Goal: Task Accomplishment & Management: Manage account settings

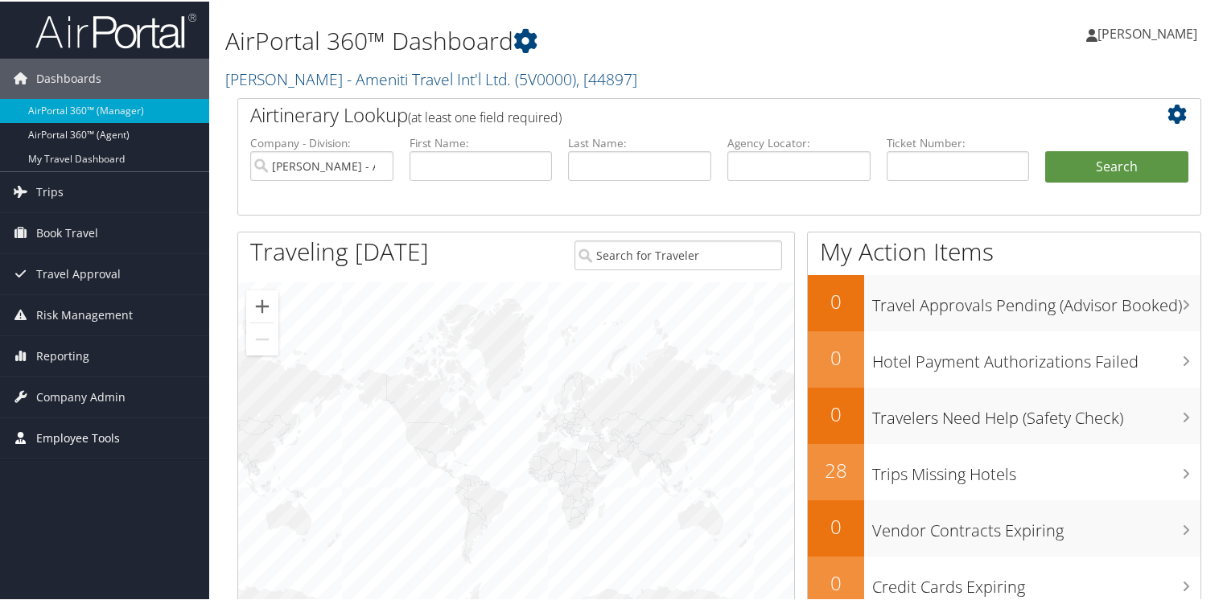
click at [80, 437] on span "Employee Tools" at bounding box center [78, 437] width 84 height 40
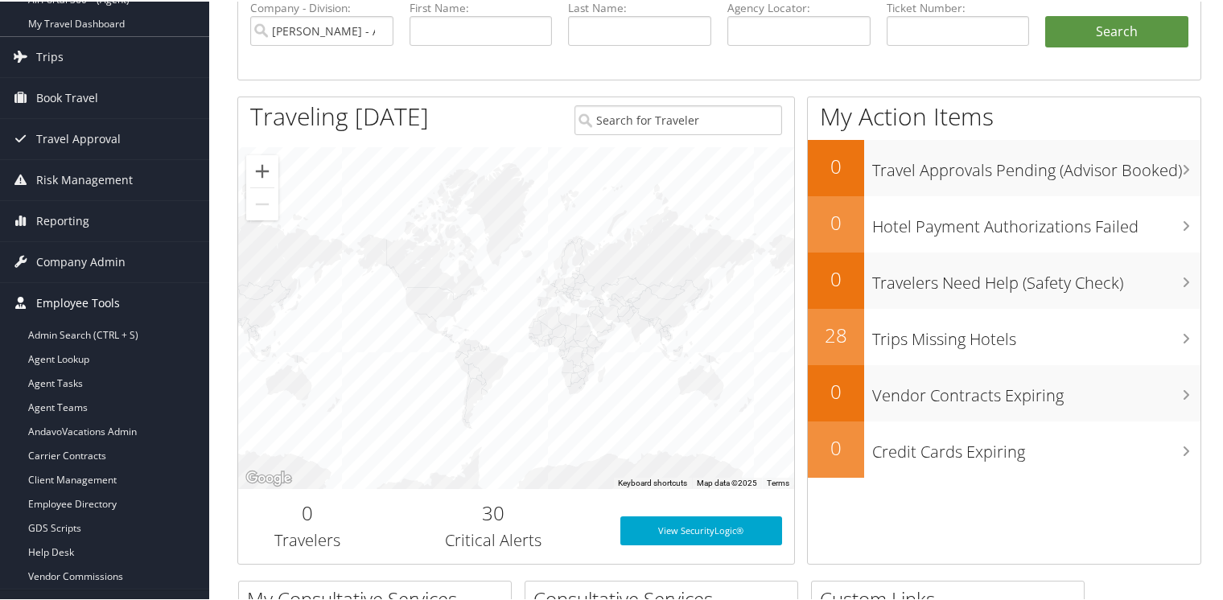
scroll to position [161, 0]
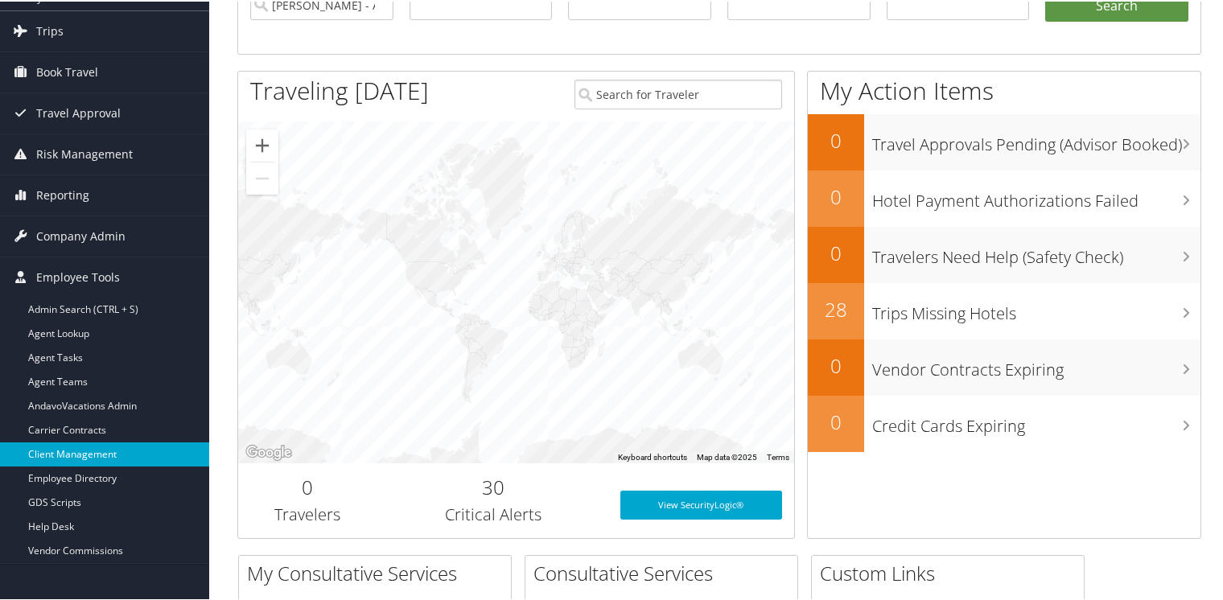
click at [72, 449] on link "Client Management" at bounding box center [104, 453] width 209 height 24
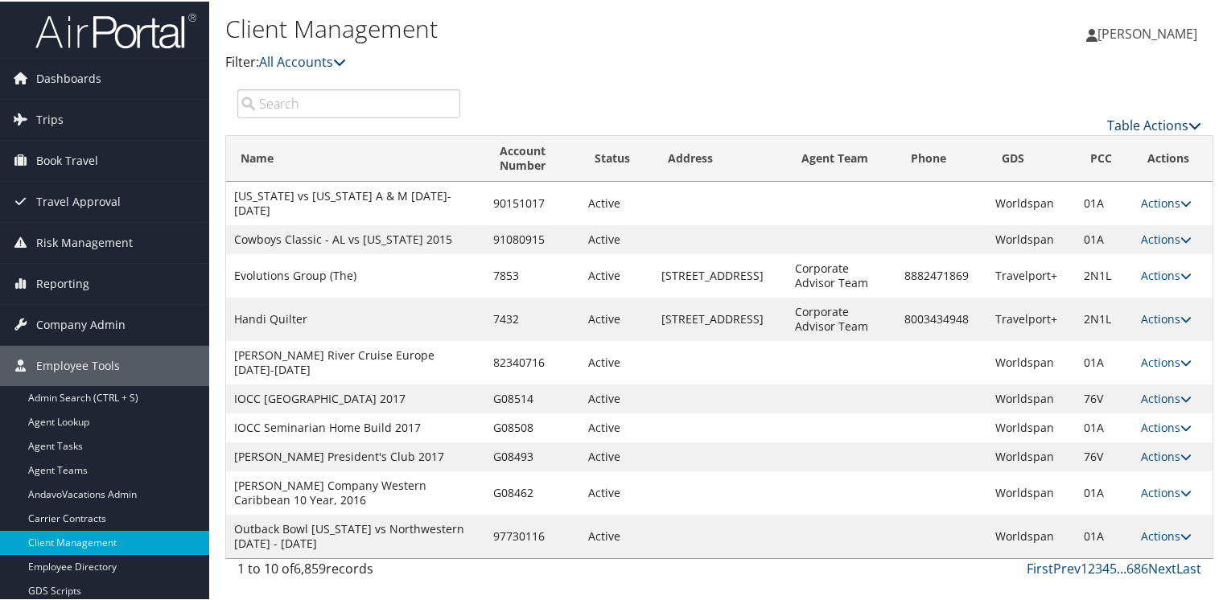
click at [1168, 121] on link "Table Actions" at bounding box center [1154, 124] width 94 height 18
click at [1036, 143] on link "Add Client" at bounding box center [1101, 148] width 212 height 27
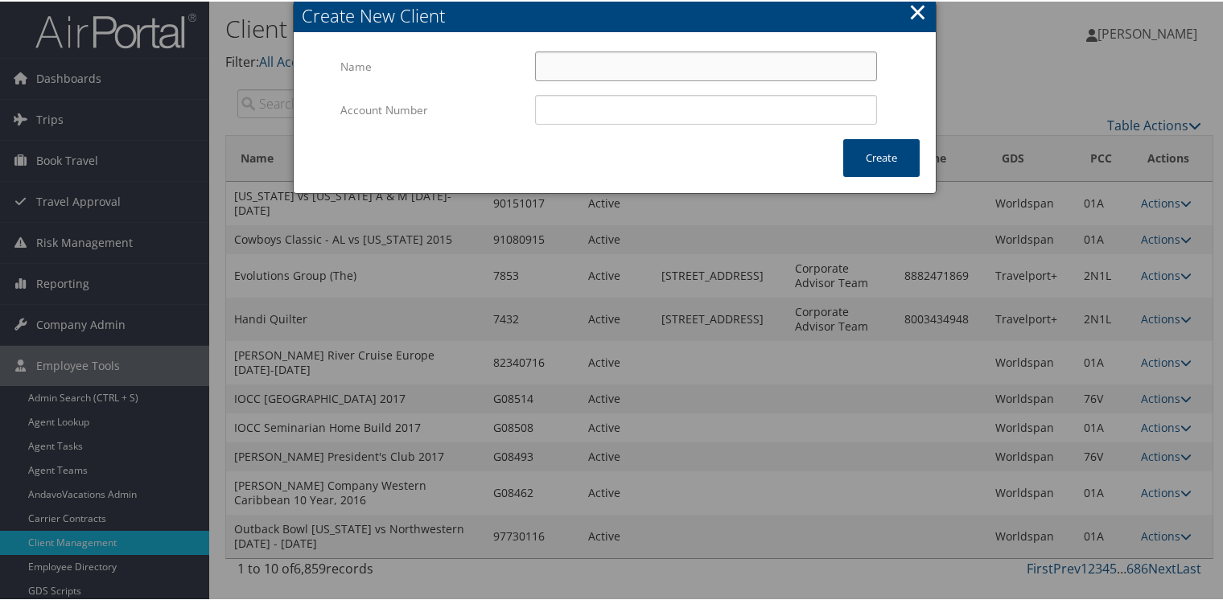
click at [604, 64] on input "Name" at bounding box center [706, 65] width 342 height 30
click at [899, 96] on form "Name Multiple values The selected items contain different values for this input…" at bounding box center [615, 94] width 610 height 88
click at [914, 11] on button "×" at bounding box center [917, 10] width 19 height 32
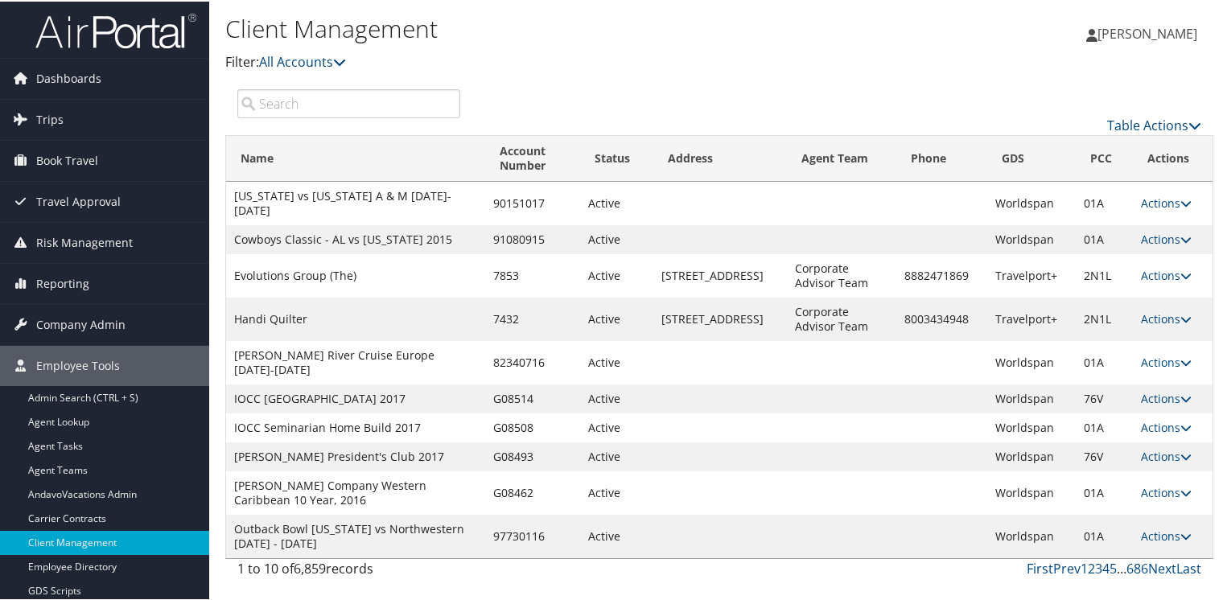
click at [320, 102] on input "search" at bounding box center [348, 102] width 223 height 29
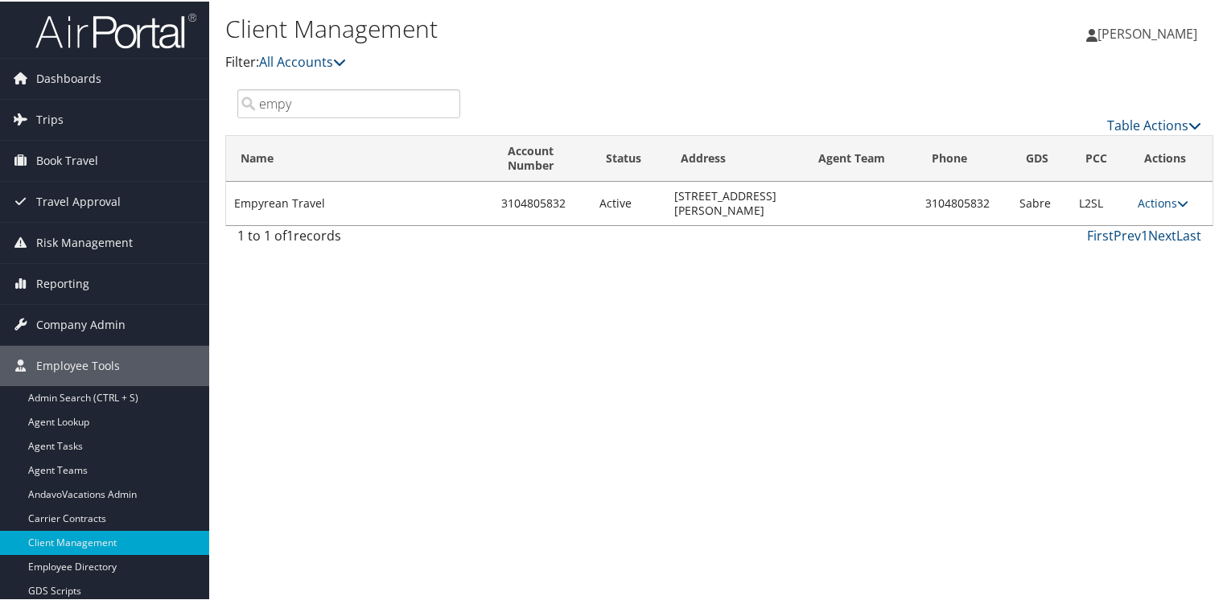
type input "empy"
click at [278, 198] on td "Empyrean Travel" at bounding box center [359, 201] width 267 height 43
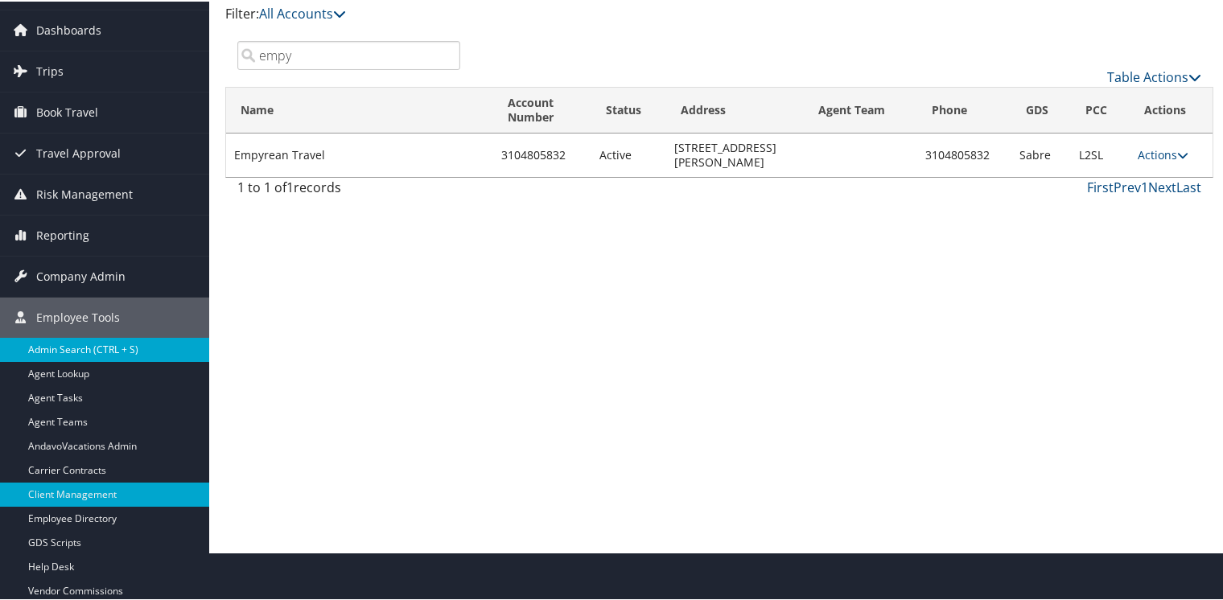
click at [47, 348] on link "Admin Search (CTRL + S)" at bounding box center [104, 348] width 209 height 24
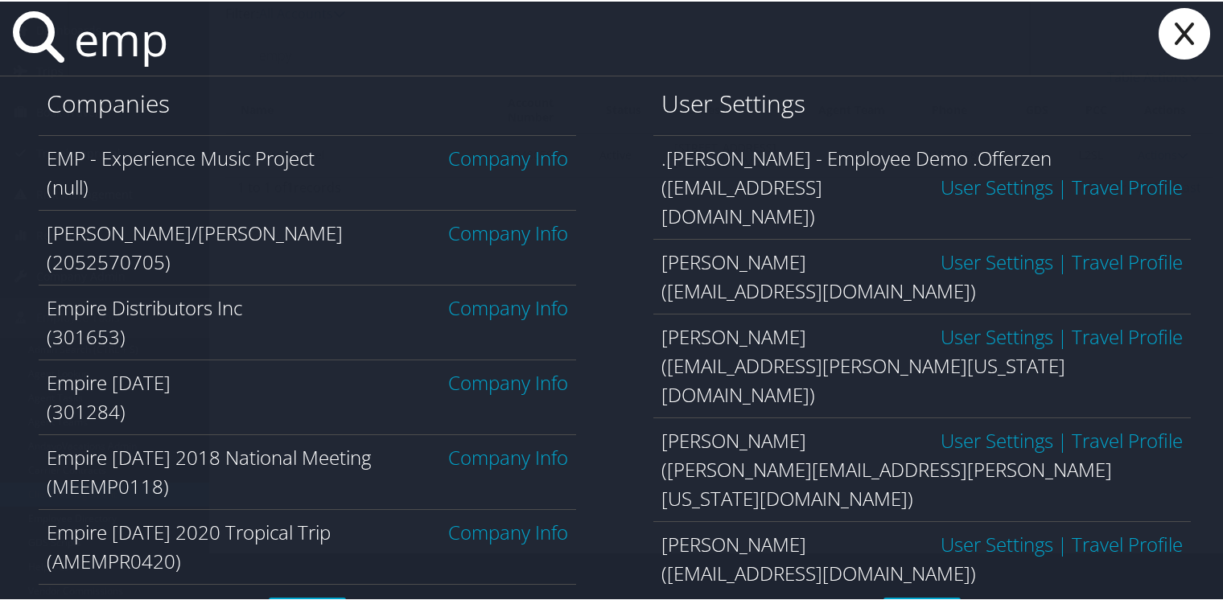
type input "empyr"
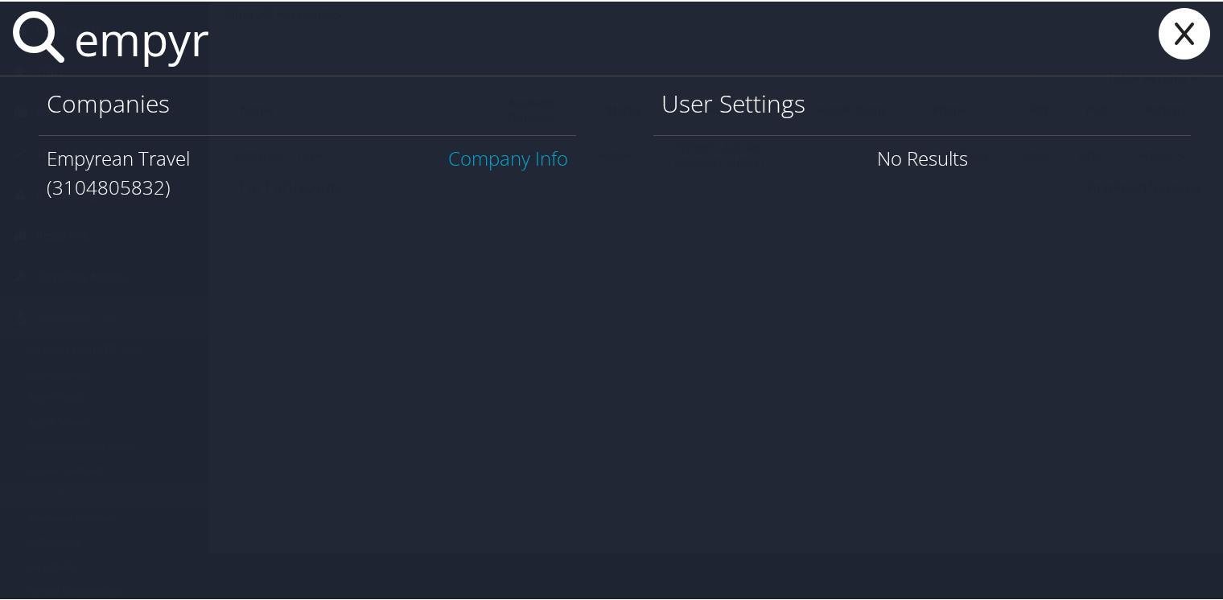
click at [504, 153] on link "Company Info" at bounding box center [508, 156] width 120 height 27
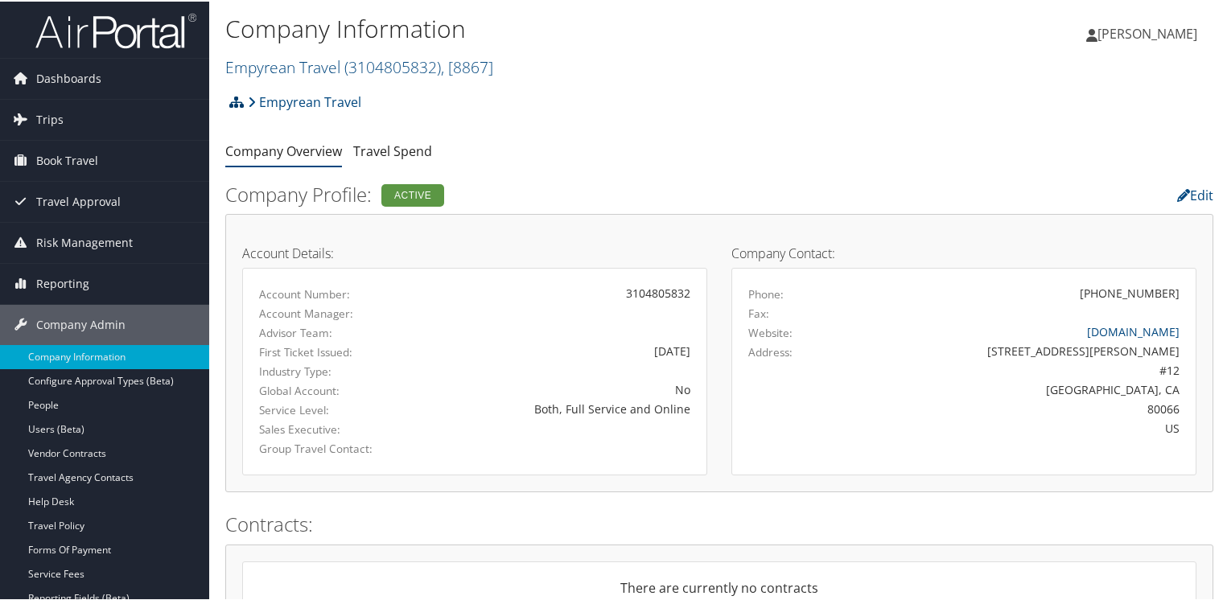
click at [237, 99] on icon at bounding box center [236, 100] width 14 height 13
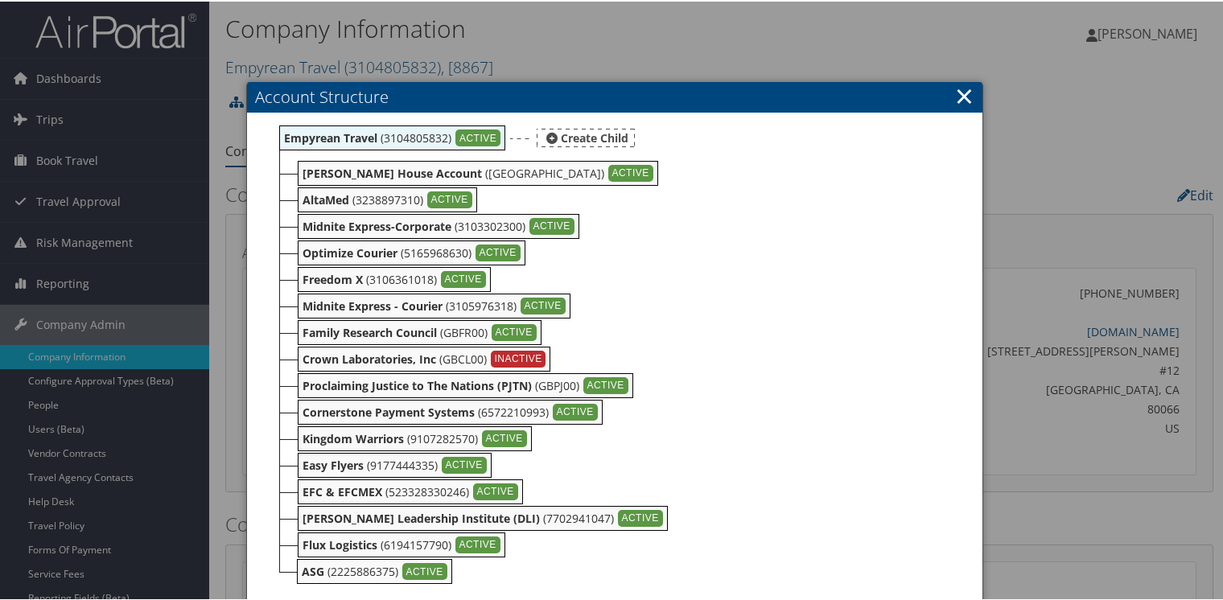
click at [579, 138] on div "Create Child" at bounding box center [586, 136] width 98 height 19
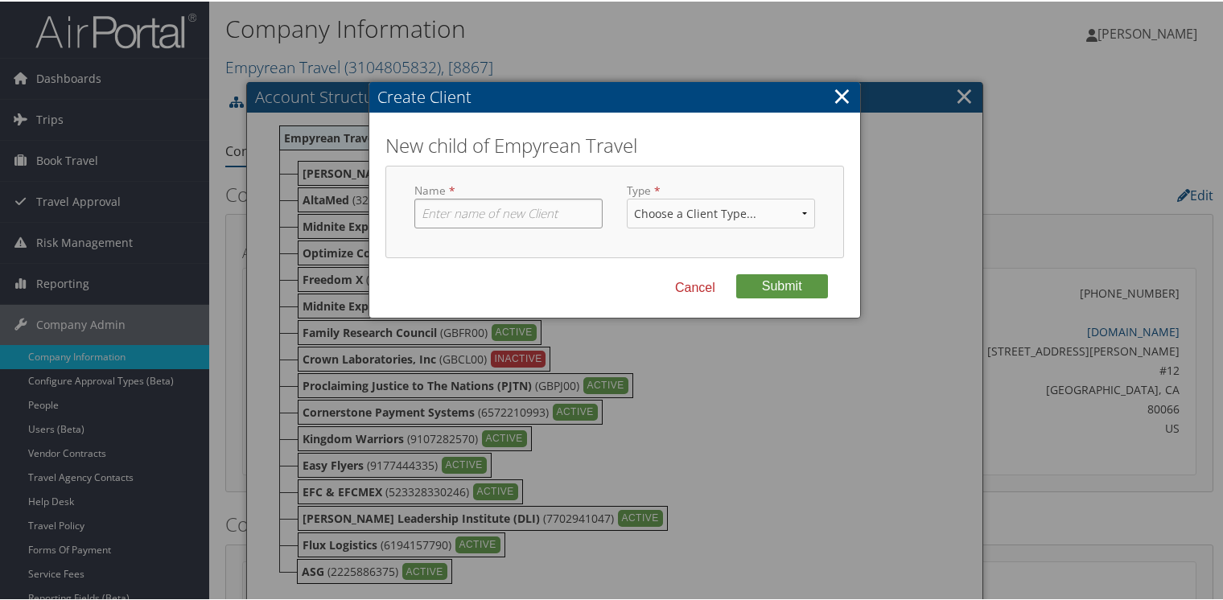
click at [546, 208] on input "text" at bounding box center [508, 212] width 188 height 30
click at [491, 215] on input "text" at bounding box center [508, 212] width 188 height 30
type input "Empyrean"
click at [683, 285] on button "Cancel" at bounding box center [695, 286] width 66 height 27
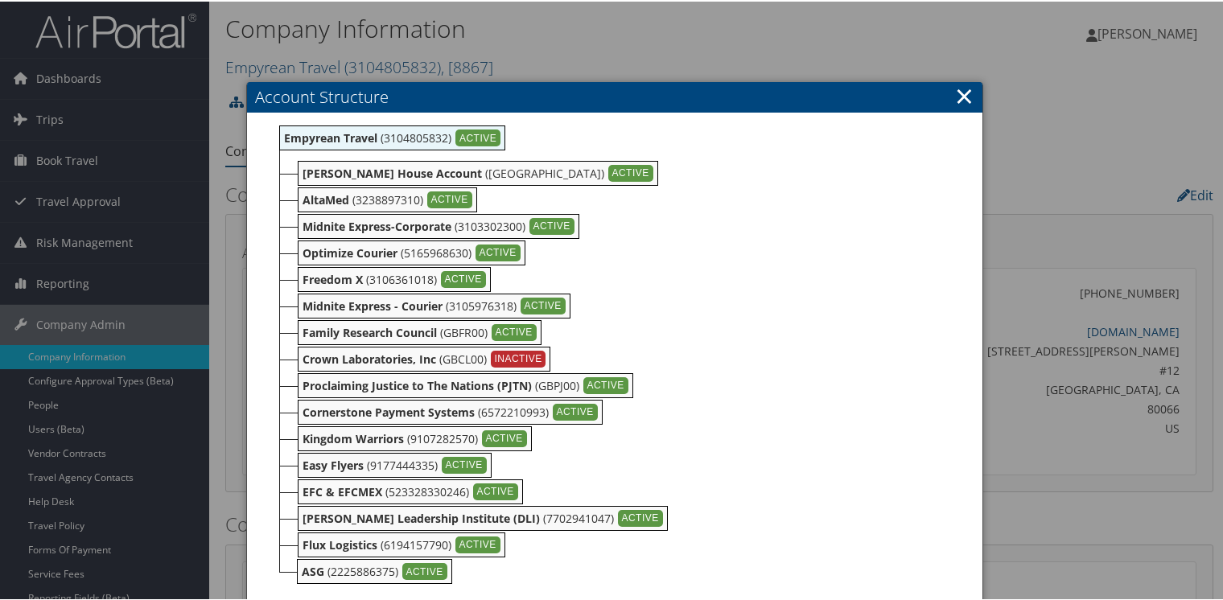
click at [959, 96] on link "×" at bounding box center [964, 94] width 19 height 32
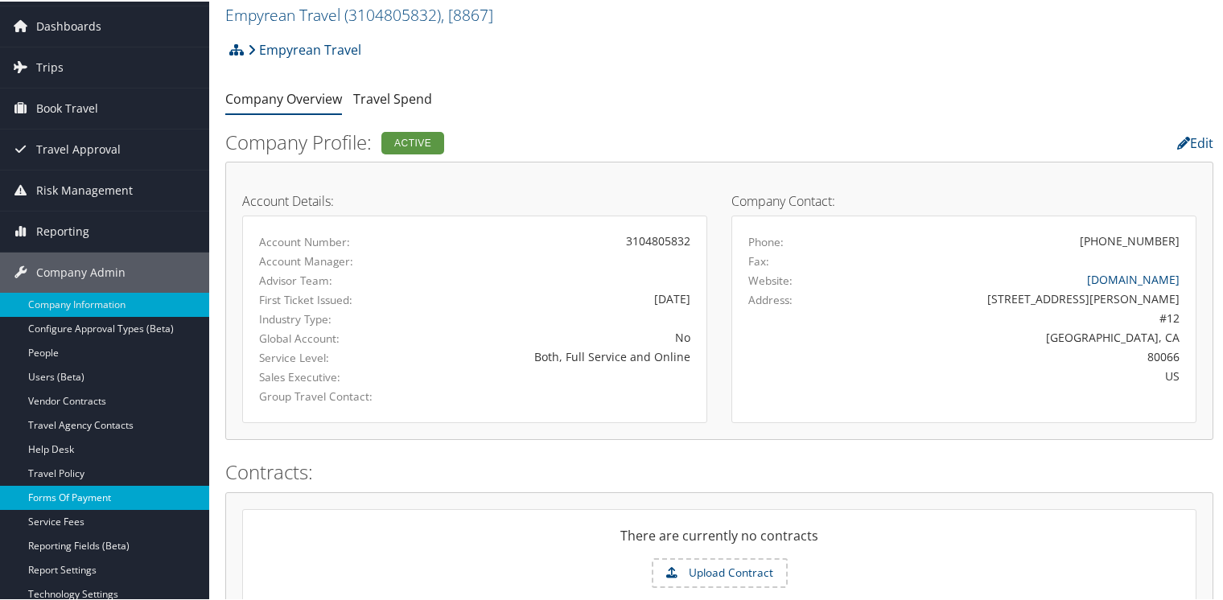
scroll to position [80, 0]
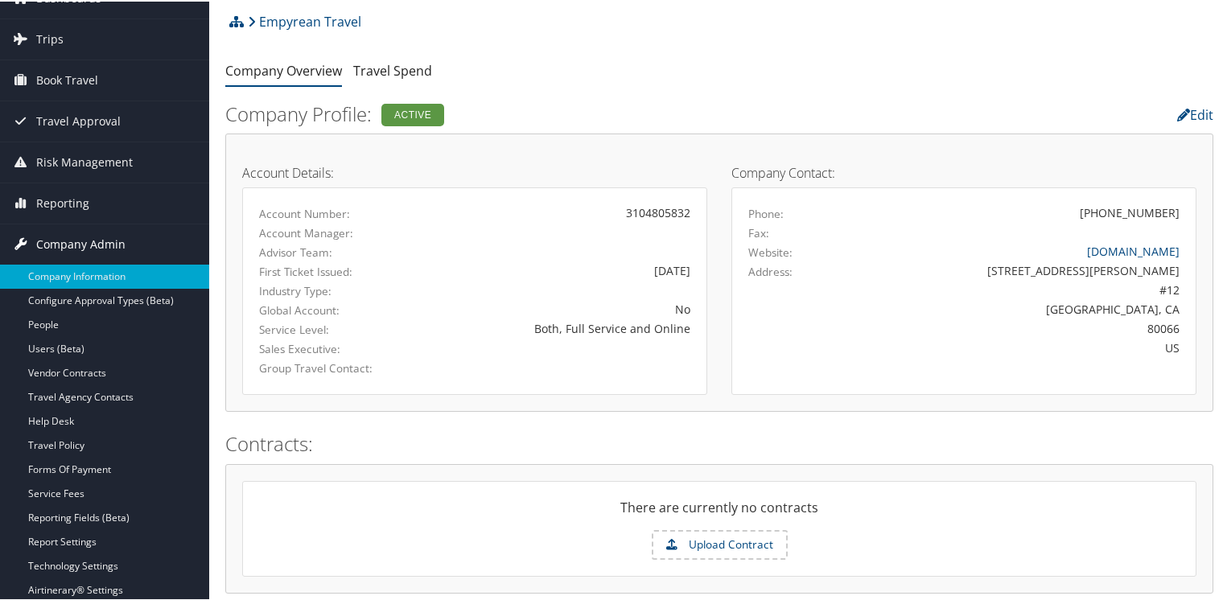
click at [63, 243] on span "Company Admin" at bounding box center [80, 243] width 89 height 40
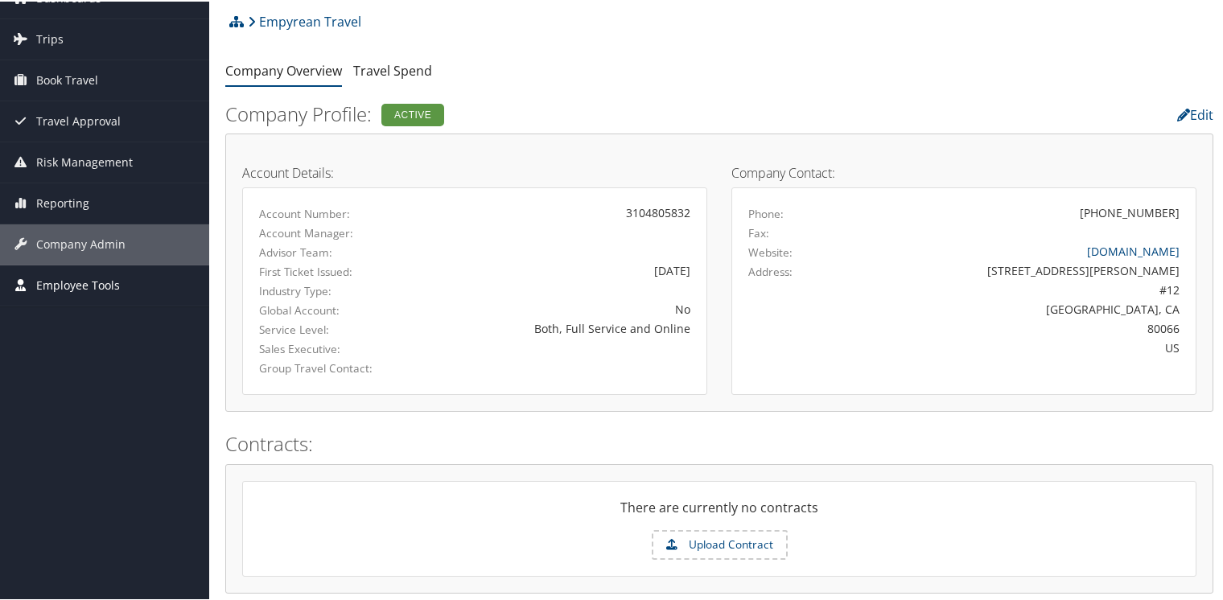
click at [71, 285] on span "Employee Tools" at bounding box center [78, 284] width 84 height 40
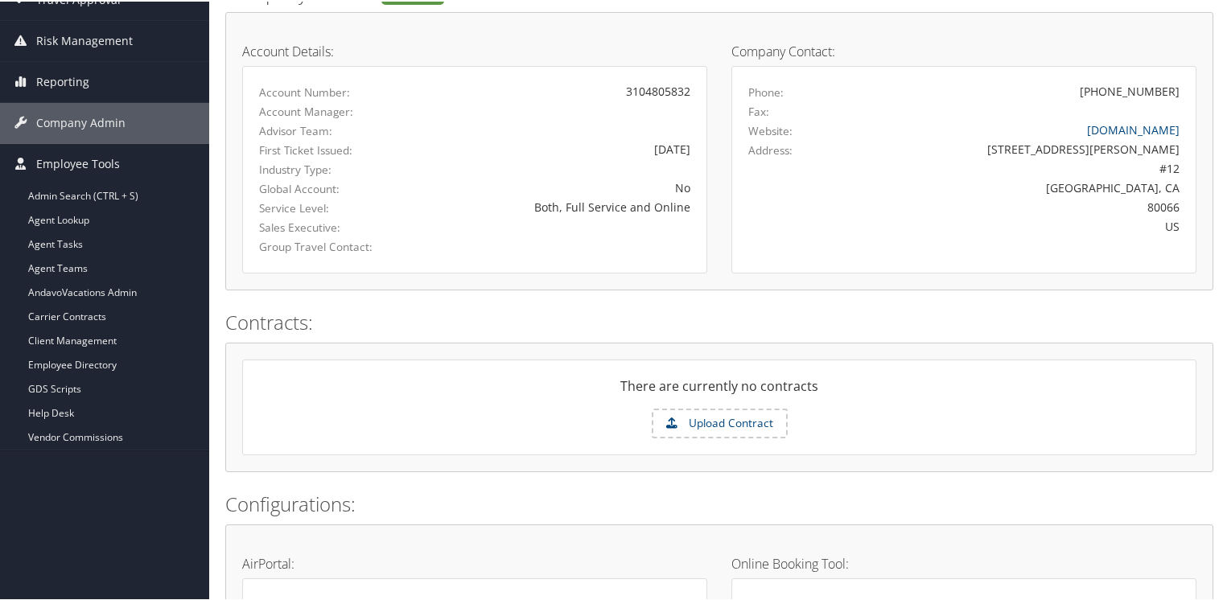
scroll to position [241, 0]
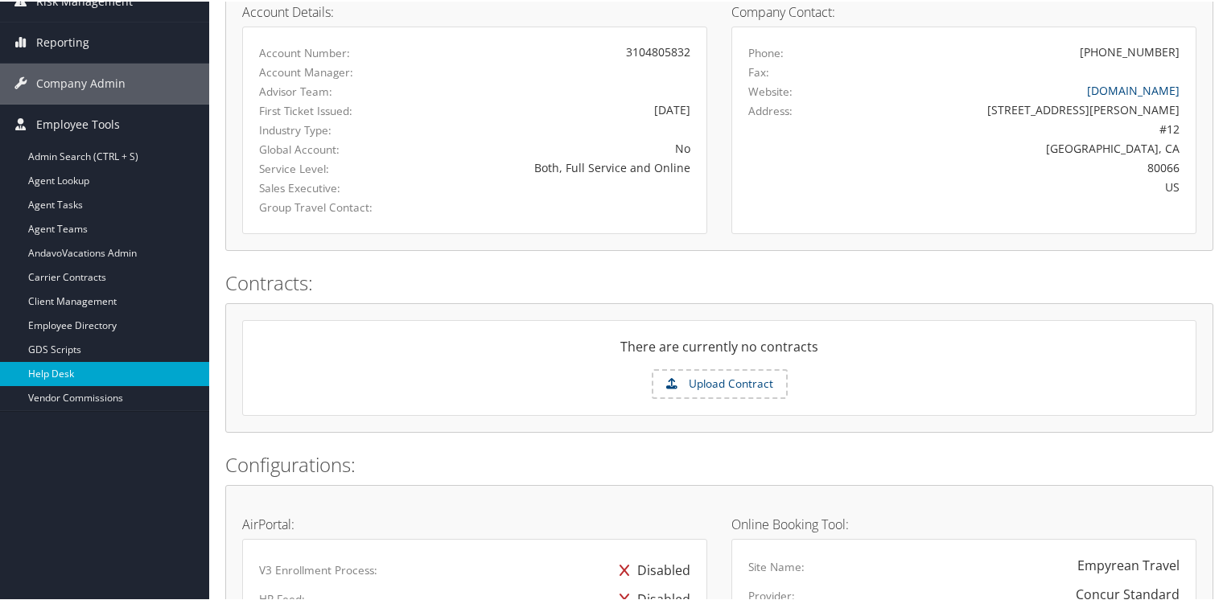
click at [48, 369] on link "Help Desk" at bounding box center [104, 372] width 209 height 24
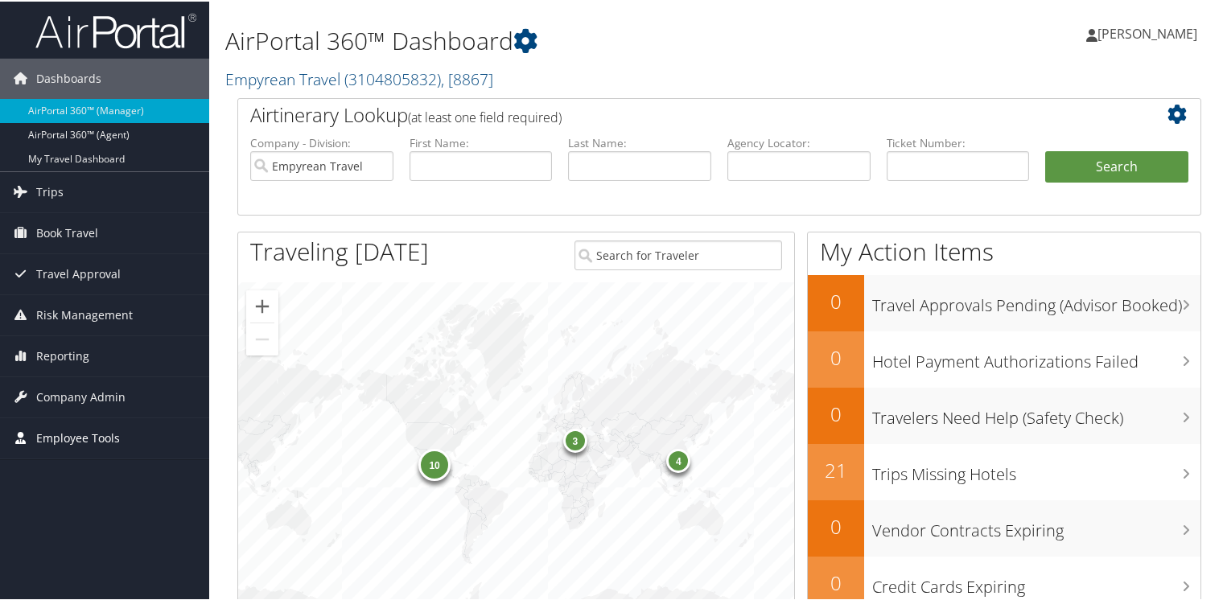
click at [92, 439] on span "Employee Tools" at bounding box center [78, 437] width 84 height 40
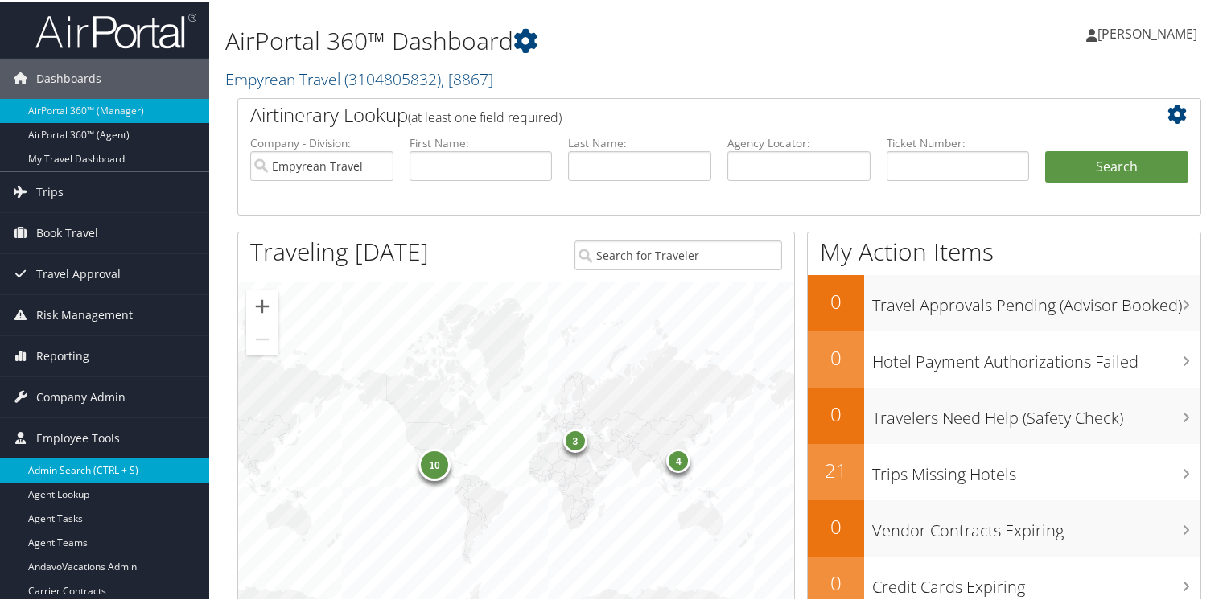
click at [84, 467] on link "Admin Search (CTRL + S)" at bounding box center [104, 469] width 209 height 24
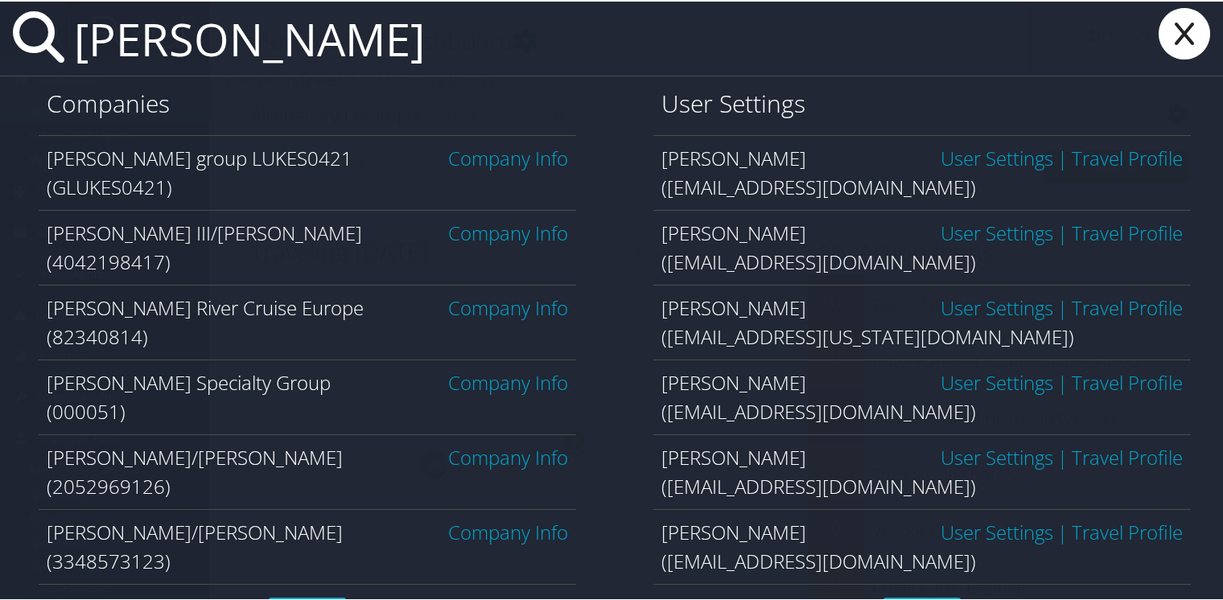
type input "hawkins"
click at [498, 375] on link "Company Info" at bounding box center [508, 381] width 120 height 27
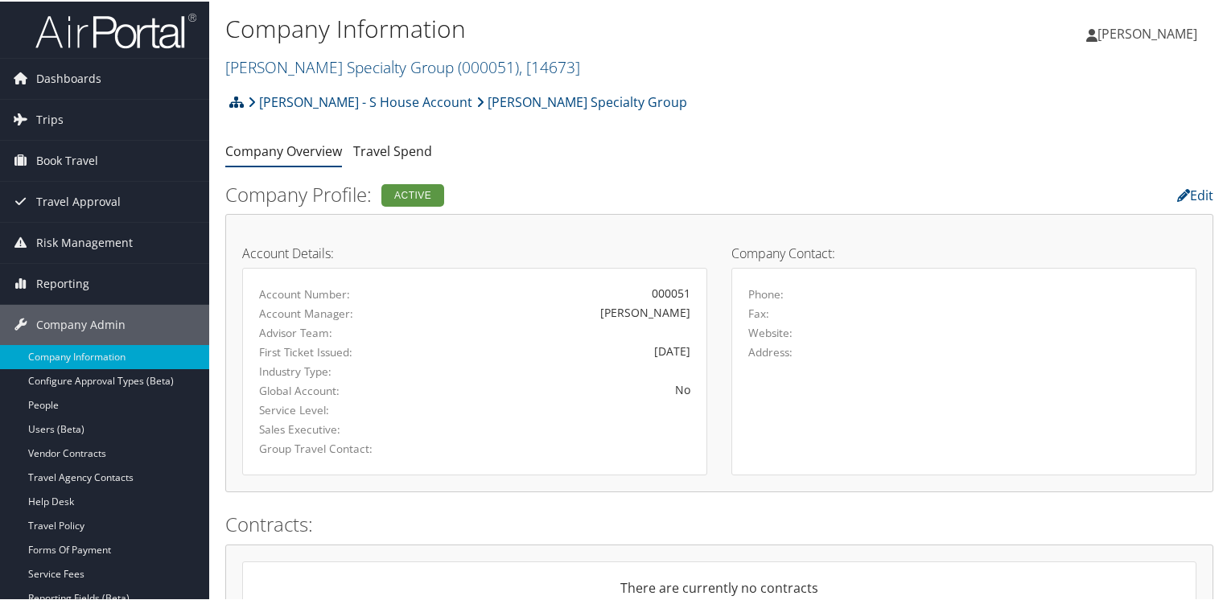
click at [235, 97] on icon at bounding box center [236, 100] width 14 height 13
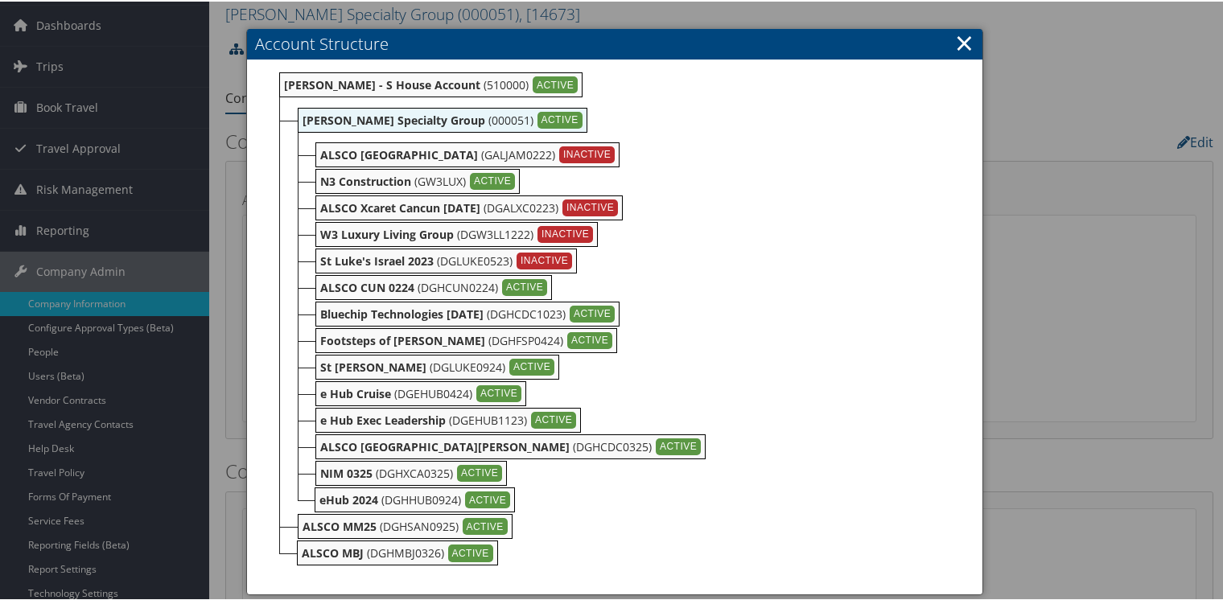
scroll to position [80, 0]
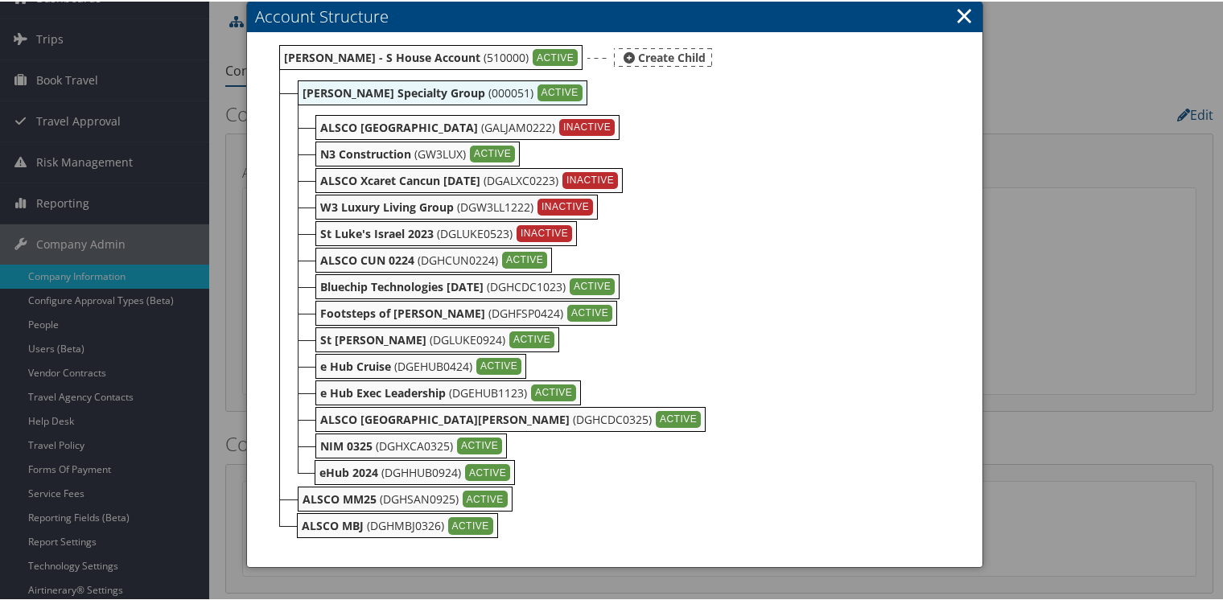
click at [660, 58] on div "Create Child" at bounding box center [663, 56] width 98 height 19
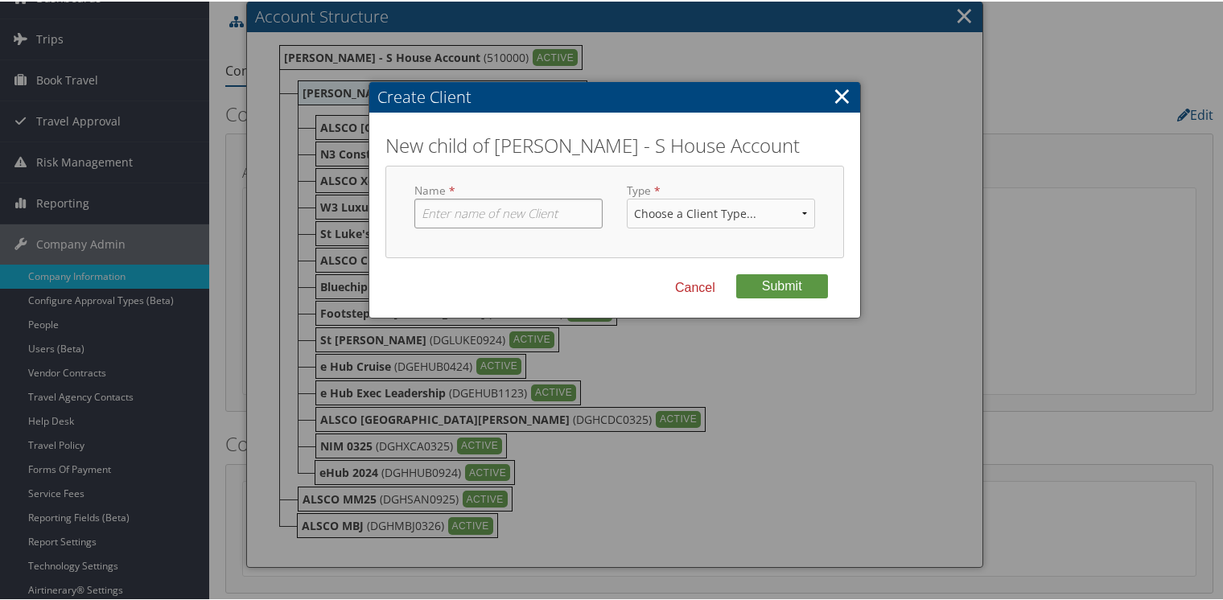
click at [509, 211] on input "text" at bounding box center [508, 212] width 188 height 30
type input "ALSCO 2027 Xcaret Arte"
click at [701, 208] on select "Choose a Client Type... Department Division Account" at bounding box center [721, 212] width 188 height 30
select select "1"
click at [627, 197] on select "Choose a Client Type... Department Division Account" at bounding box center [721, 212] width 188 height 30
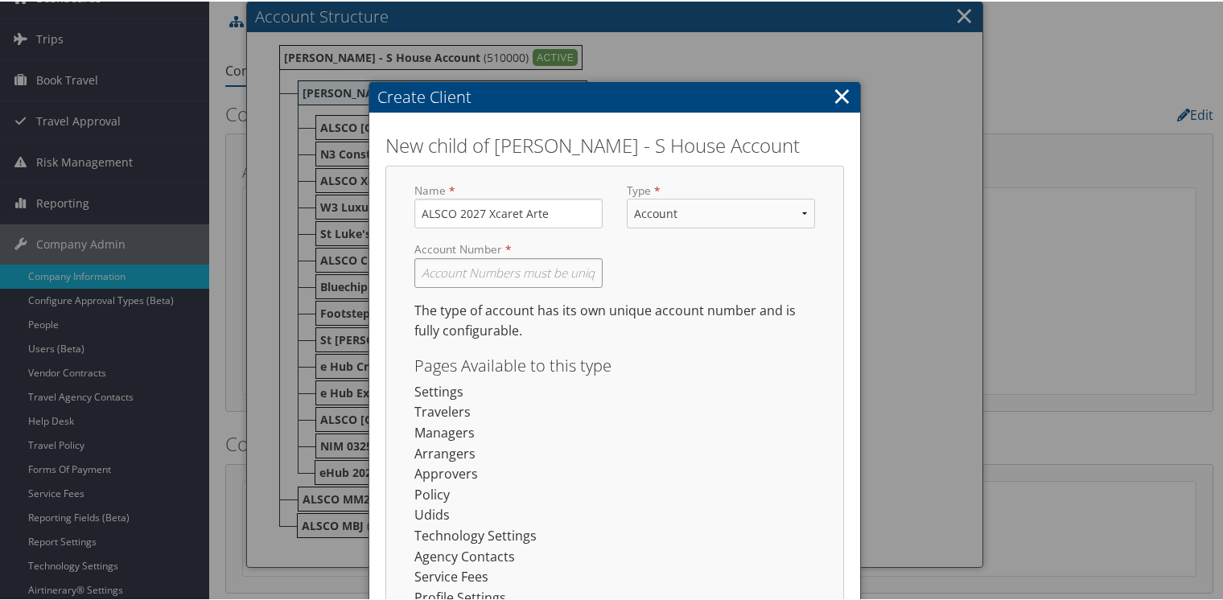
click at [527, 268] on input "text" at bounding box center [508, 272] width 188 height 30
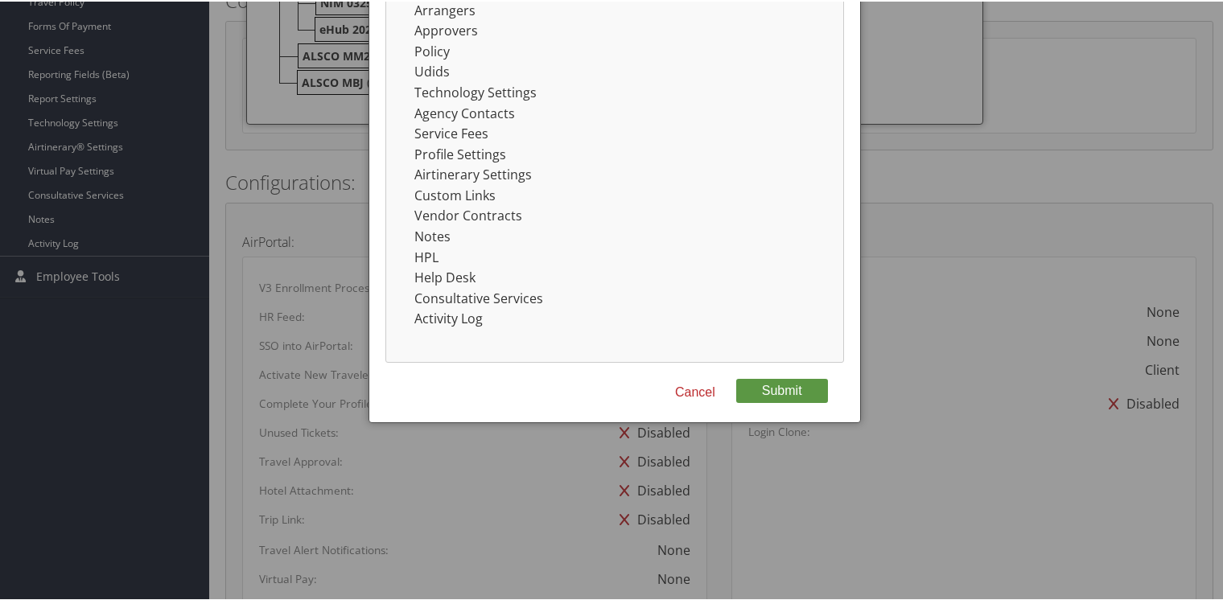
scroll to position [563, 0]
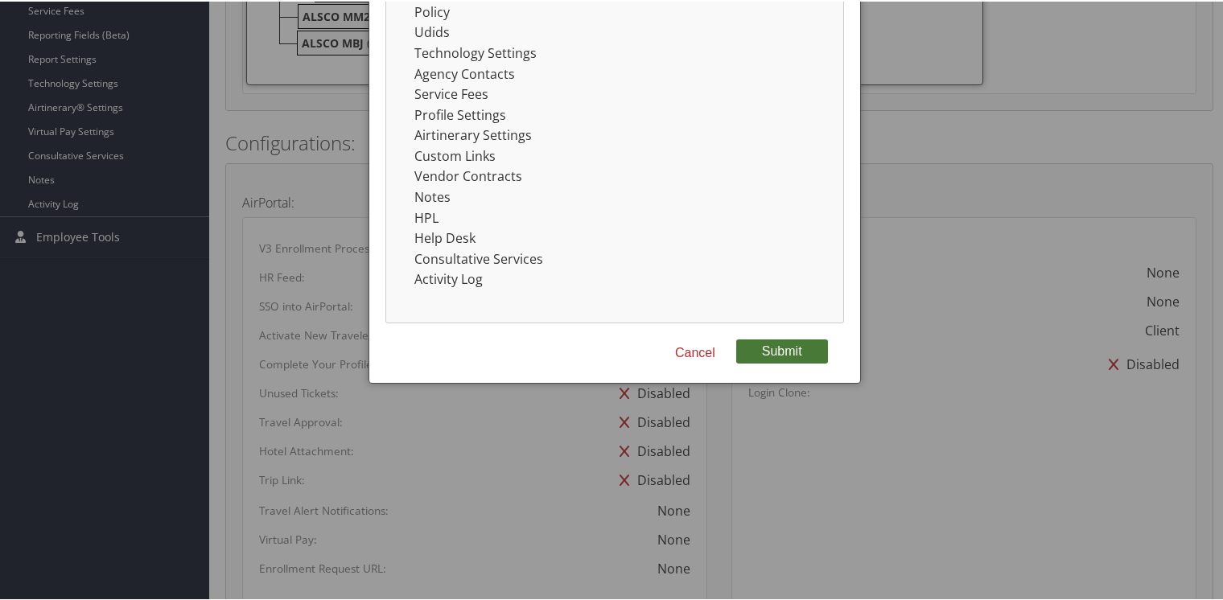
type input "DGHXCA0327"
click at [776, 355] on button "Submit" at bounding box center [782, 350] width 92 height 24
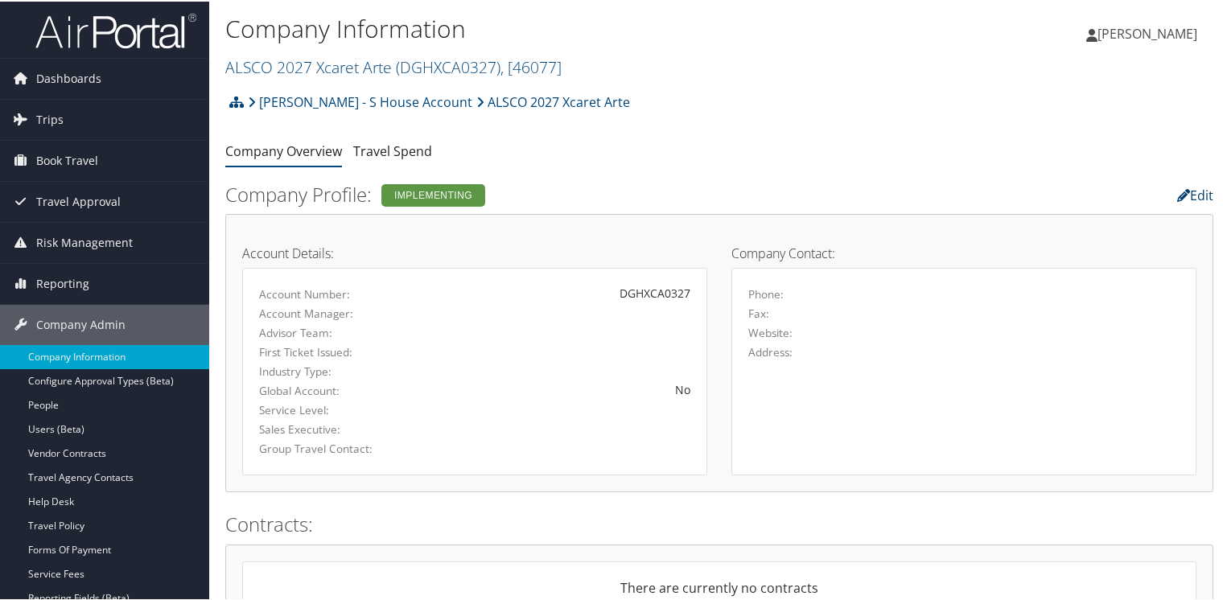
click at [1197, 191] on link "Edit" at bounding box center [1195, 194] width 36 height 18
click at [1194, 196] on link "Edit" at bounding box center [1195, 194] width 36 height 18
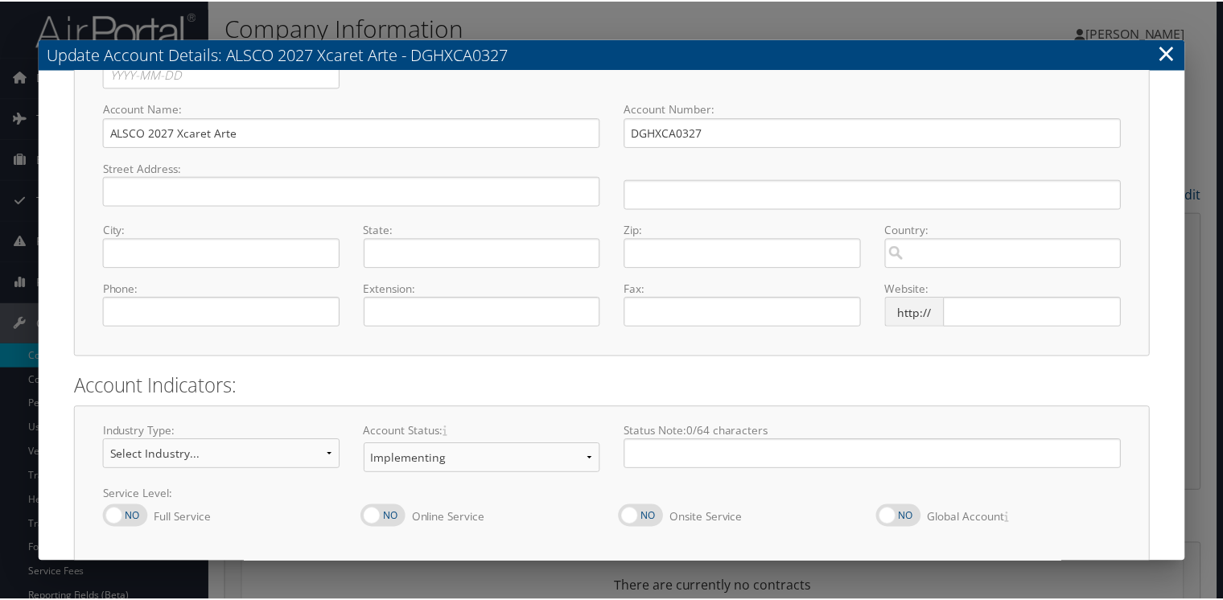
scroll to position [154, 0]
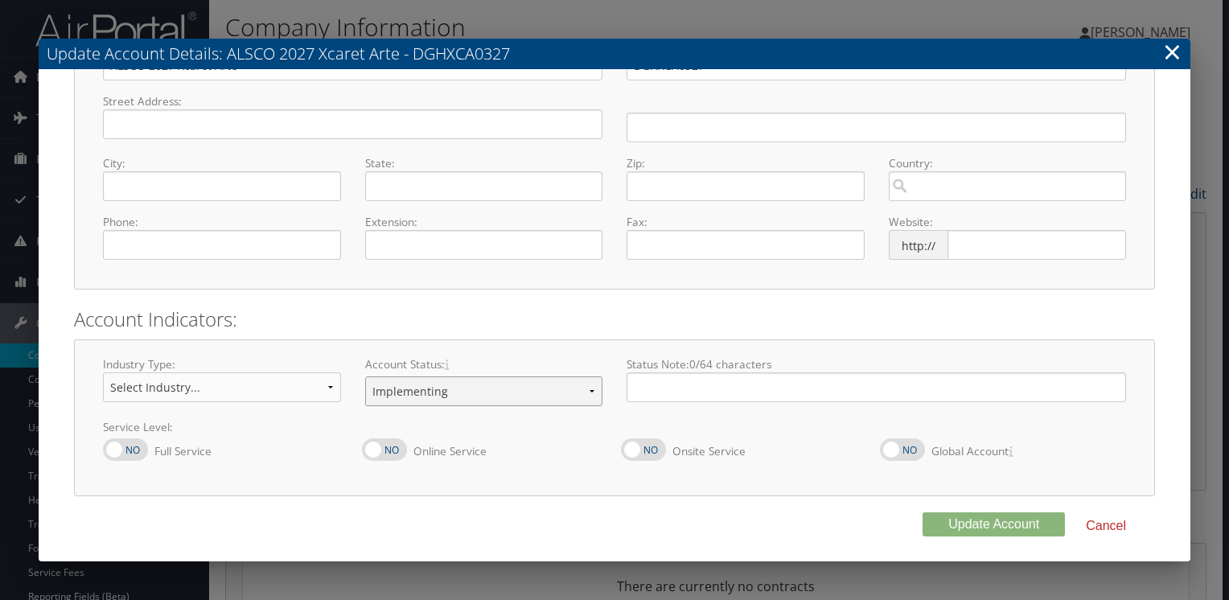
click at [464, 389] on select "Offboarding At Risk Inactive Active Implementing" at bounding box center [484, 392] width 238 height 30
select select "8"
click at [365, 377] on select "Offboarding At Risk Inactive Active Implementing" at bounding box center [484, 392] width 238 height 30
click at [967, 523] on button "Update Account" at bounding box center [994, 525] width 142 height 24
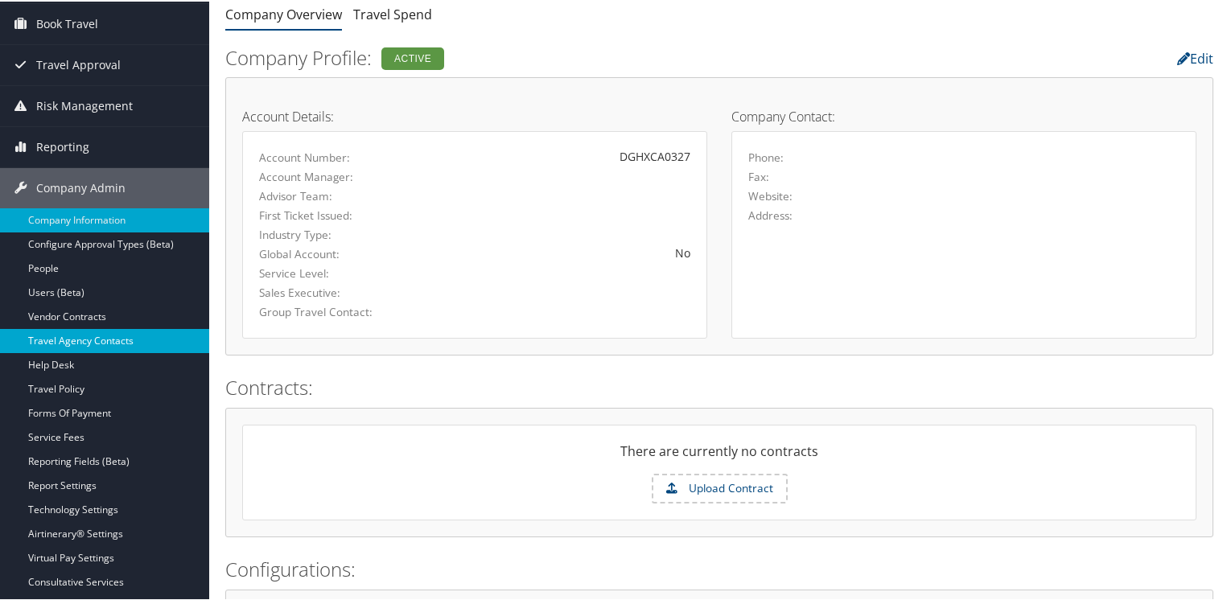
scroll to position [161, 0]
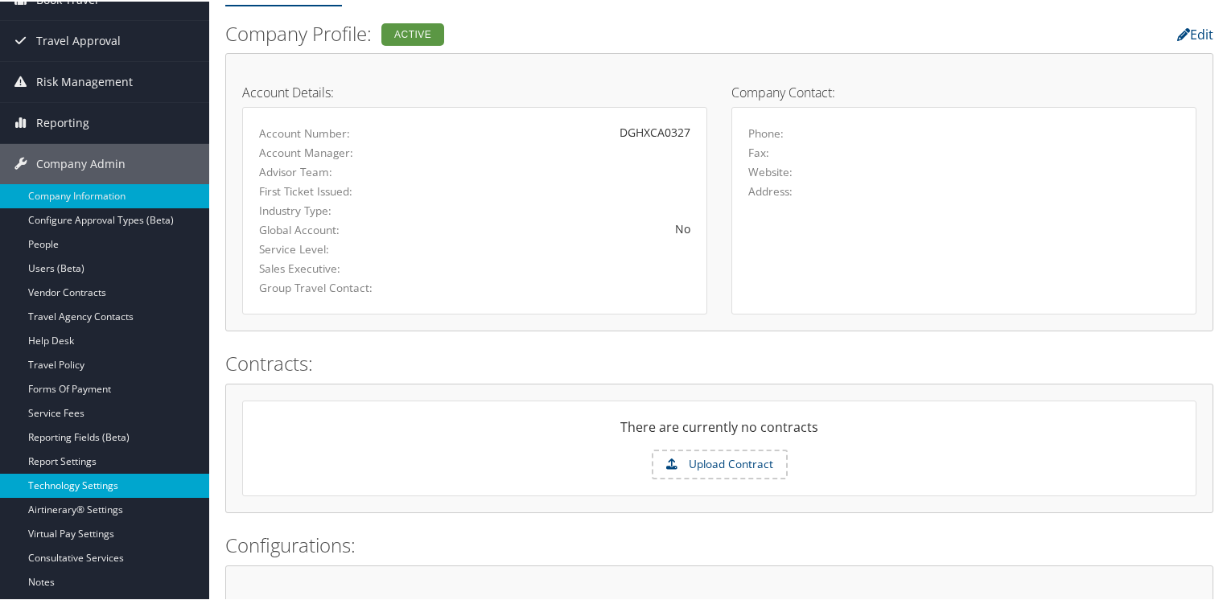
click at [64, 492] on link "Technology Settings" at bounding box center [104, 484] width 209 height 24
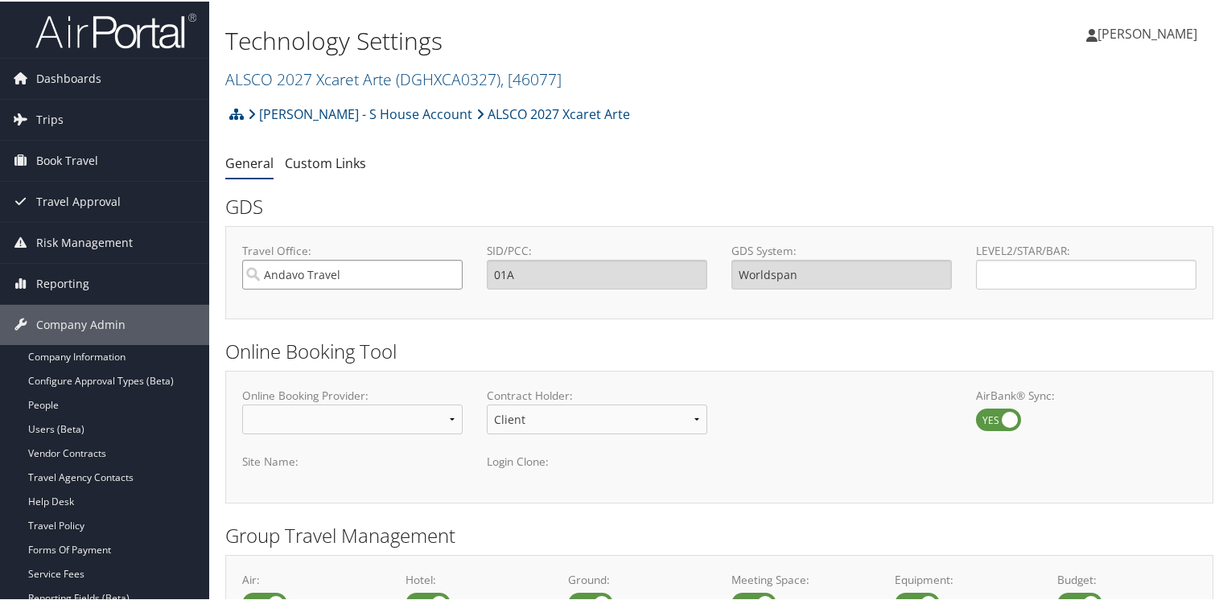
click at [399, 273] on input "Andavo Travel" at bounding box center [352, 273] width 220 height 30
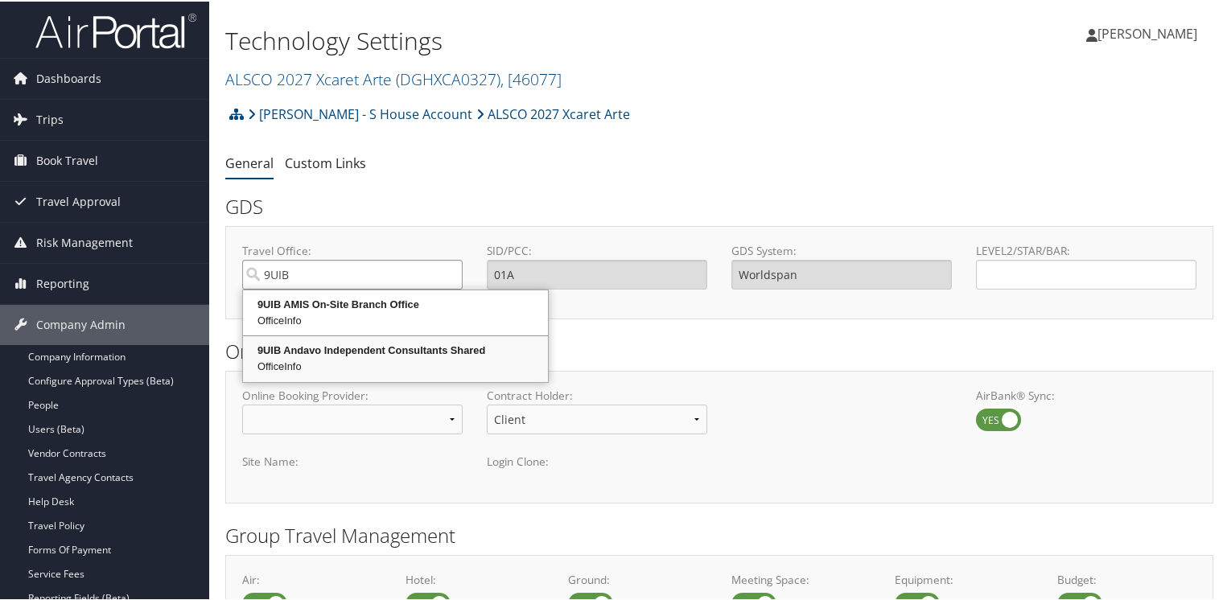
click at [372, 349] on div "9UIB Andavo Independent Consultants Shared" at bounding box center [395, 349] width 300 height 16
type input "9UIB Andavo Independent Consultants Shared"
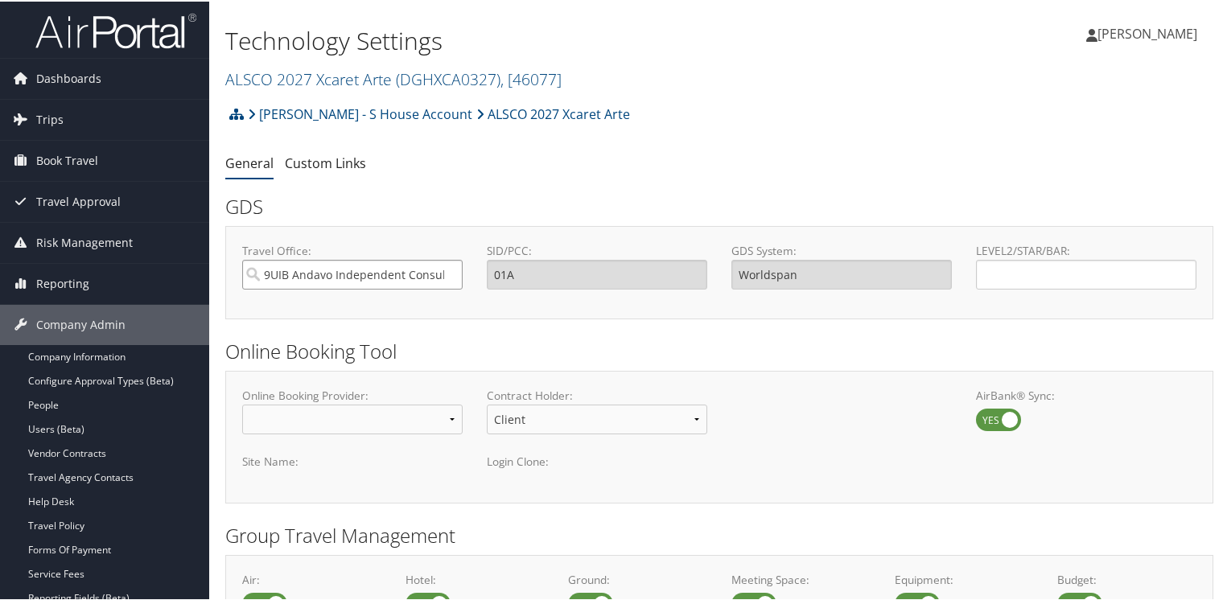
type input "9UIB"
type input "Sabre"
type input "9UIB Andavo Independent Consultants Shared"
click at [1024, 269] on input "LEVEL2/STAR/BAR:" at bounding box center [1086, 273] width 220 height 30
click at [747, 189] on div "GDS" at bounding box center [719, 206] width 988 height 36
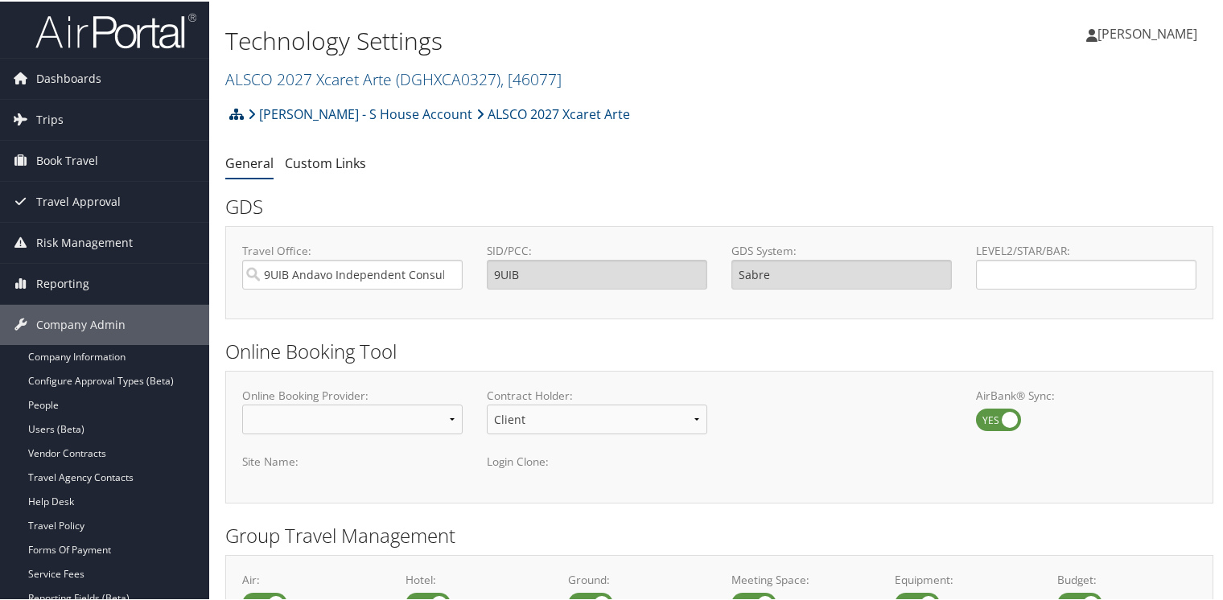
click at [232, 113] on icon at bounding box center [236, 112] width 14 height 13
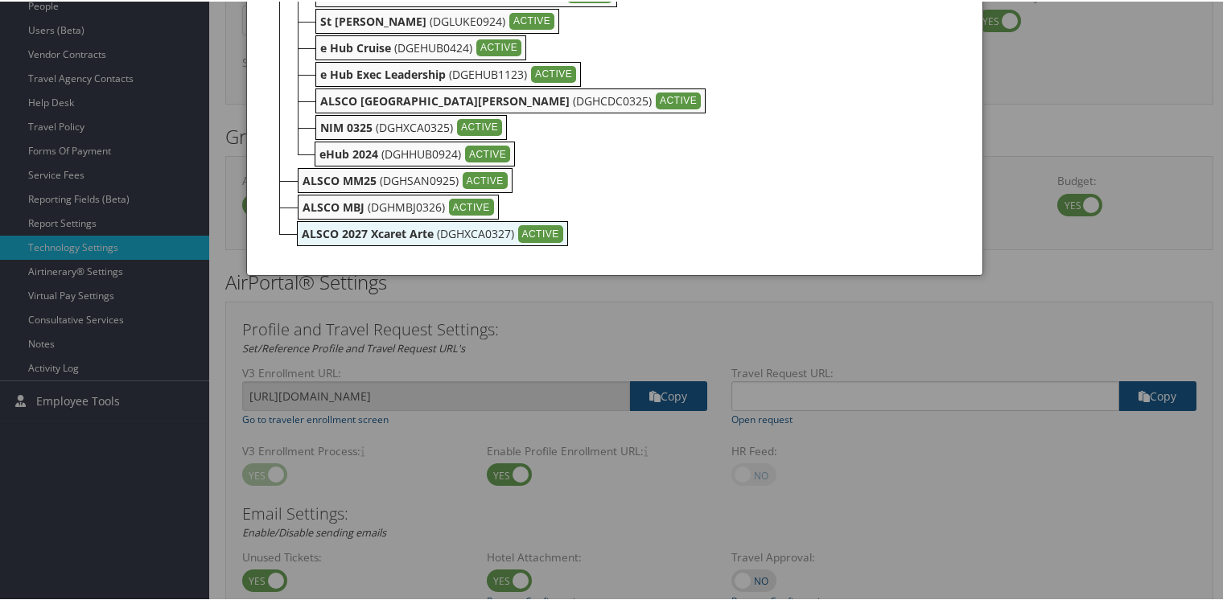
scroll to position [402, 0]
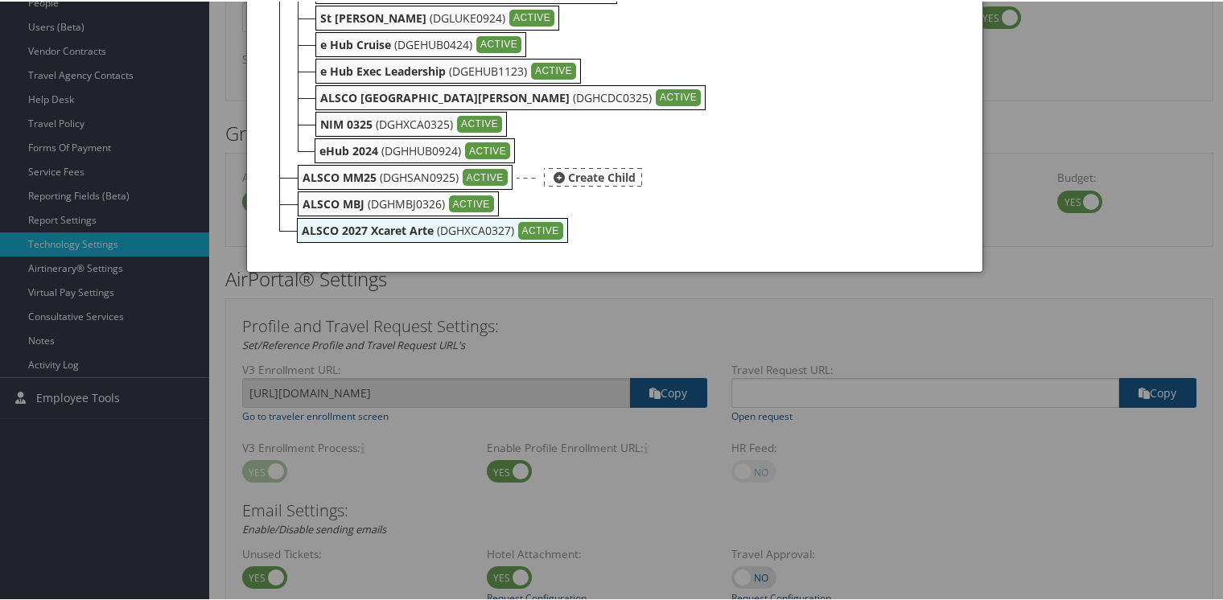
click at [326, 176] on b "ALSCO MM25" at bounding box center [340, 175] width 74 height 15
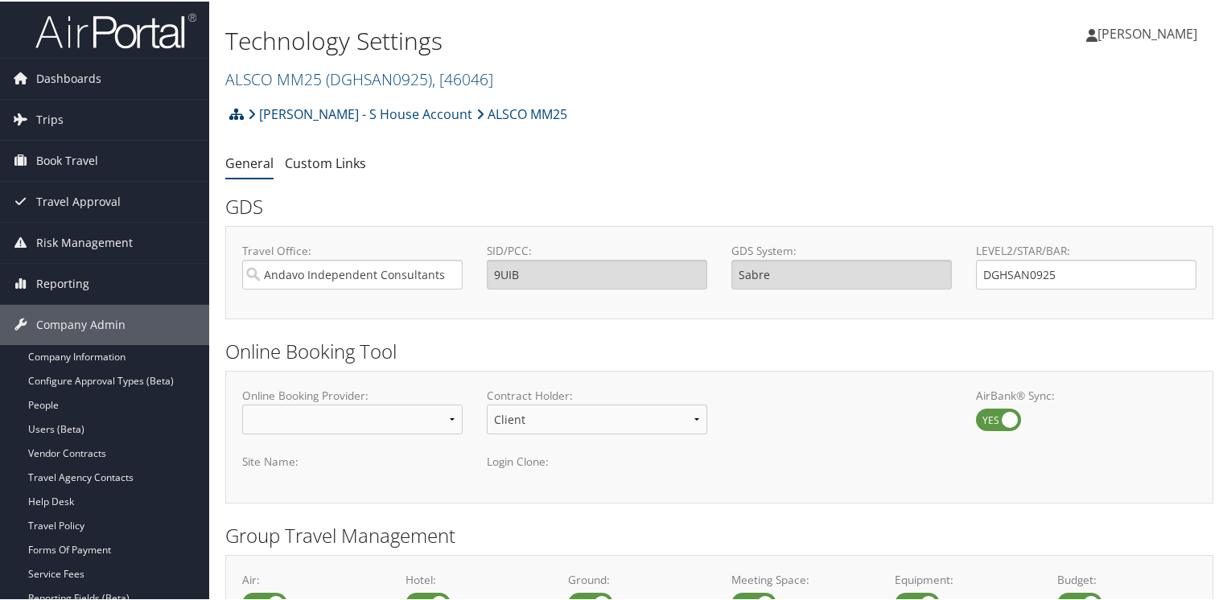
click at [232, 110] on icon at bounding box center [236, 112] width 14 height 13
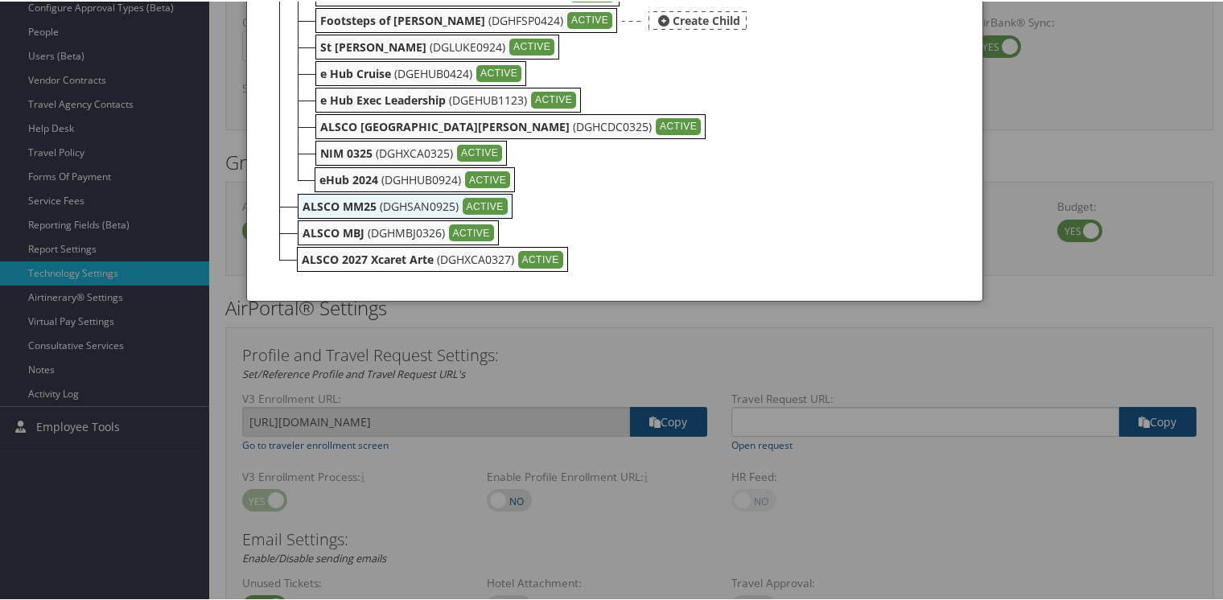
scroll to position [402, 0]
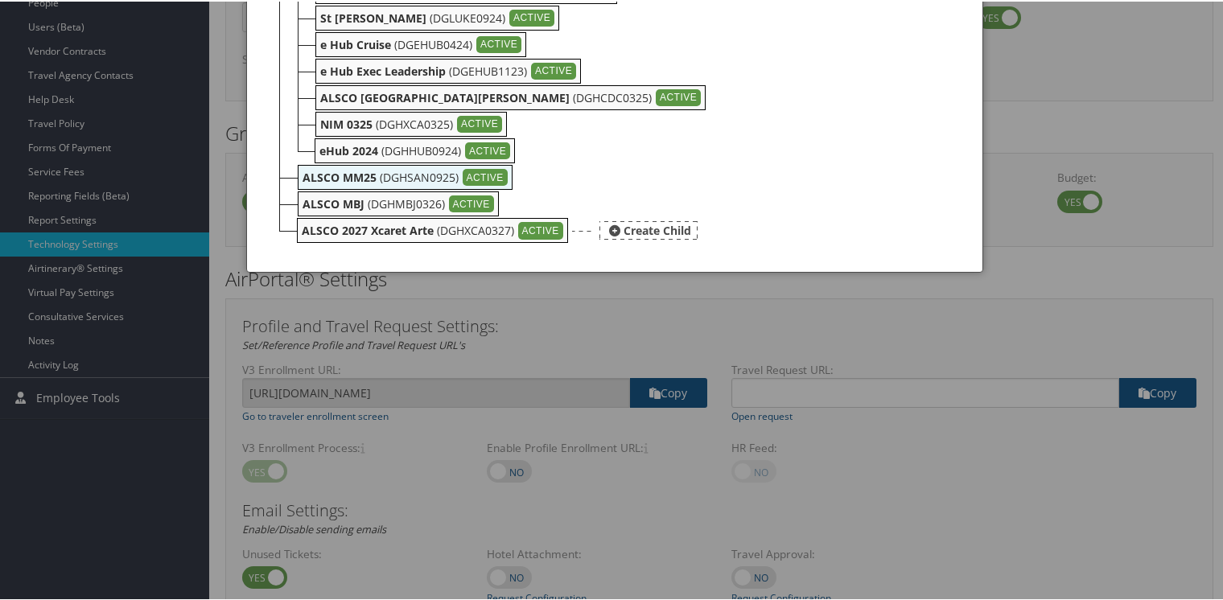
click at [348, 229] on b "ALSCO 2027 Xcaret Arte" at bounding box center [368, 228] width 132 height 15
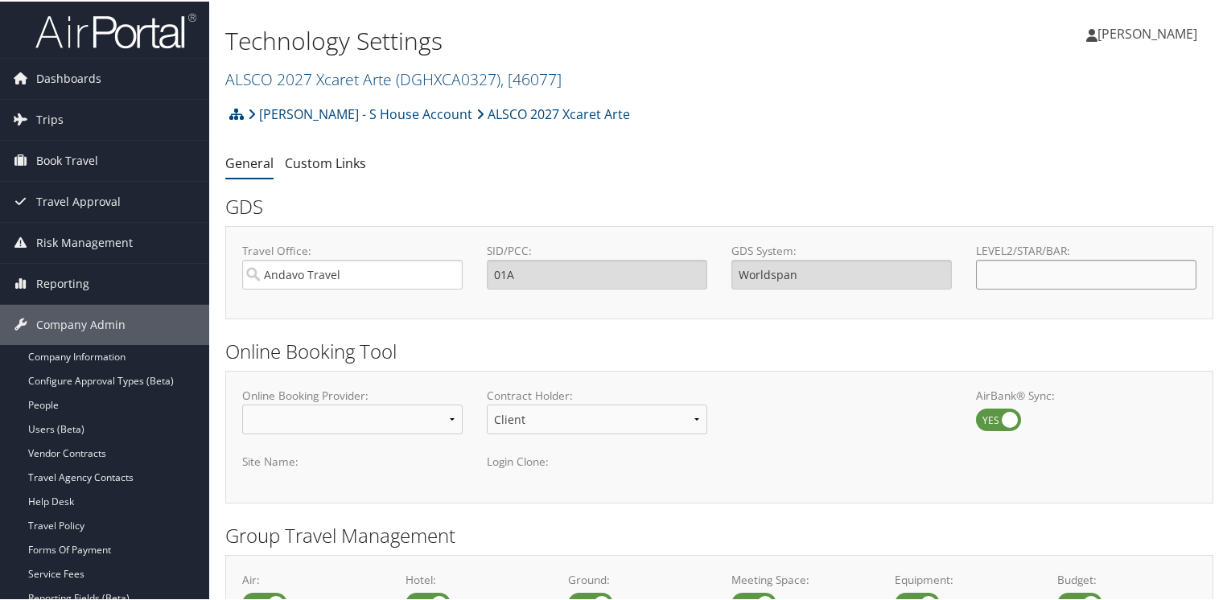
click at [1003, 269] on input "LEVEL2/STAR/BAR:" at bounding box center [1086, 273] width 220 height 30
paste input "DGHXCA0327"
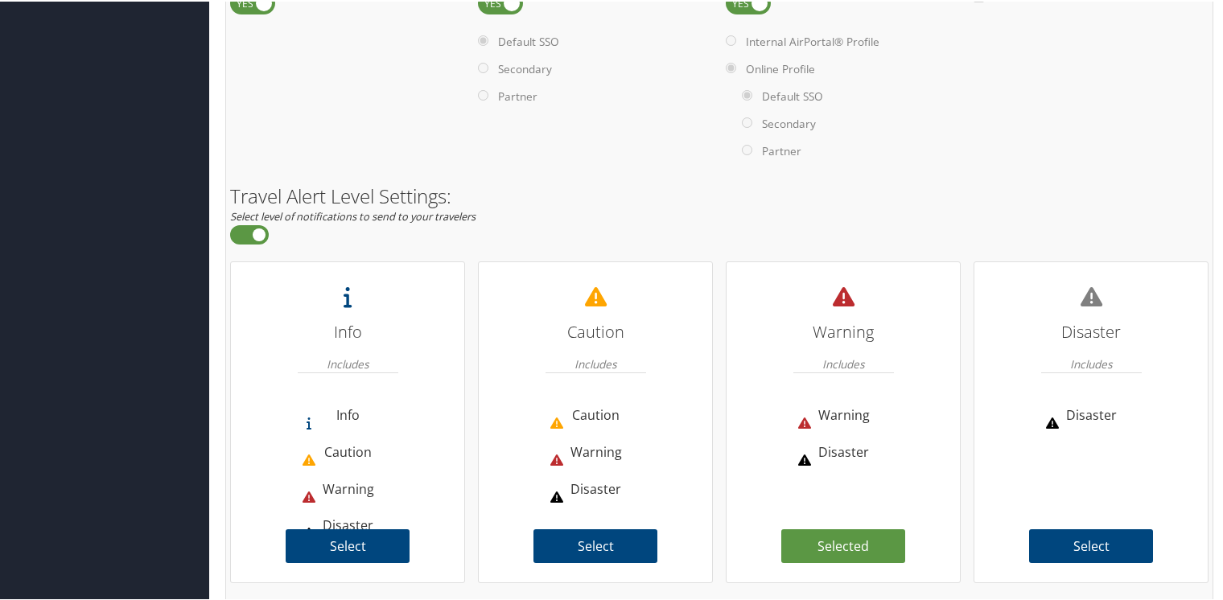
scroll to position [1149, 0]
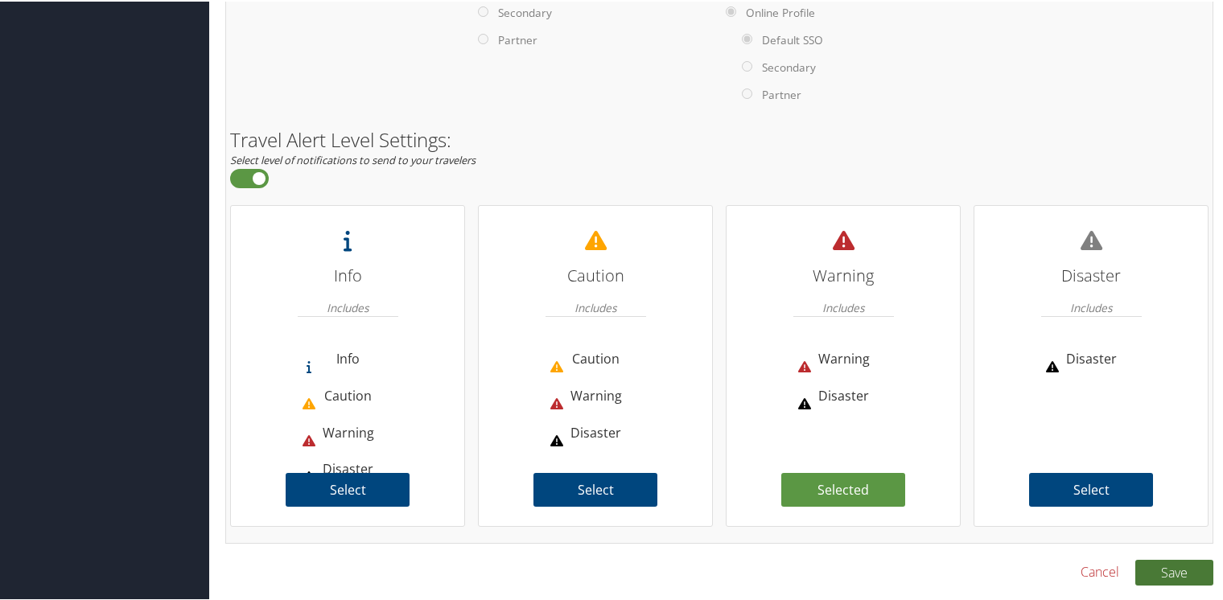
type input "DGHXCA0327"
click at [1188, 571] on button "Save" at bounding box center [1174, 571] width 78 height 26
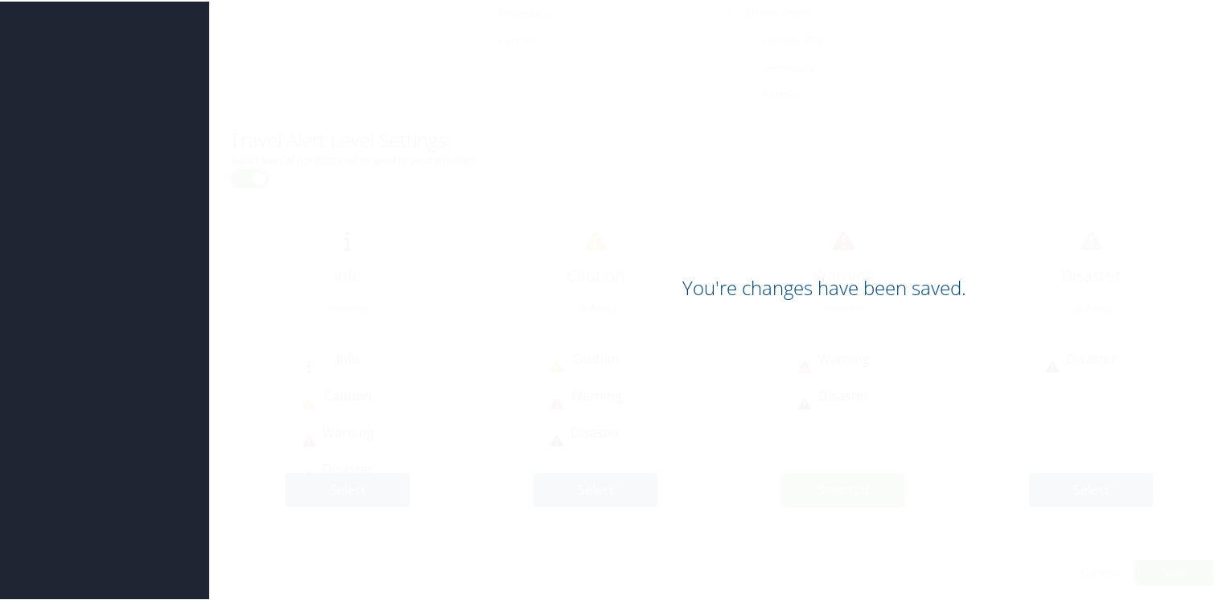
scroll to position [883, 0]
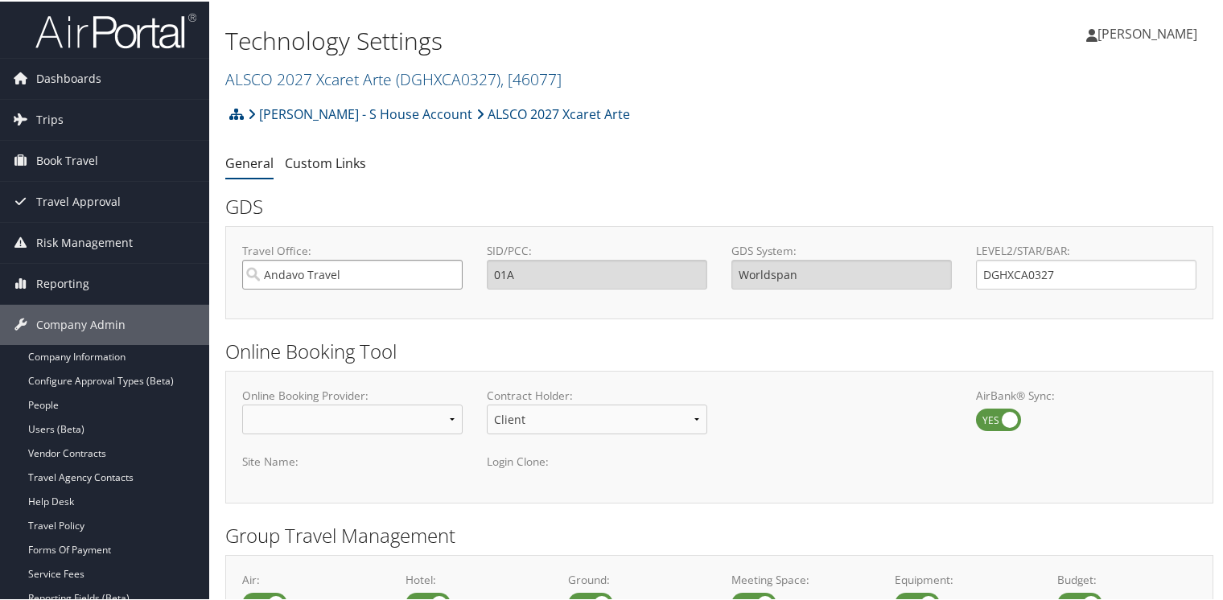
click at [409, 278] on input "Andavo Travel" at bounding box center [352, 273] width 220 height 30
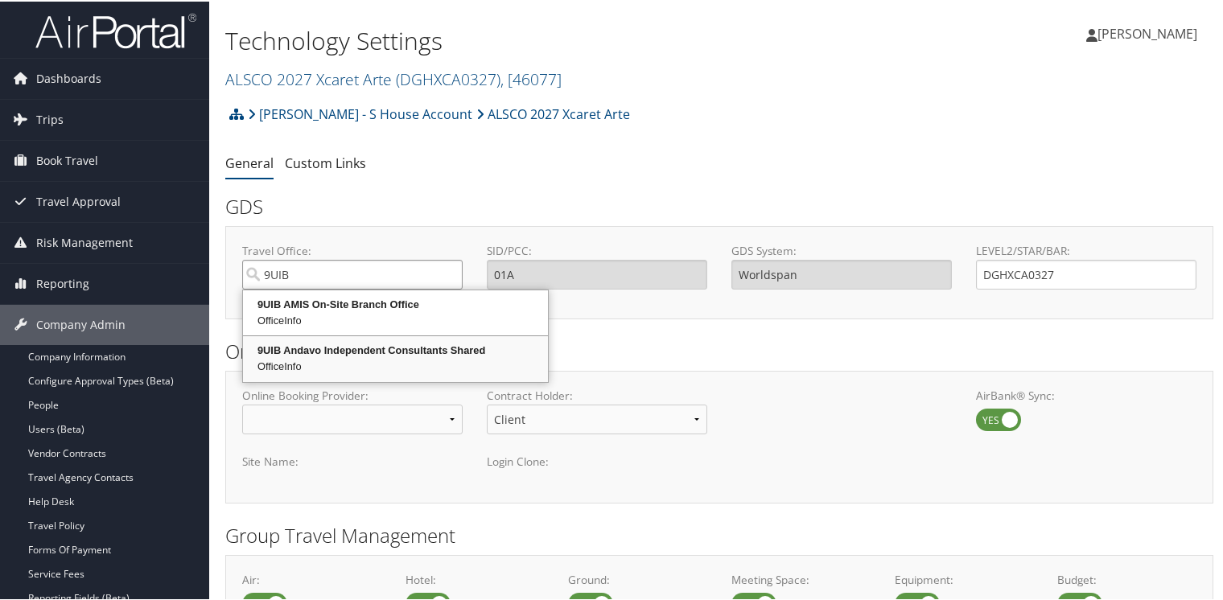
click at [371, 349] on div "9UIB Andavo Independent Consultants Shared" at bounding box center [395, 349] width 300 height 16
type input "9UIB Andavo Independent Consultants Shared"
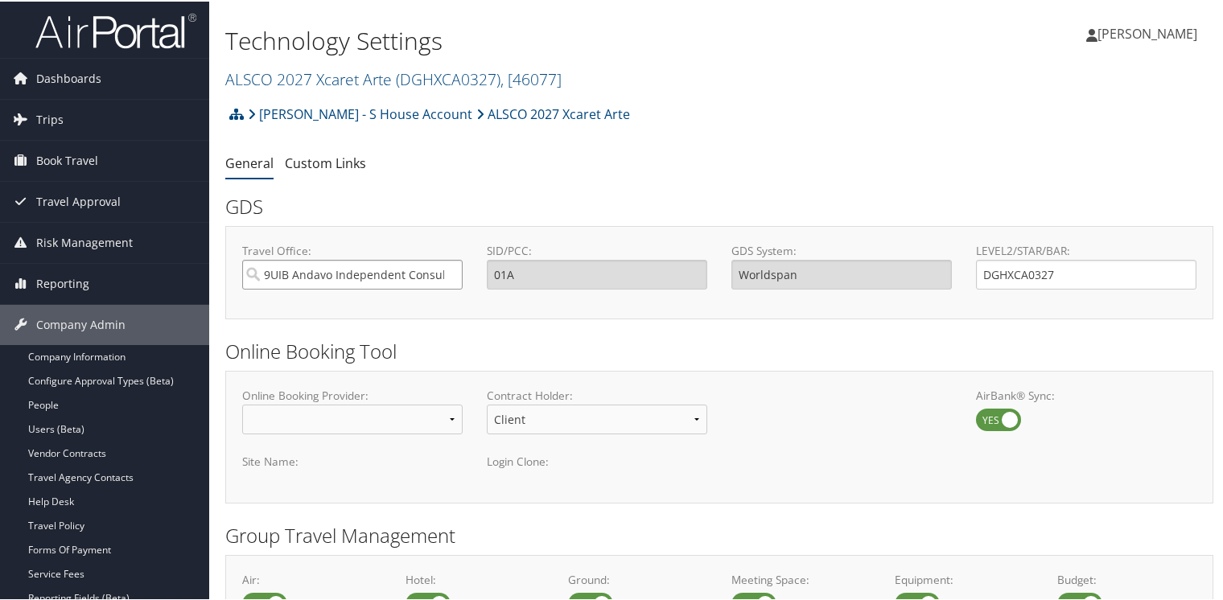
type input "9UIB"
type input "Sabre"
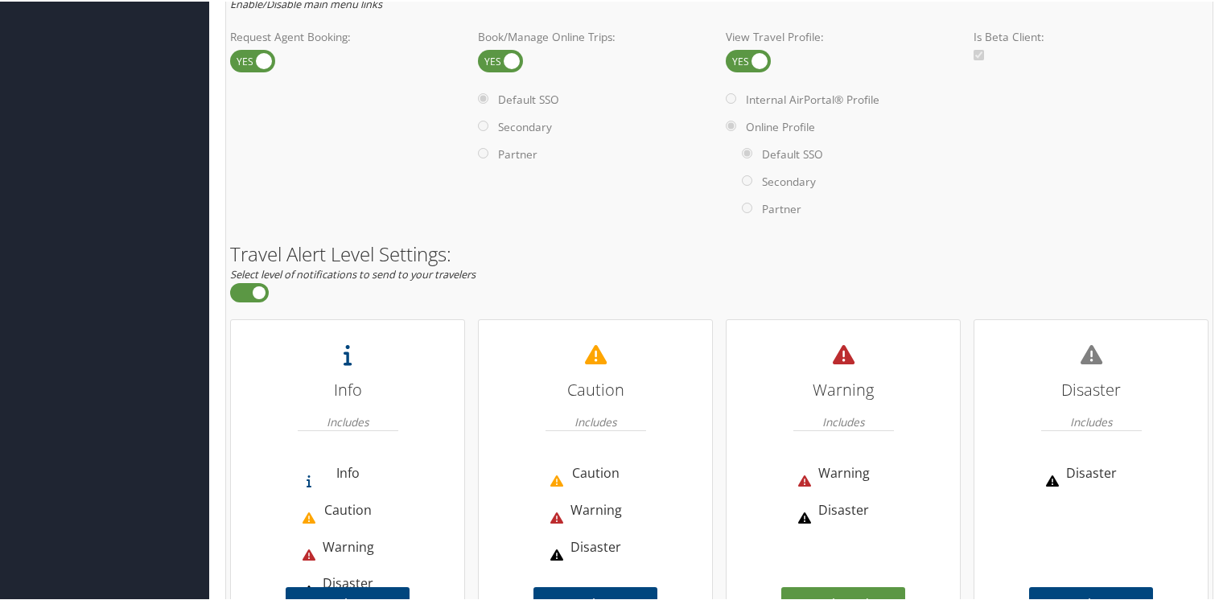
scroll to position [1149, 0]
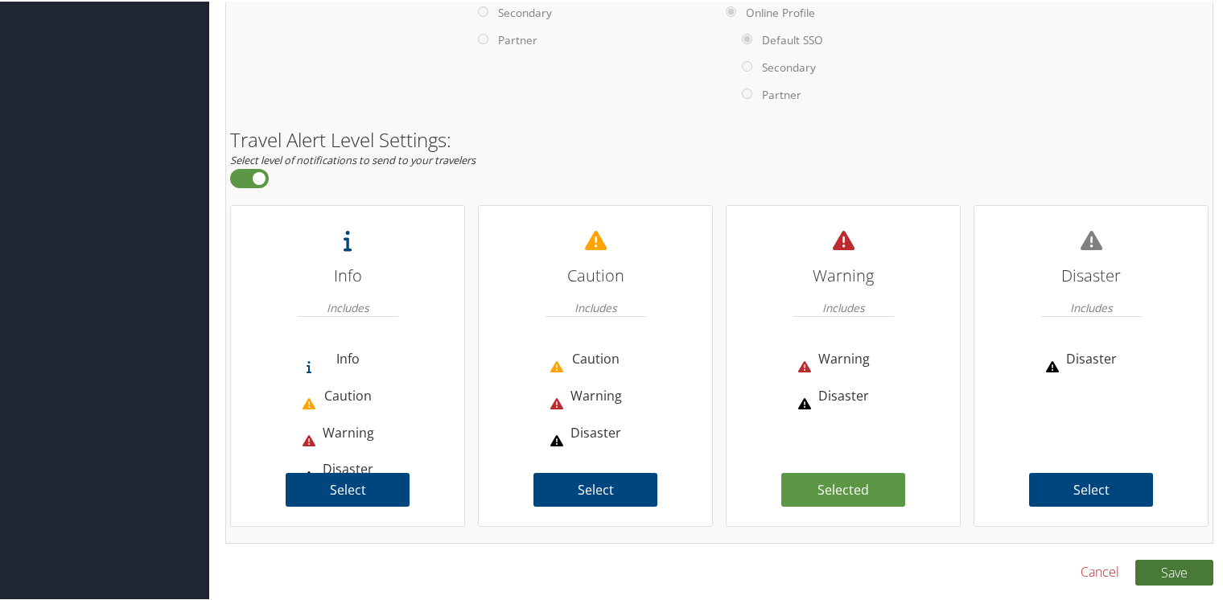
type input "9UIB Andavo Independent Consultants Shared"
click at [1187, 571] on button "Save" at bounding box center [1174, 571] width 78 height 26
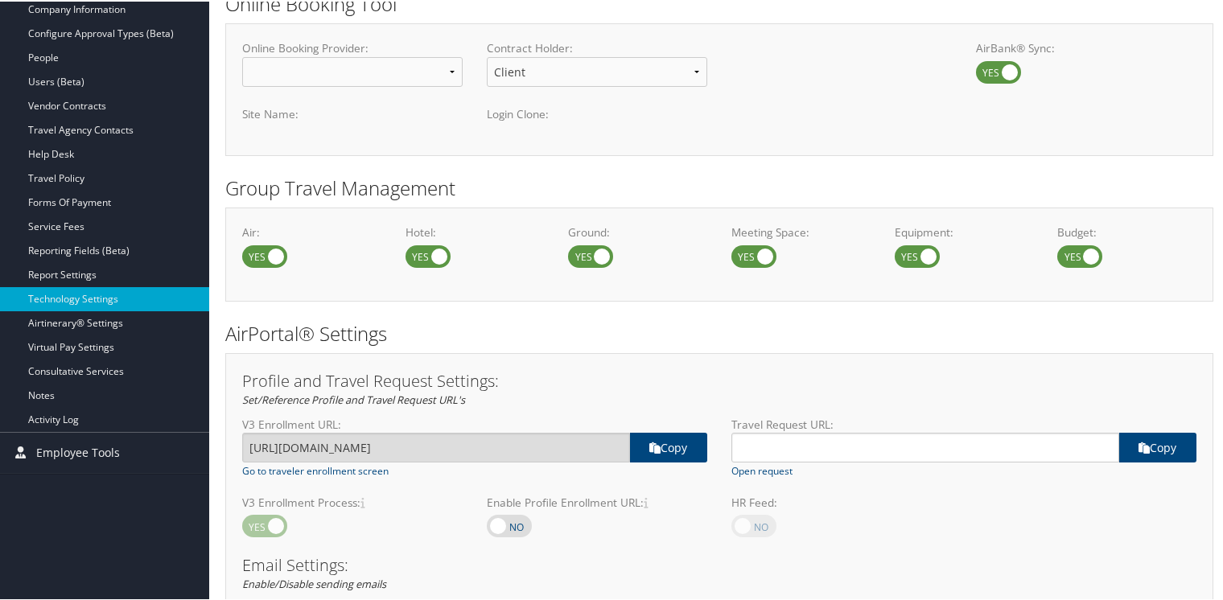
scroll to position [344, 0]
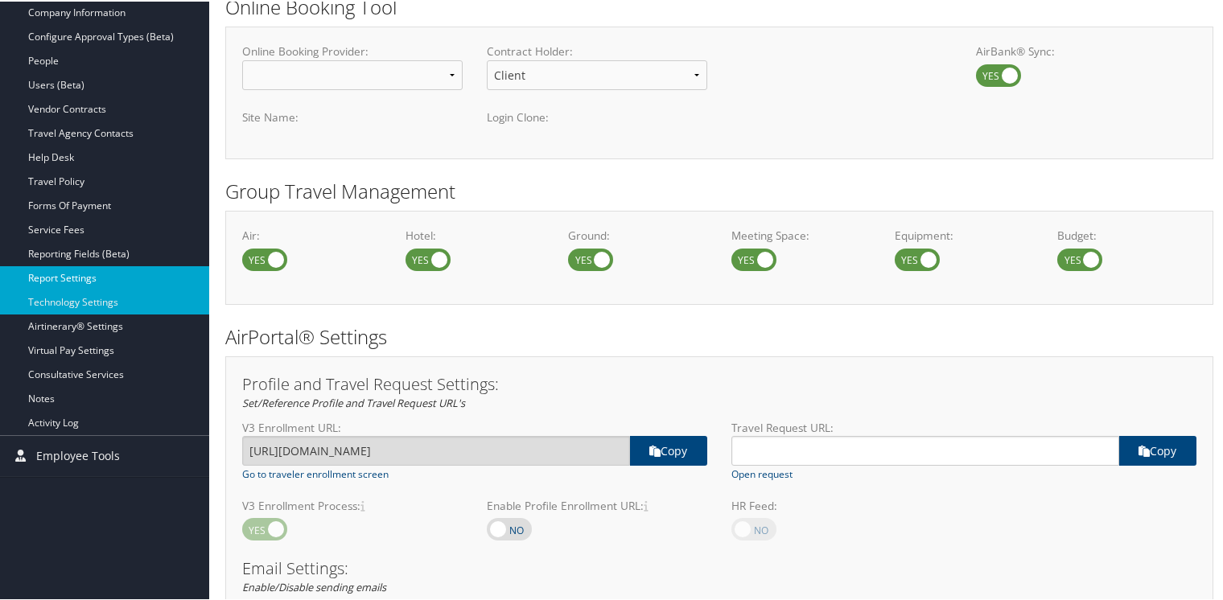
click at [60, 282] on link "Report Settings" at bounding box center [104, 277] width 209 height 24
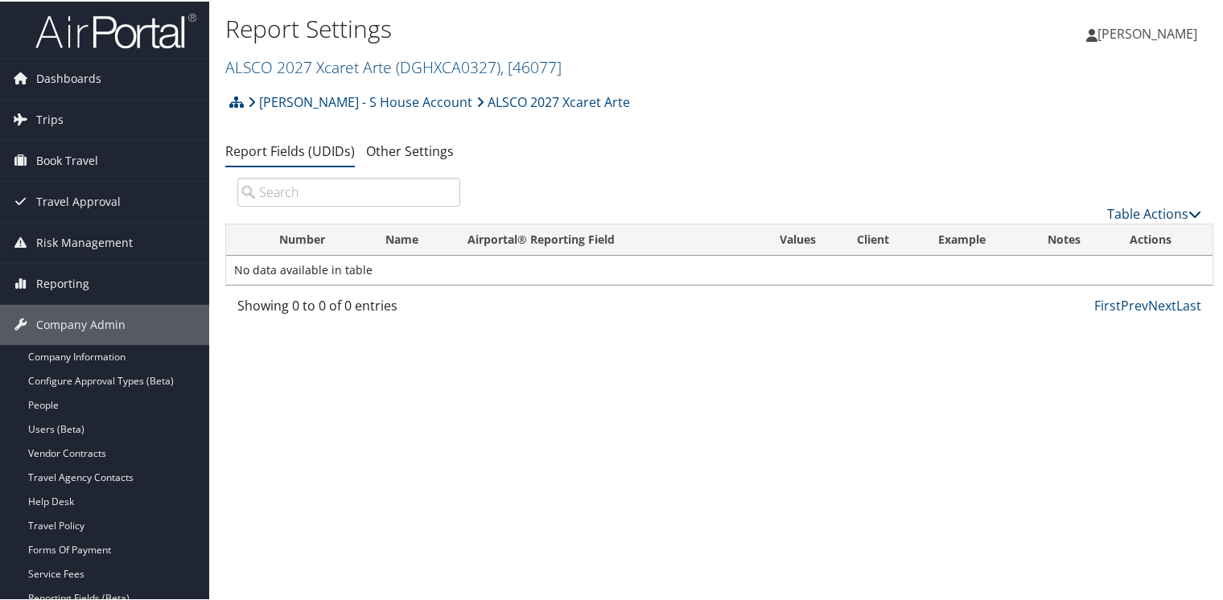
click at [1148, 216] on link "Table Actions" at bounding box center [1154, 213] width 94 height 18
click at [1052, 234] on link "New Record" at bounding box center [1101, 237] width 212 height 27
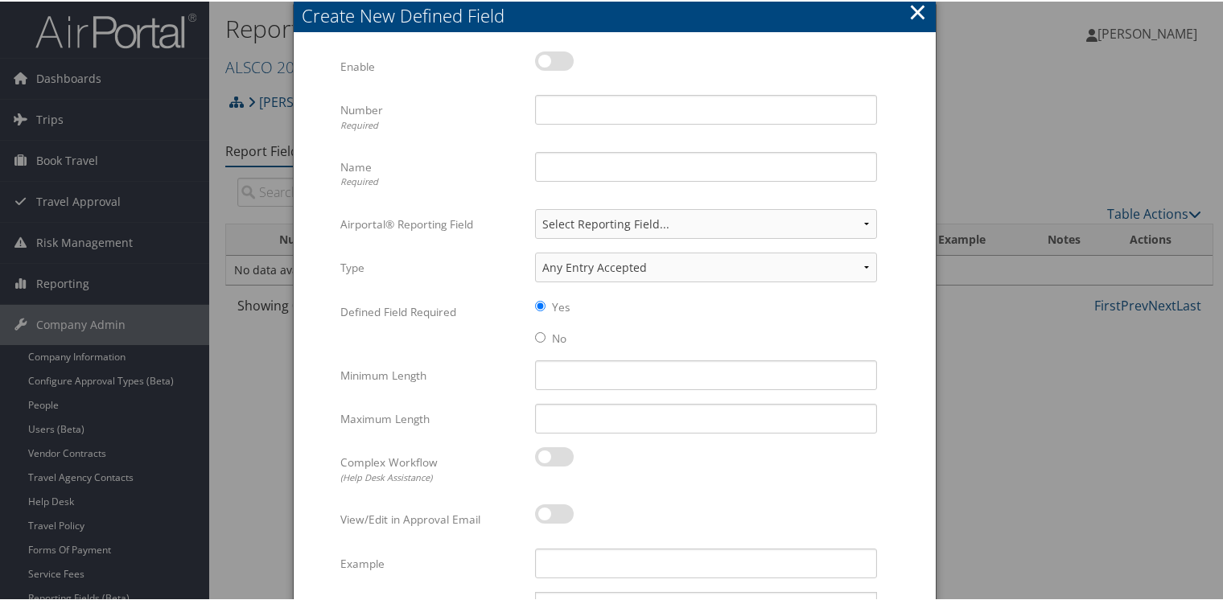
click at [559, 56] on label at bounding box center [554, 59] width 39 height 19
click at [554, 57] on input "checkbox" at bounding box center [548, 62] width 10 height 10
checkbox input "true"
click at [575, 115] on input "Number Required" at bounding box center [706, 108] width 342 height 30
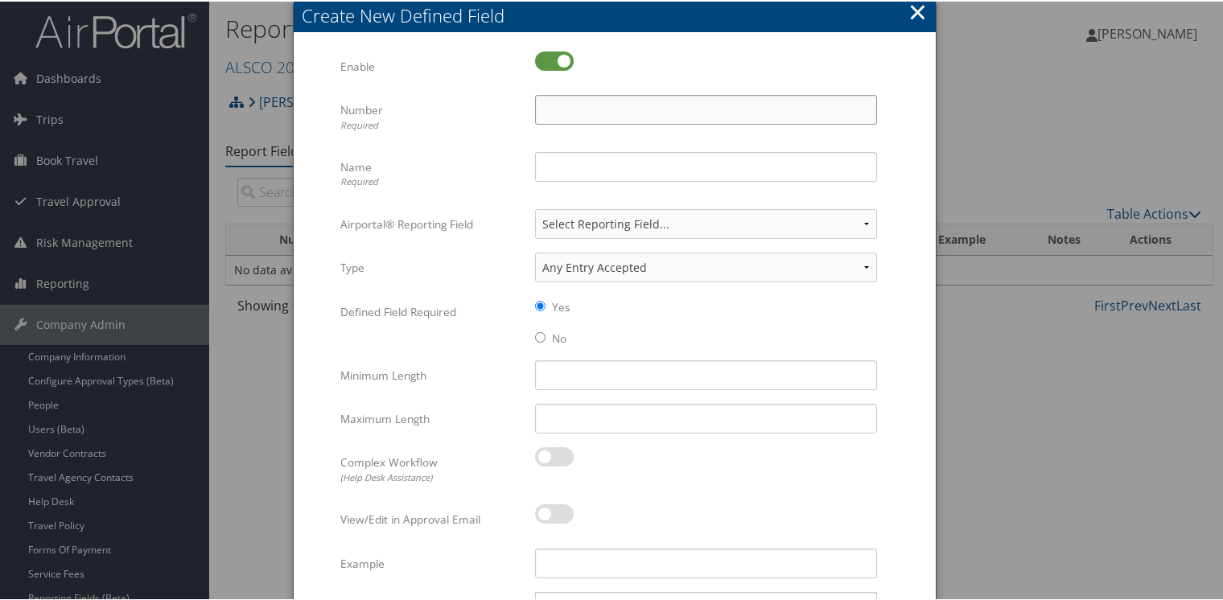
type input "33"
type input "Requested By"
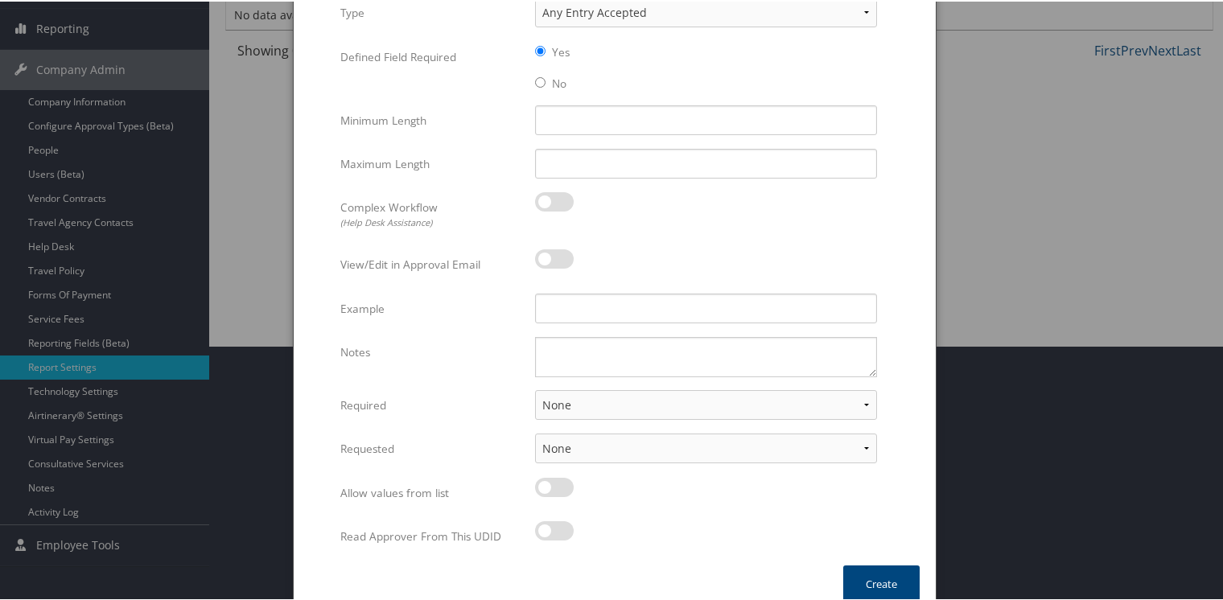
scroll to position [271, 0]
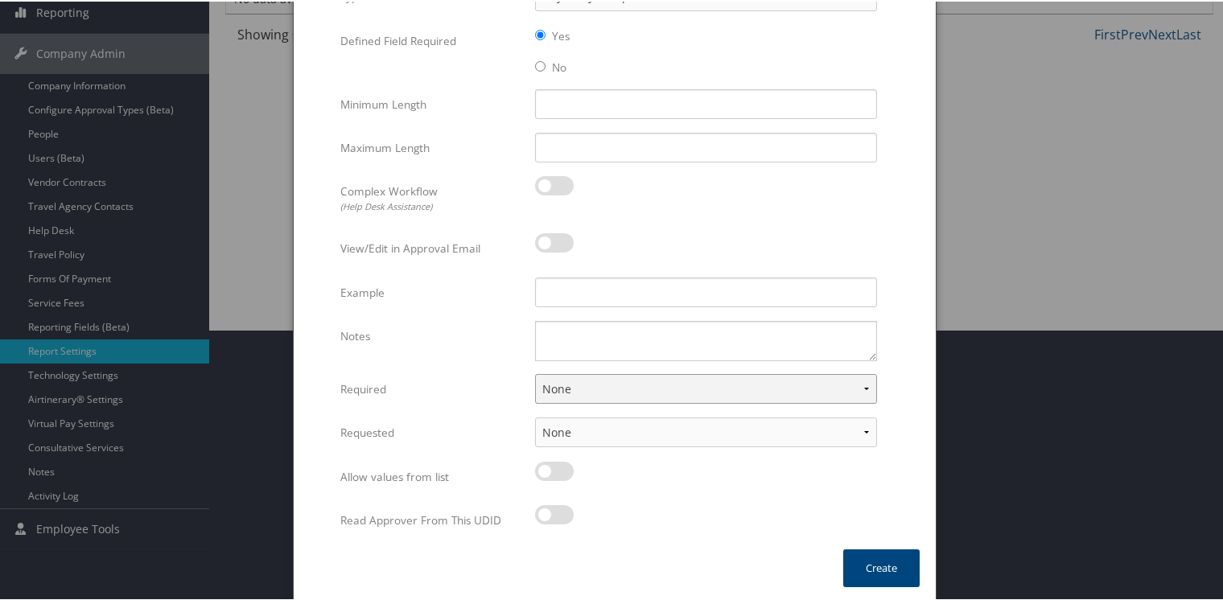
click at [566, 378] on select "None For Guest Travelers For Profiled Travelers For Both" at bounding box center [706, 388] width 342 height 30
select select "both"
click at [535, 373] on select "None For Guest Travelers For Profiled Travelers For Both" at bounding box center [706, 388] width 342 height 30
click at [566, 430] on select "None In Profile At Booking Both" at bounding box center [706, 431] width 342 height 30
select select "trip"
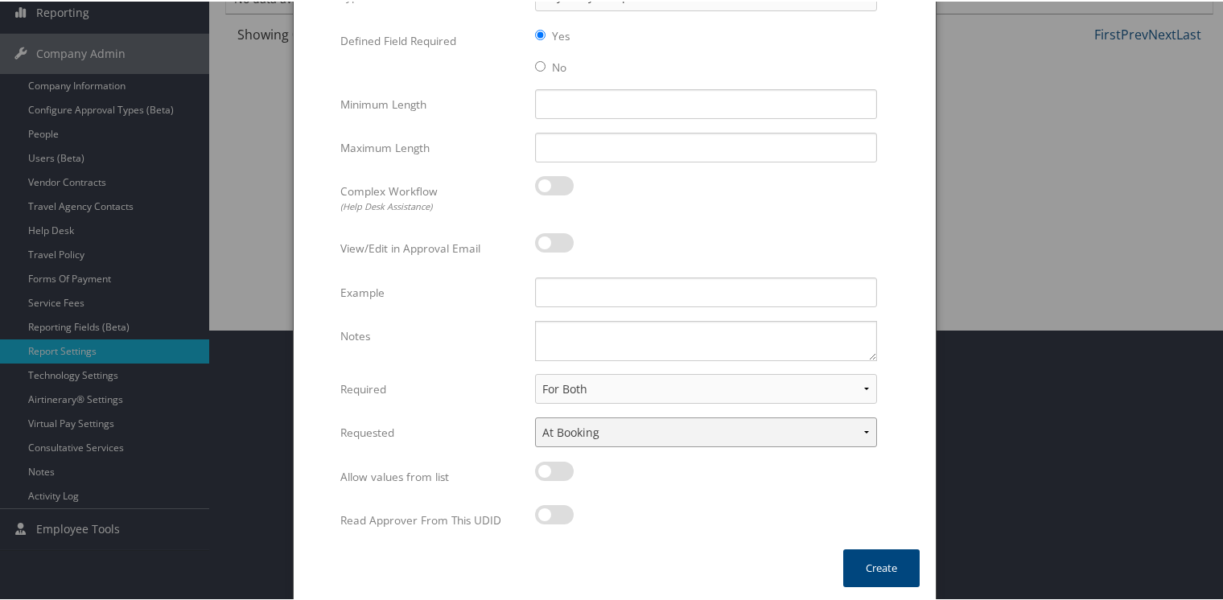
click at [535, 416] on select "None In Profile At Booking Both" at bounding box center [706, 431] width 342 height 30
click at [895, 562] on button "Create" at bounding box center [881, 567] width 76 height 38
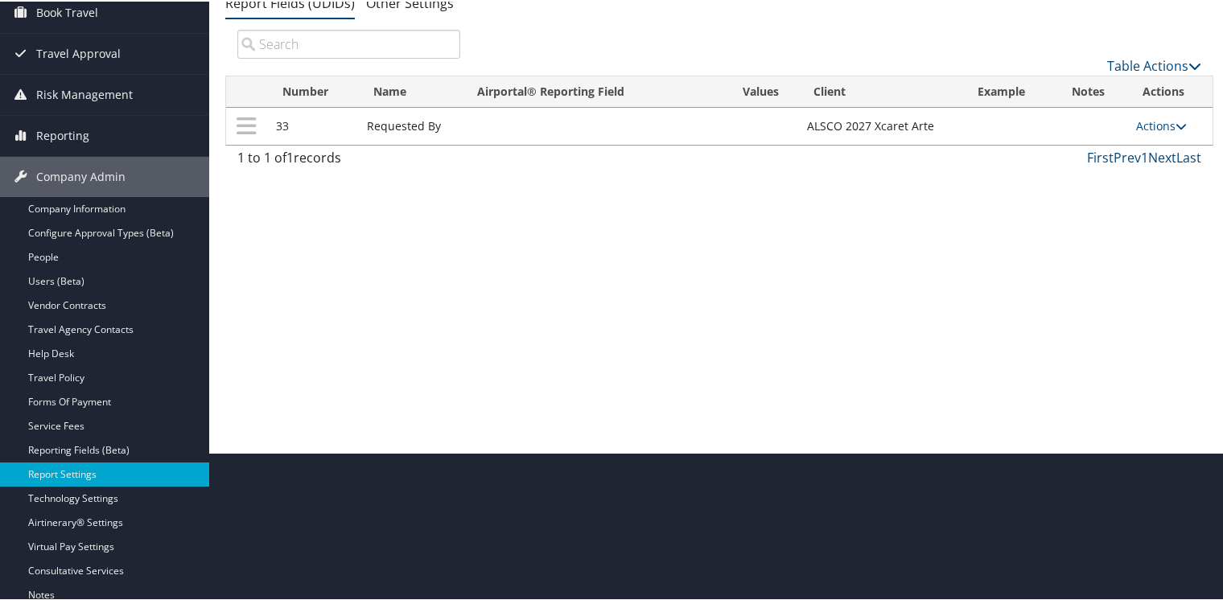
scroll to position [57, 0]
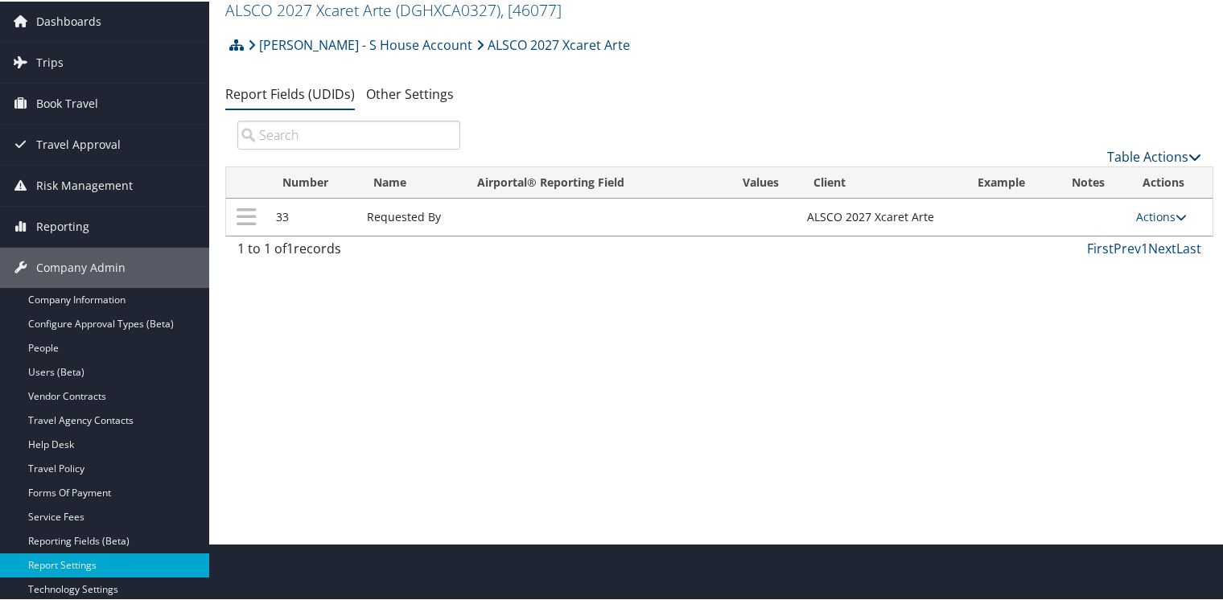
click at [1166, 154] on link "Table Actions" at bounding box center [1154, 155] width 94 height 18
click at [1052, 180] on link "New Record" at bounding box center [1101, 180] width 212 height 27
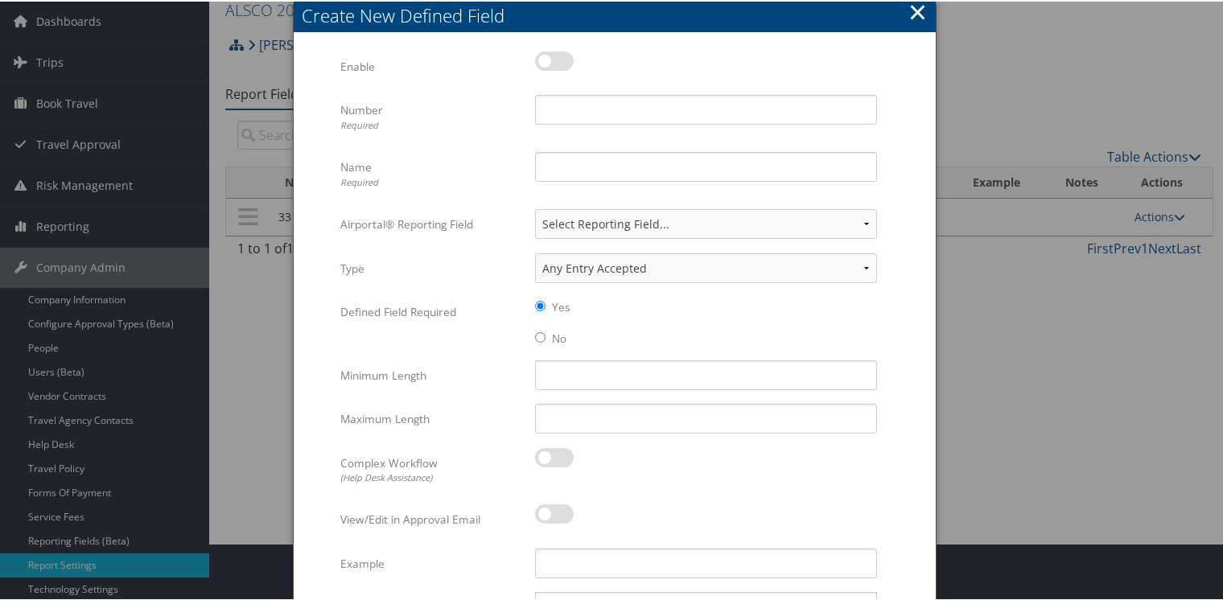
click at [554, 56] on label at bounding box center [554, 59] width 39 height 19
click at [554, 57] on input "checkbox" at bounding box center [548, 62] width 10 height 10
checkbox input "true"
click at [562, 100] on input "Number Required" at bounding box center [706, 108] width 342 height 30
type input "56"
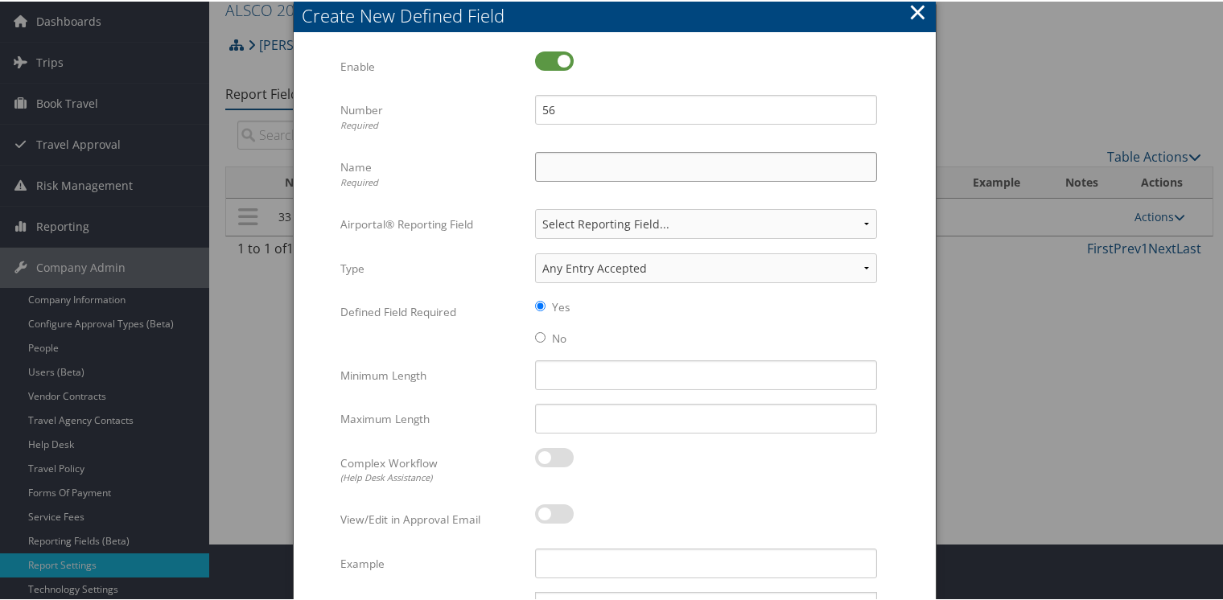
click at [579, 165] on input "Name Required" at bounding box center [706, 165] width 342 height 30
type input "Rule Class"
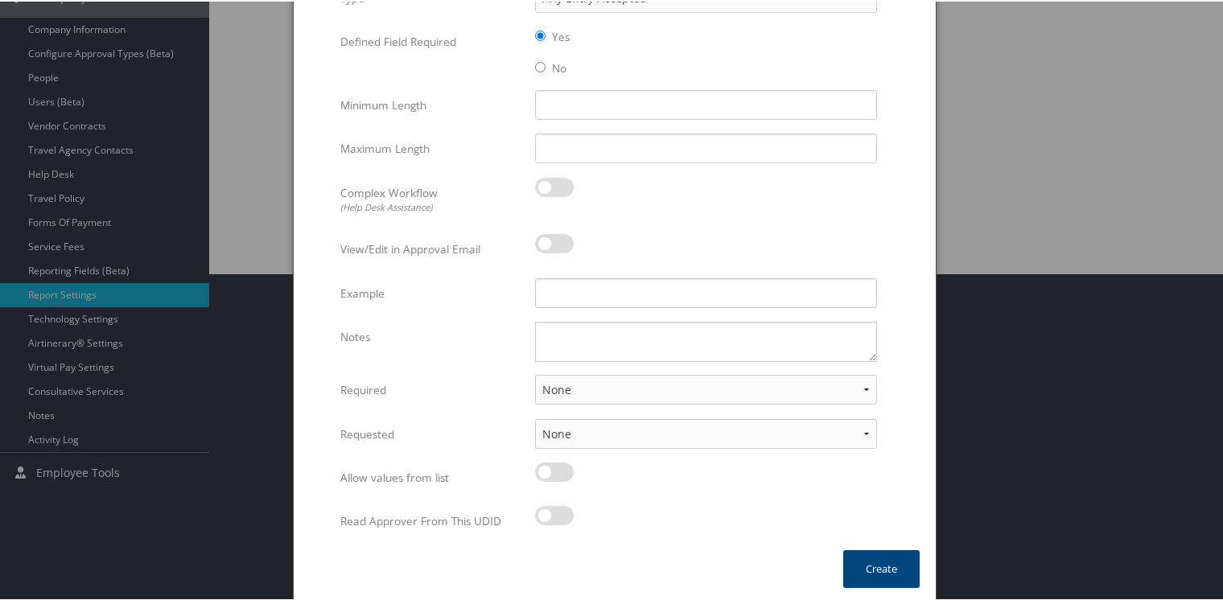
scroll to position [328, 0]
click at [569, 389] on select "None For Guest Travelers For Profiled Travelers For Both" at bounding box center [706, 388] width 342 height 30
select select "both"
click at [535, 373] on select "None For Guest Travelers For Profiled Travelers For Both" at bounding box center [706, 388] width 342 height 30
click at [892, 583] on button "Create" at bounding box center [881, 567] width 76 height 38
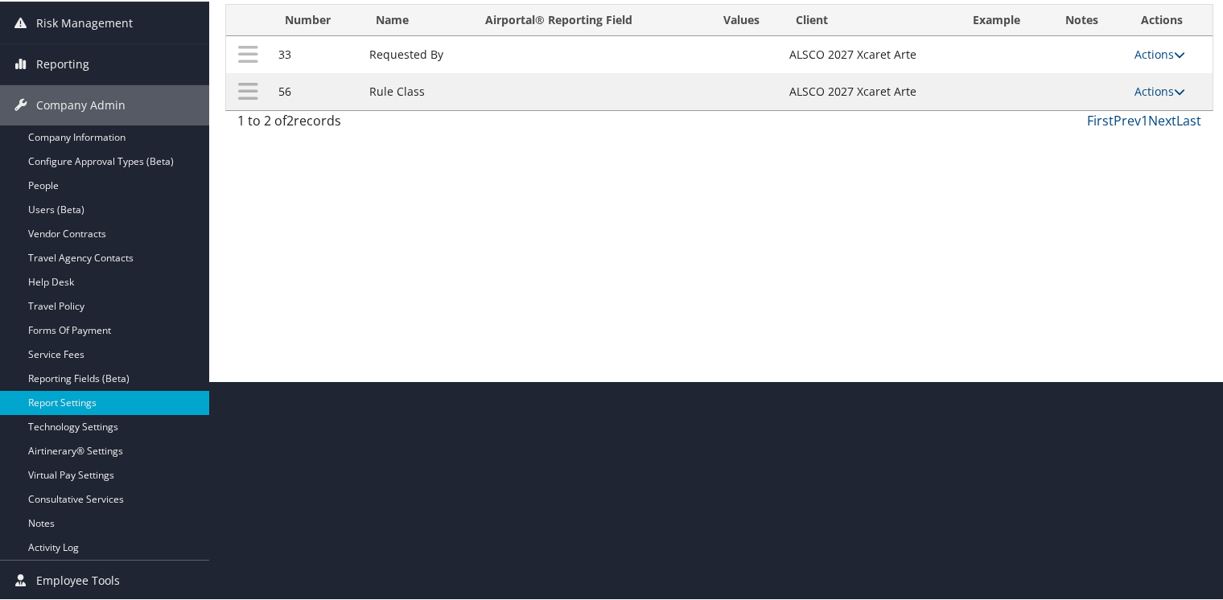
scroll to position [218, 0]
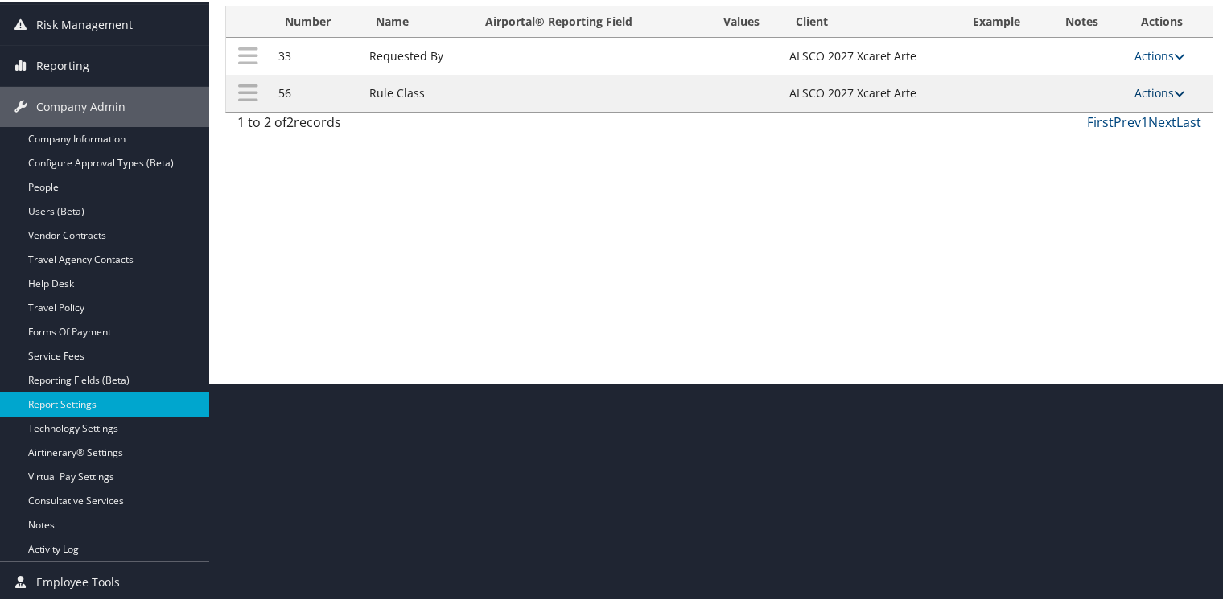
click at [1153, 89] on link "Actions" at bounding box center [1160, 91] width 51 height 15
click at [1068, 117] on link "Update Report Field Values" at bounding box center [1093, 115] width 174 height 27
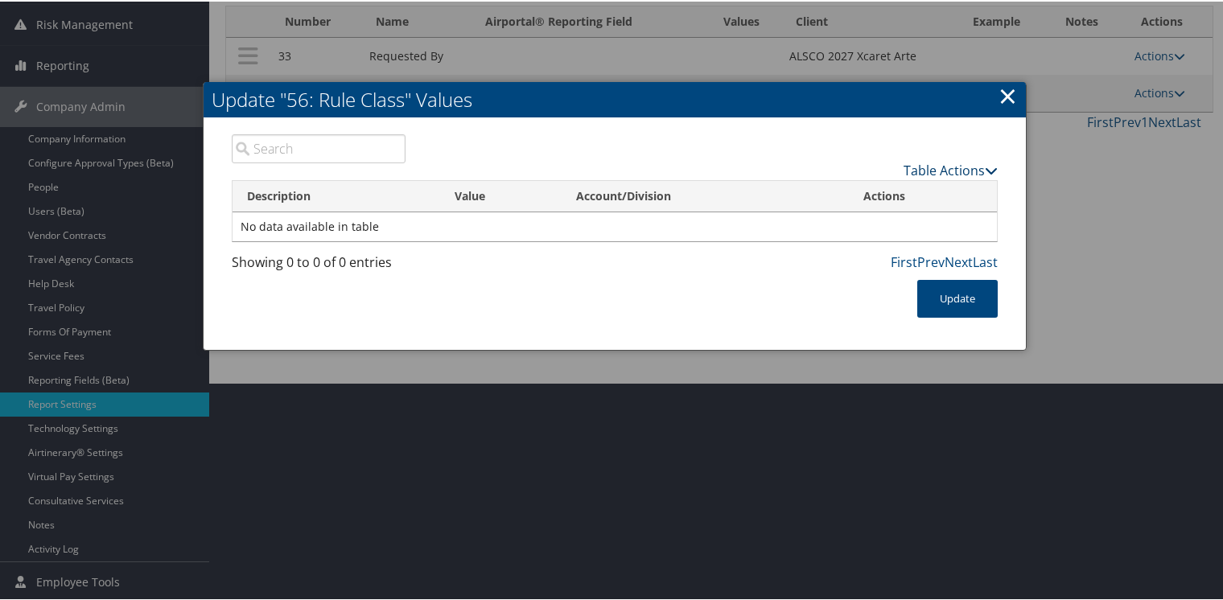
click at [931, 169] on link "Table Actions" at bounding box center [951, 169] width 94 height 18
click at [827, 191] on link "New Record" at bounding box center [888, 192] width 212 height 27
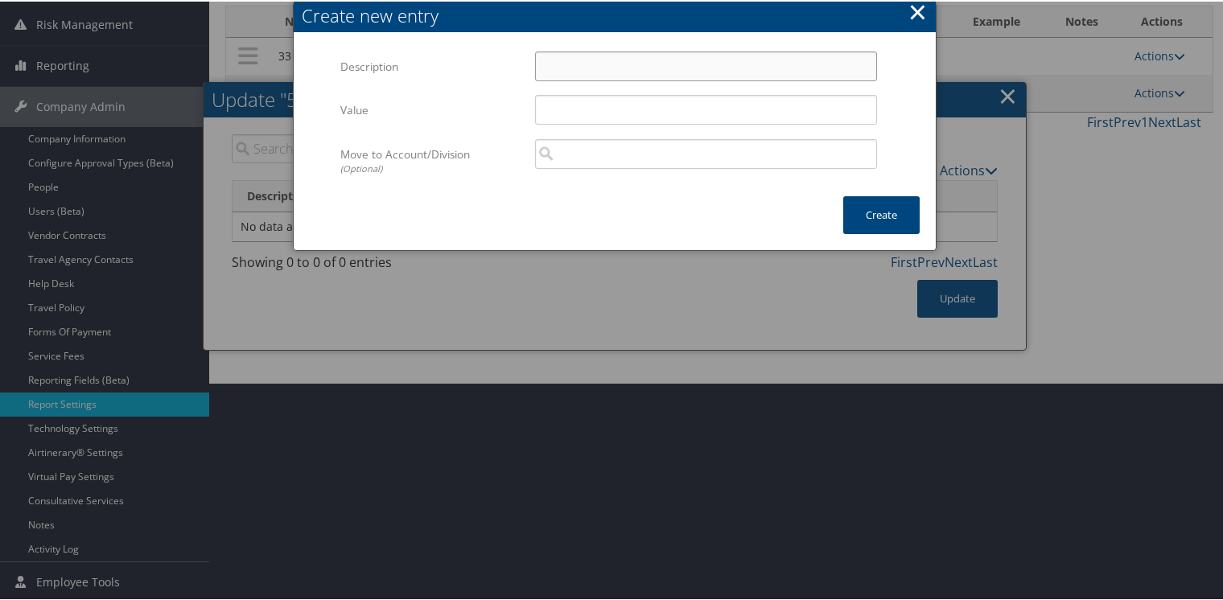
click at [569, 61] on input "Description" at bounding box center [706, 65] width 342 height 30
type input "Default Travel Class"
click at [856, 208] on button "Create" at bounding box center [881, 214] width 76 height 38
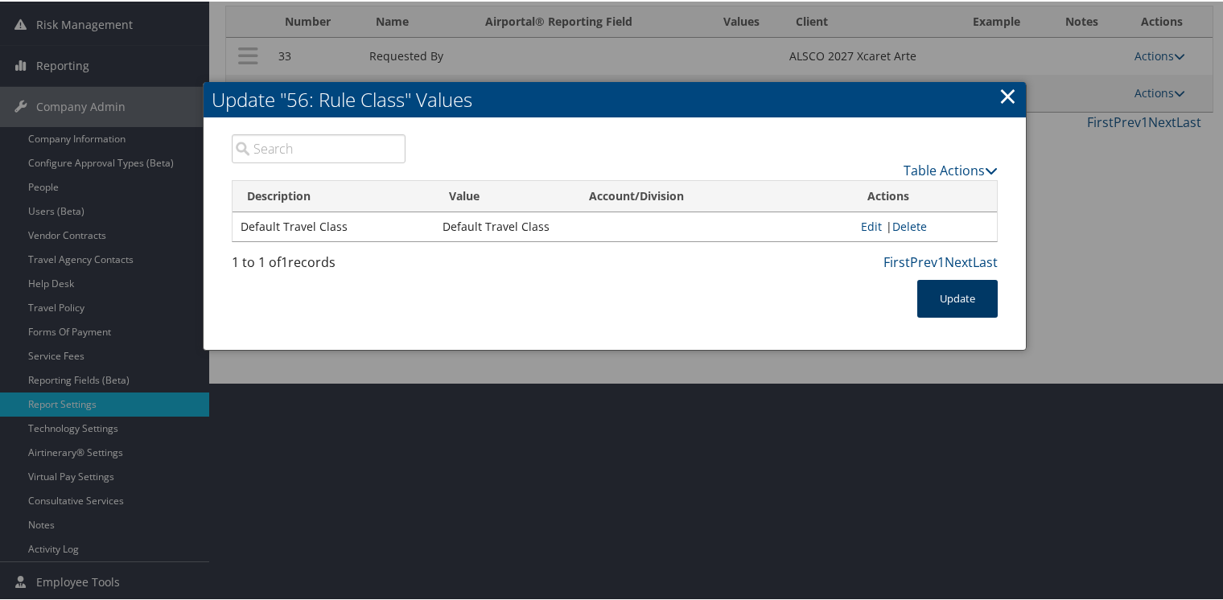
click at [962, 289] on button "Update" at bounding box center [957, 297] width 80 height 38
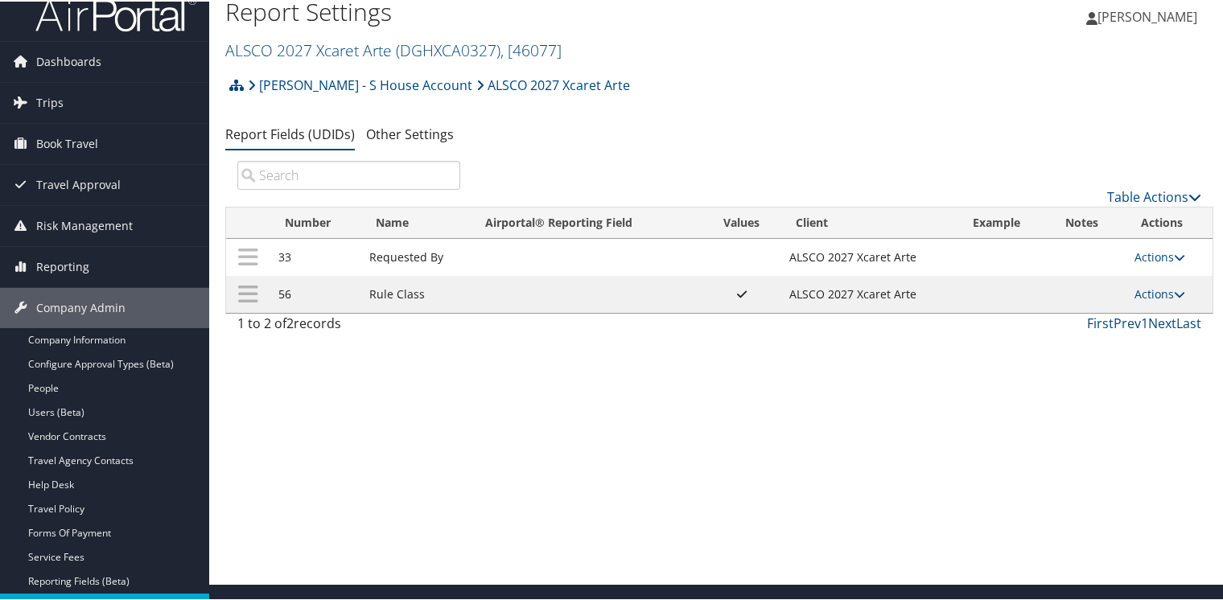
scroll to position [0, 0]
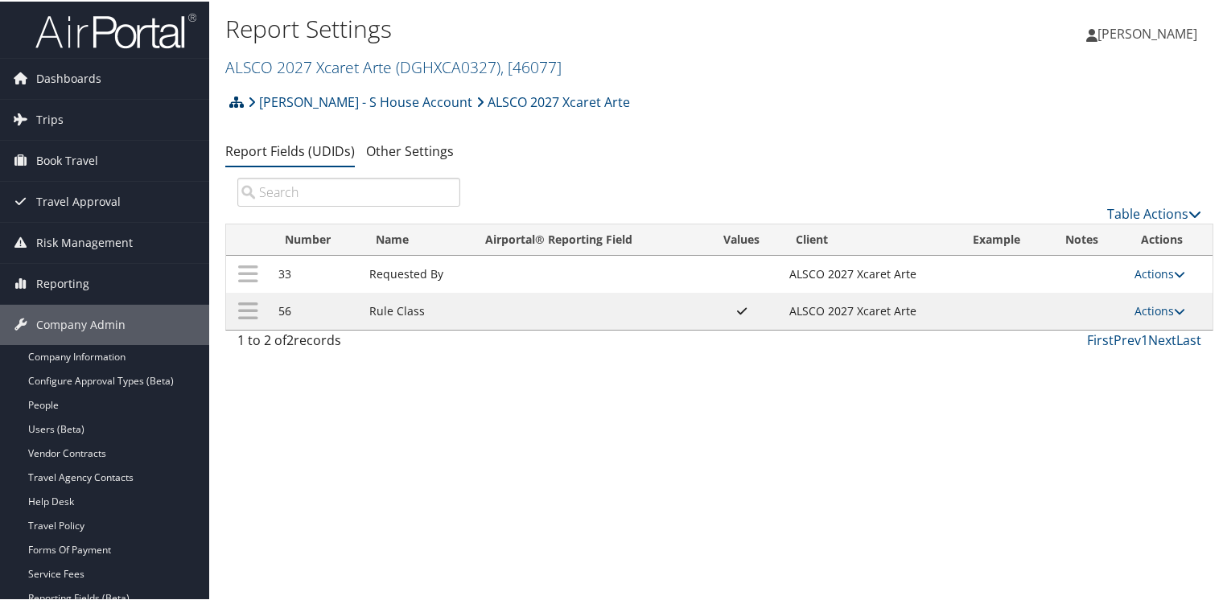
click at [235, 97] on icon at bounding box center [236, 100] width 14 height 13
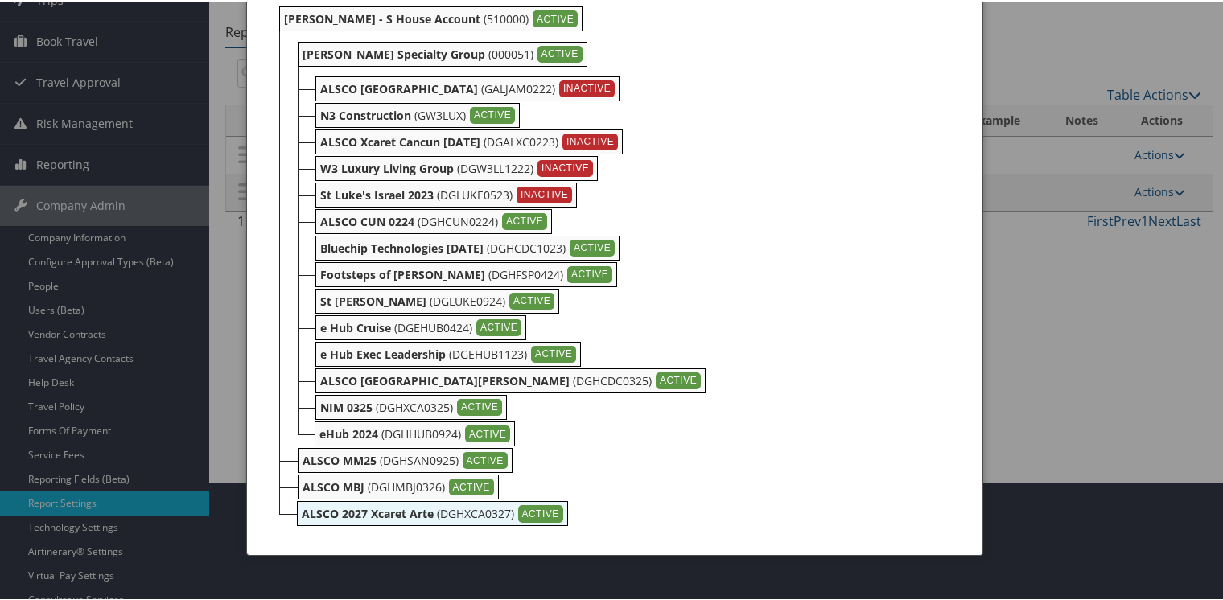
scroll to position [80, 0]
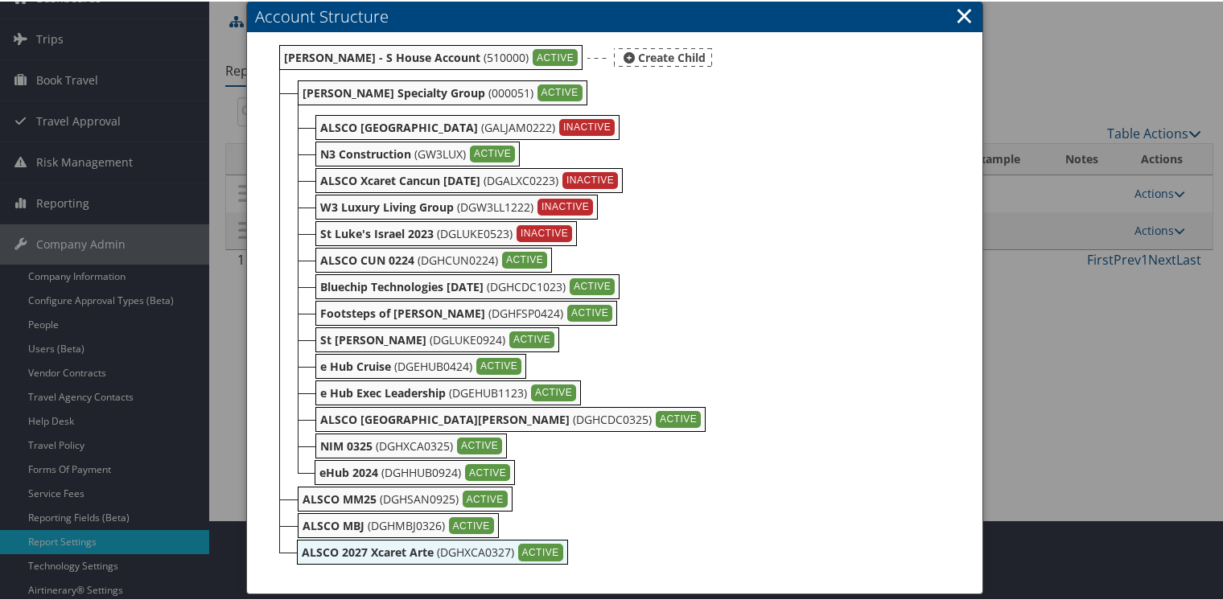
click at [660, 54] on div "Create Child" at bounding box center [663, 56] width 98 height 19
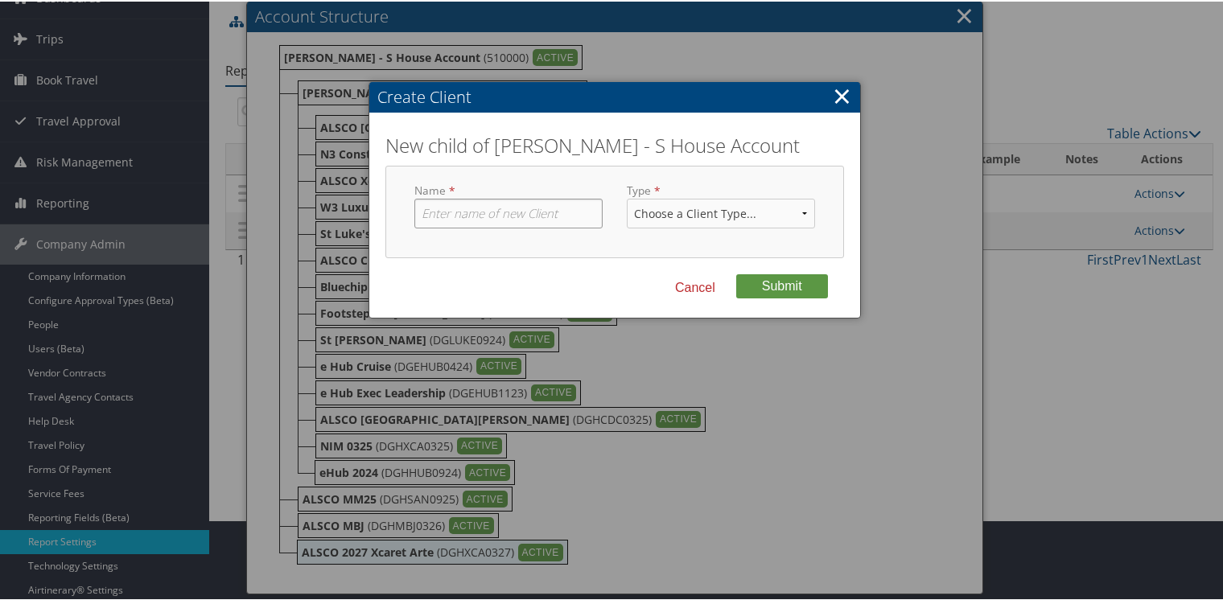
click at [501, 212] on input "text" at bounding box center [508, 212] width 188 height 30
type input "a"
type input "ALSCO 2028 HY ZIVA CUN"
click at [721, 214] on select "Choose a Client Type... Department Division Account" at bounding box center [721, 212] width 188 height 30
select select "1"
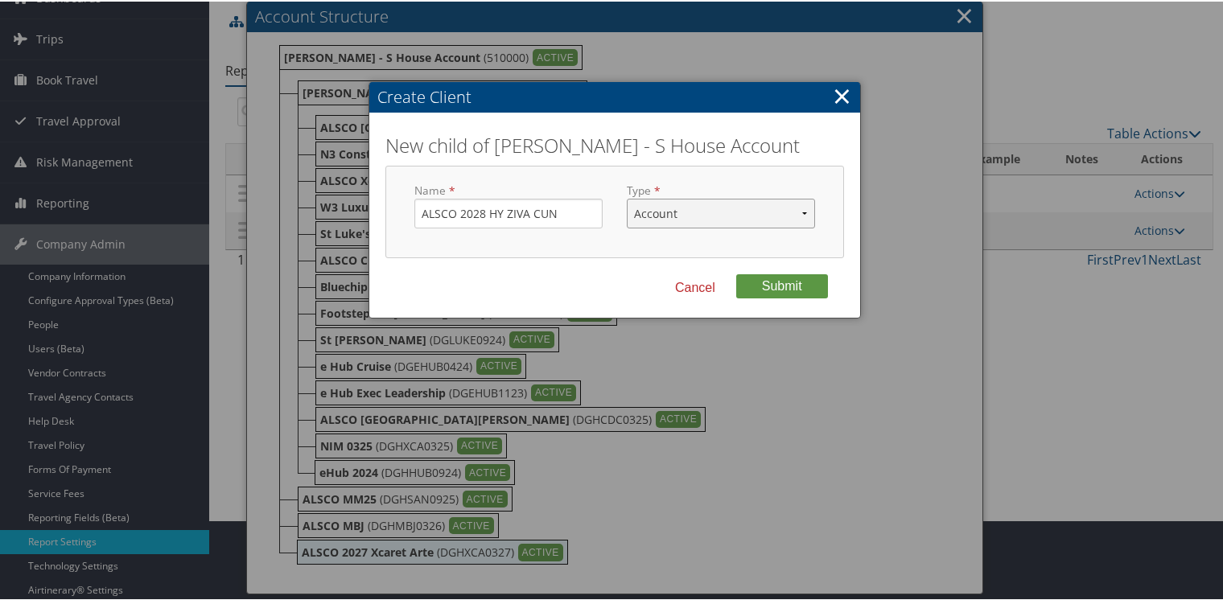
click at [627, 197] on select "Choose a Client Type... Department Division Account" at bounding box center [721, 212] width 188 height 30
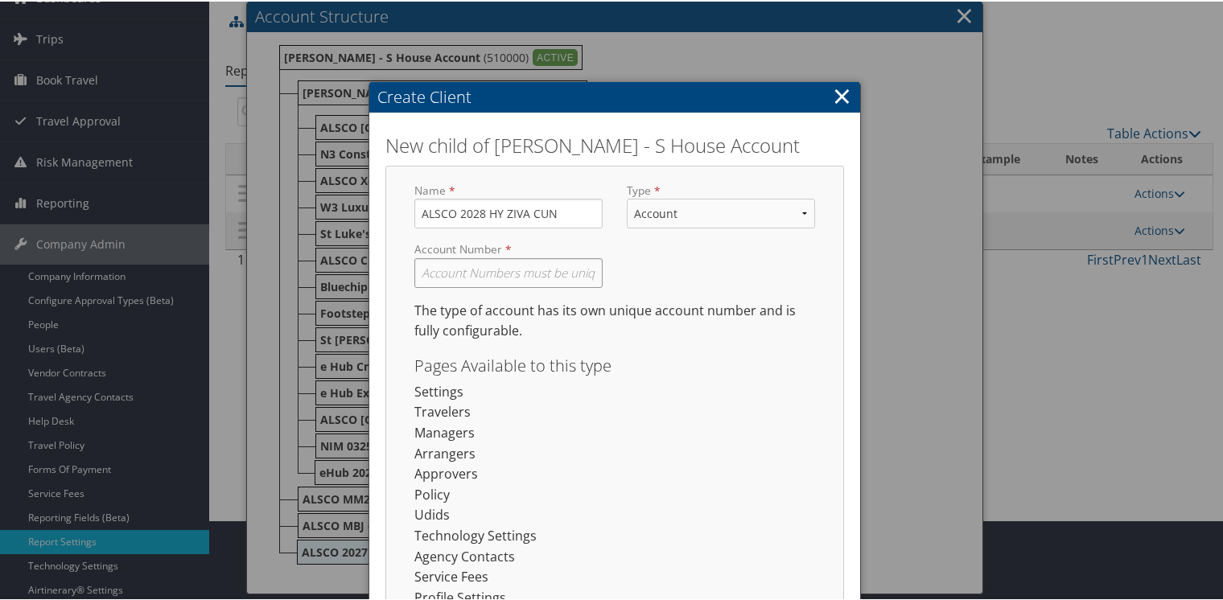
click at [539, 266] on input "text" at bounding box center [508, 272] width 188 height 30
click at [537, 257] on input "text" at bounding box center [508, 272] width 188 height 30
paste input "DGHZIV0328"
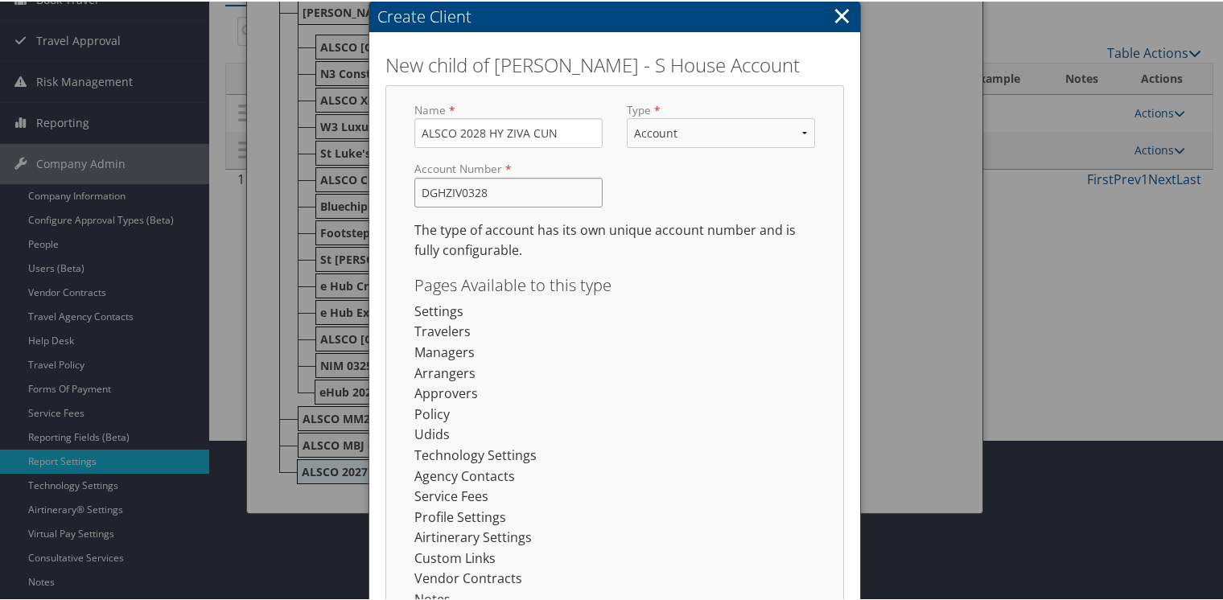
scroll to position [344, 0]
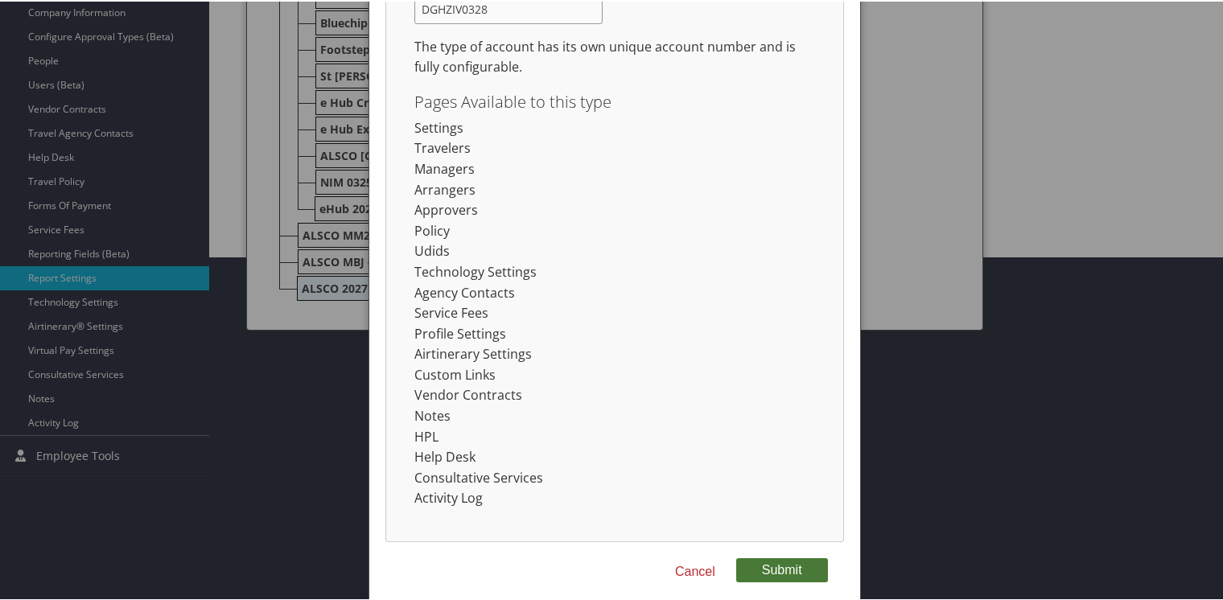
type input "DGHZIV0328"
click at [776, 562] on button "Submit" at bounding box center [782, 569] width 92 height 24
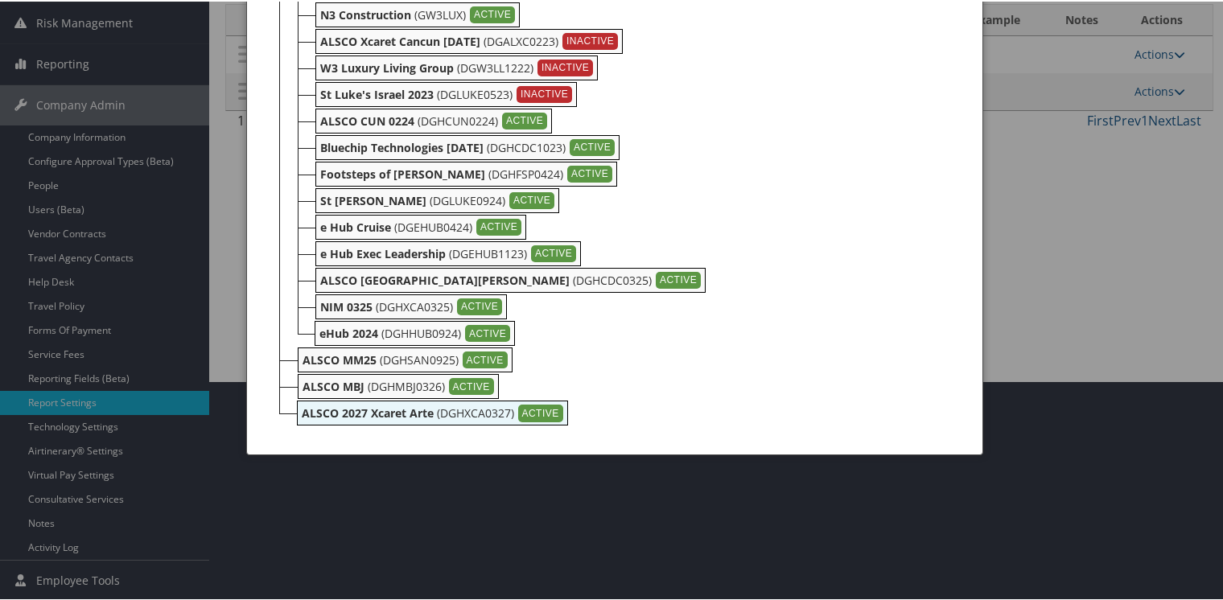
scroll to position [218, 0]
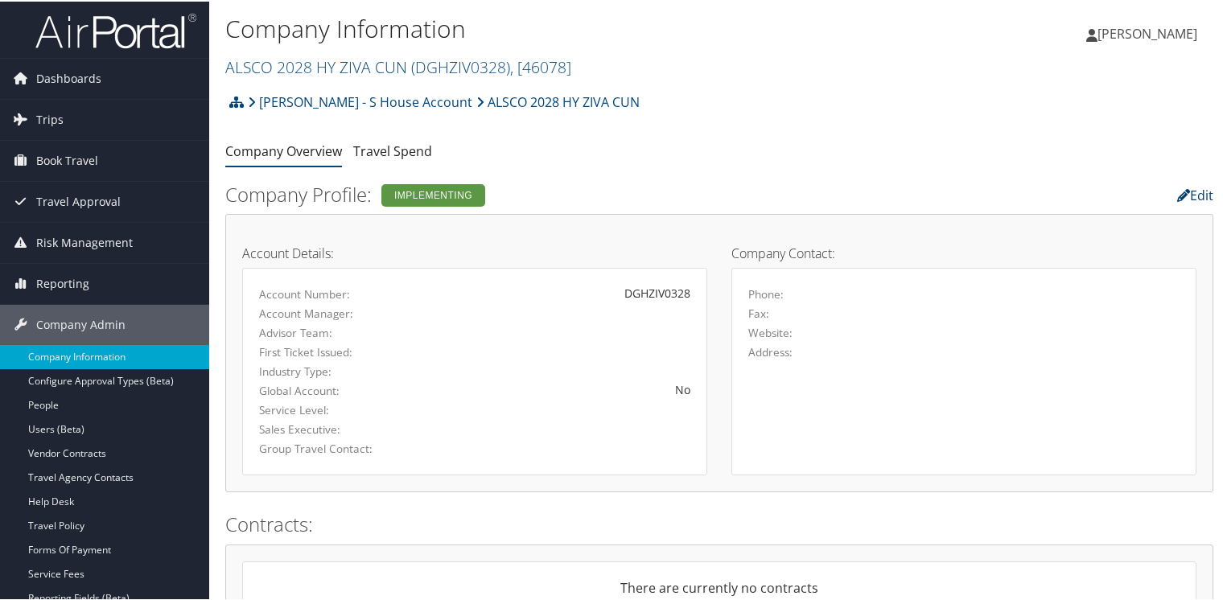
click at [1191, 196] on link "Edit" at bounding box center [1195, 194] width 36 height 18
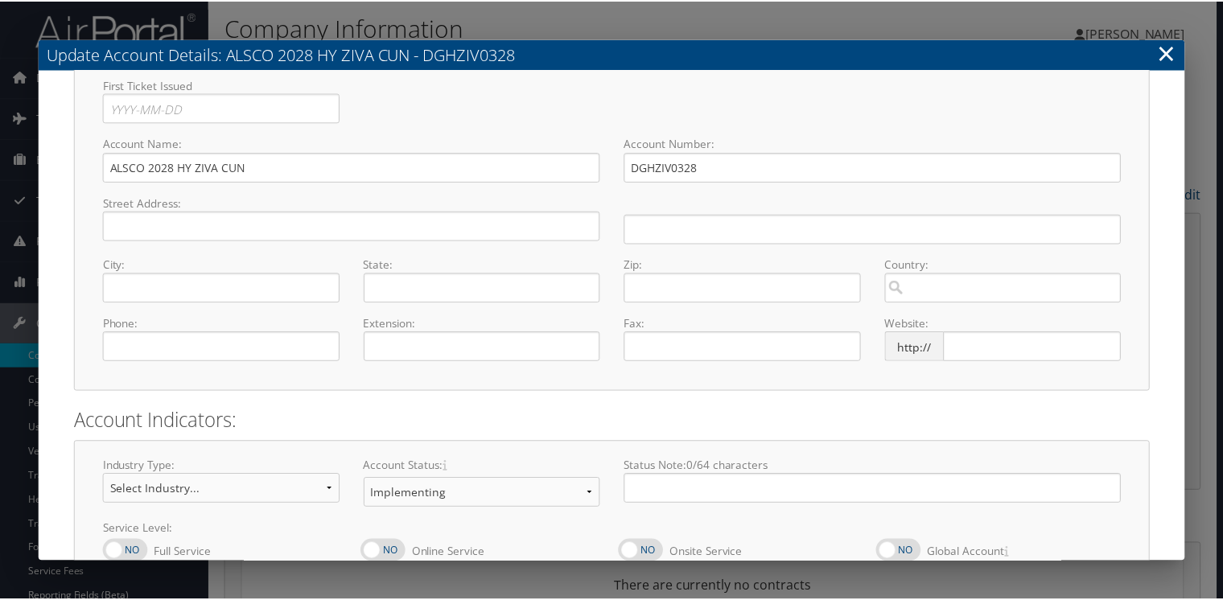
scroll to position [154, 0]
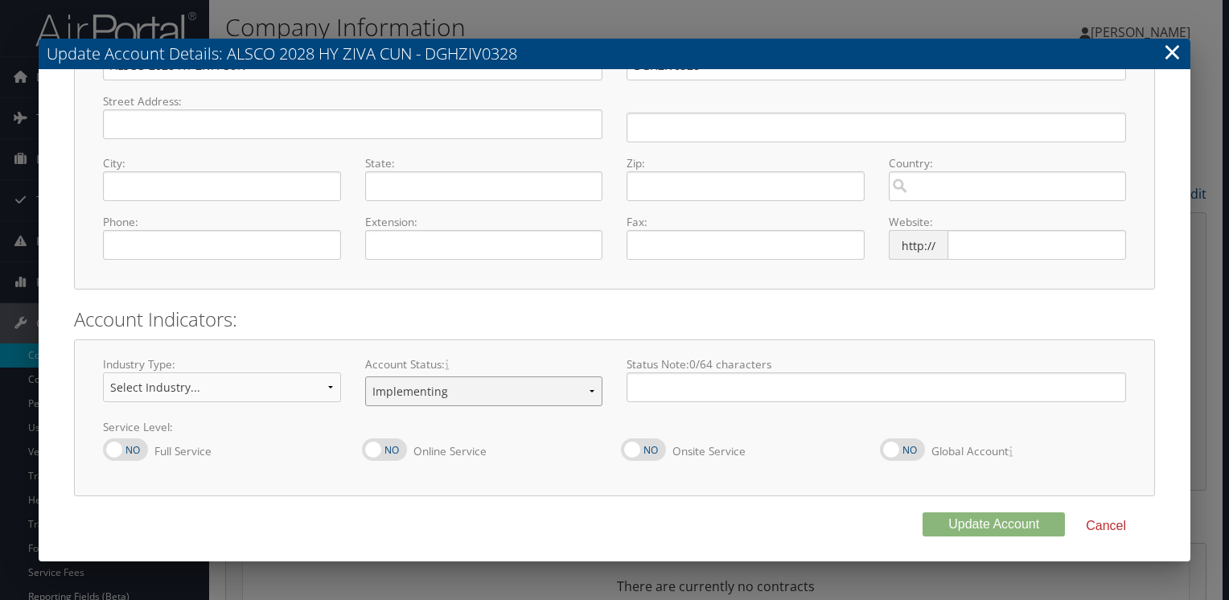
click at [451, 393] on select "Offboarding At Risk Inactive Active Implementing" at bounding box center [484, 392] width 238 height 30
select select "8"
click at [365, 377] on select "Offboarding At Risk Inactive Active Implementing" at bounding box center [484, 392] width 238 height 30
click at [966, 518] on button "Update Account" at bounding box center [994, 525] width 142 height 24
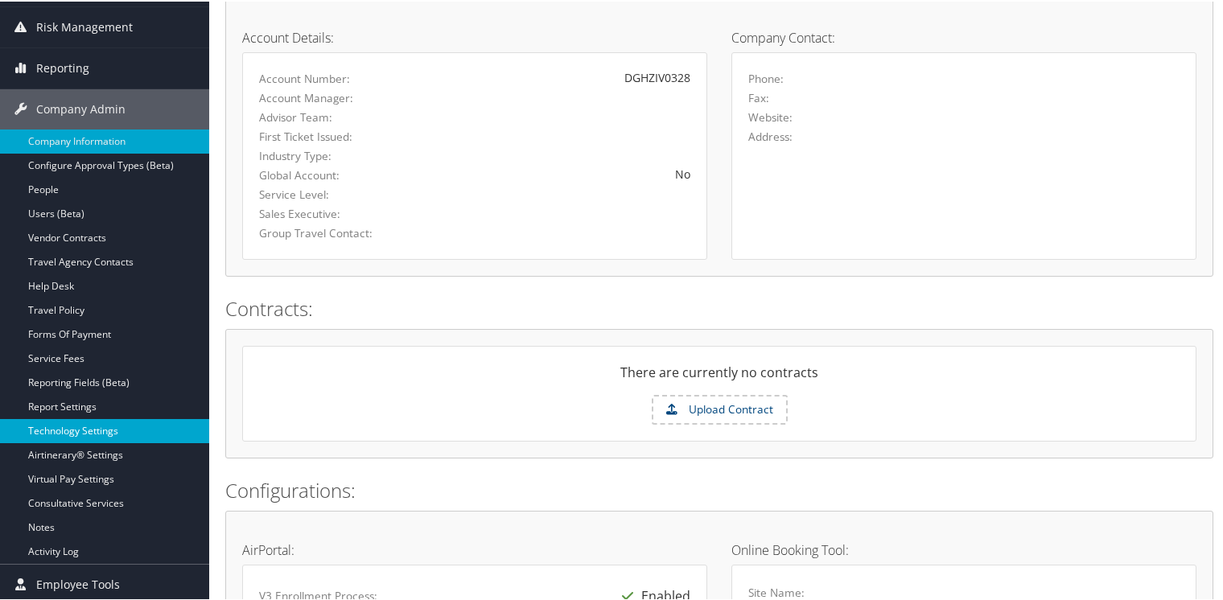
scroll to position [241, 0]
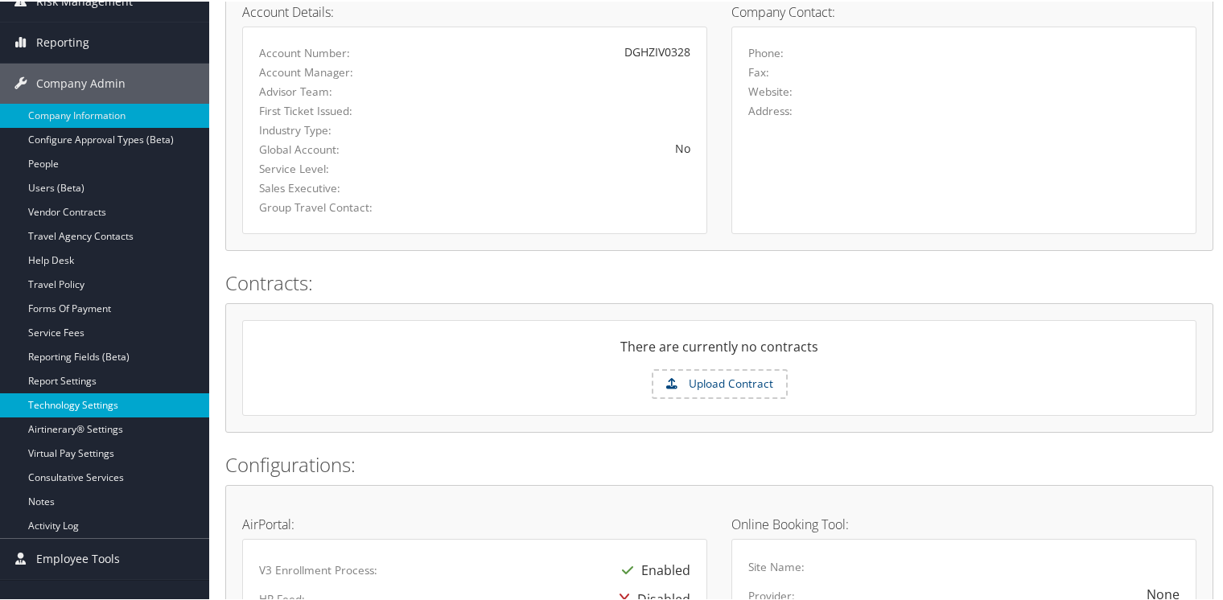
click at [56, 401] on link "Technology Settings" at bounding box center [104, 404] width 209 height 24
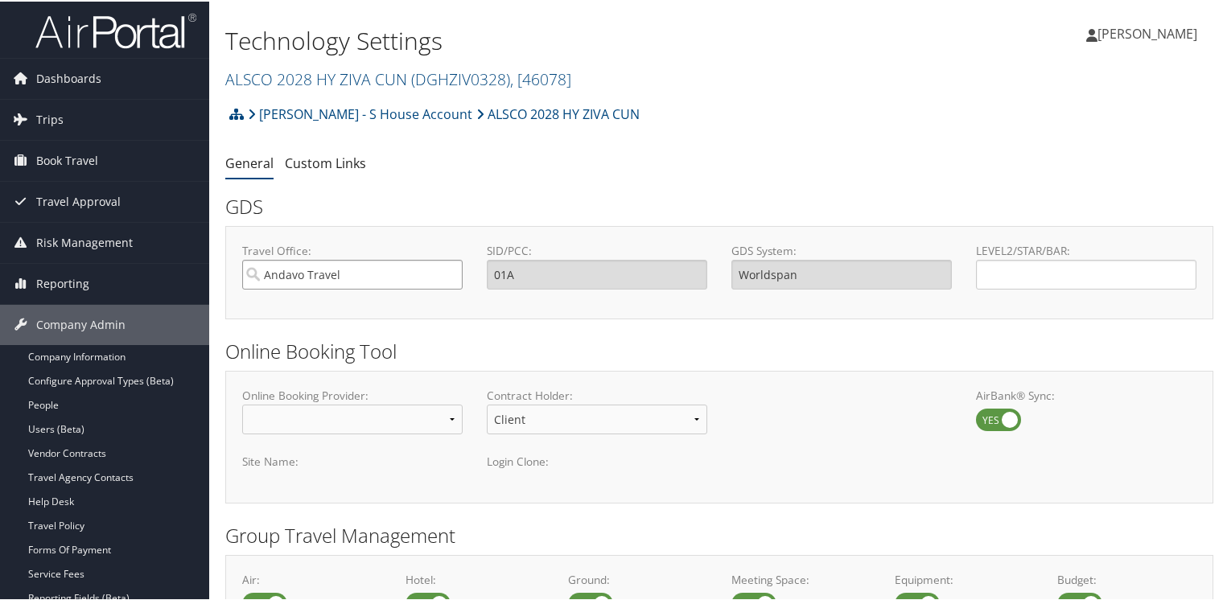
click at [347, 277] on input "Andavo Travel" at bounding box center [352, 273] width 220 height 30
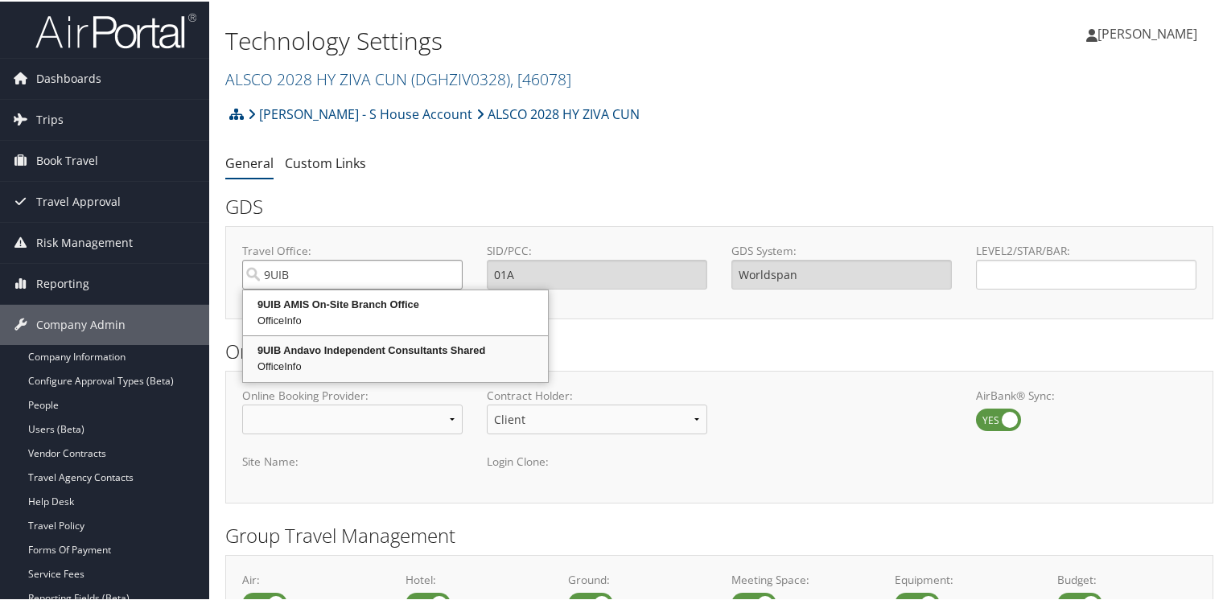
click at [339, 347] on div "9UIB Andavo Independent Consultants Shared" at bounding box center [395, 349] width 300 height 16
type input "9UIB Andavo Independent Consultants Shared"
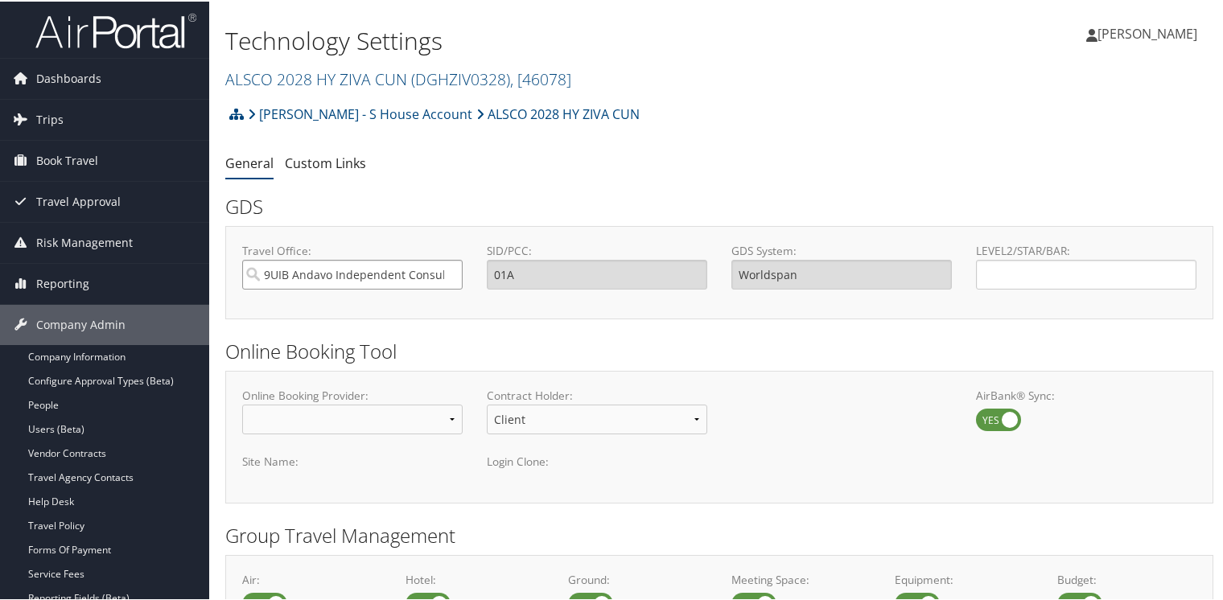
type input "9UIB"
type input "Sabre"
type input "9UIB Andavo Independent Consultants Shared"
click at [1119, 275] on input "LEVEL2/STAR/BAR:" at bounding box center [1086, 273] width 220 height 30
paste input "DGHZIV0328"
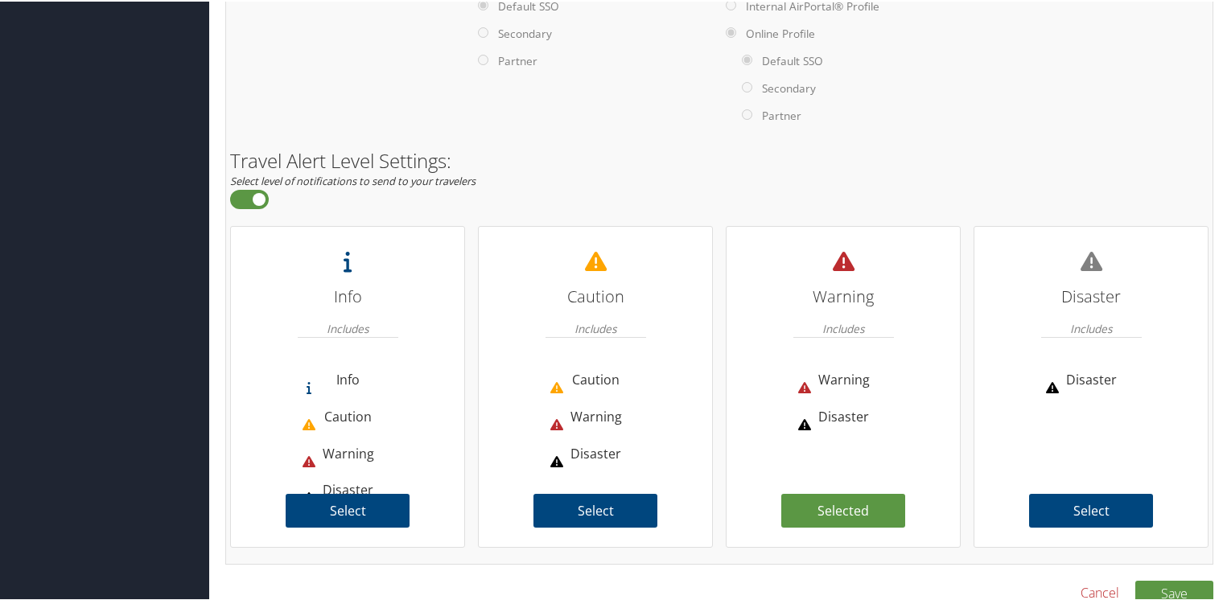
scroll to position [1149, 0]
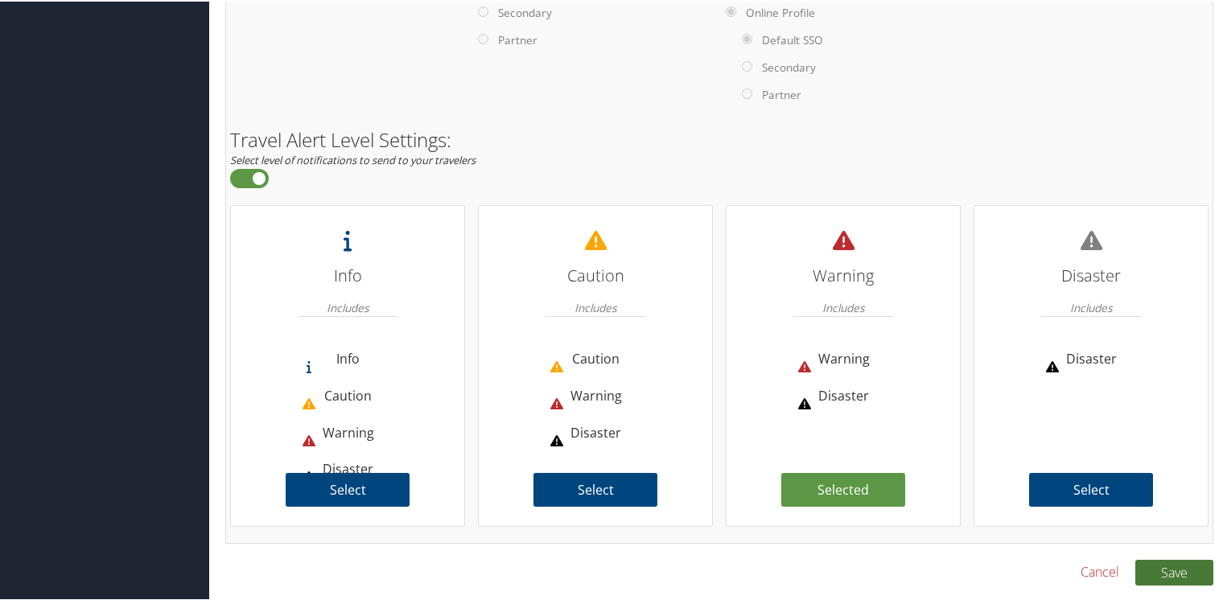
type input "DGHZIV0328"
click at [1161, 576] on button "Save" at bounding box center [1174, 571] width 78 height 26
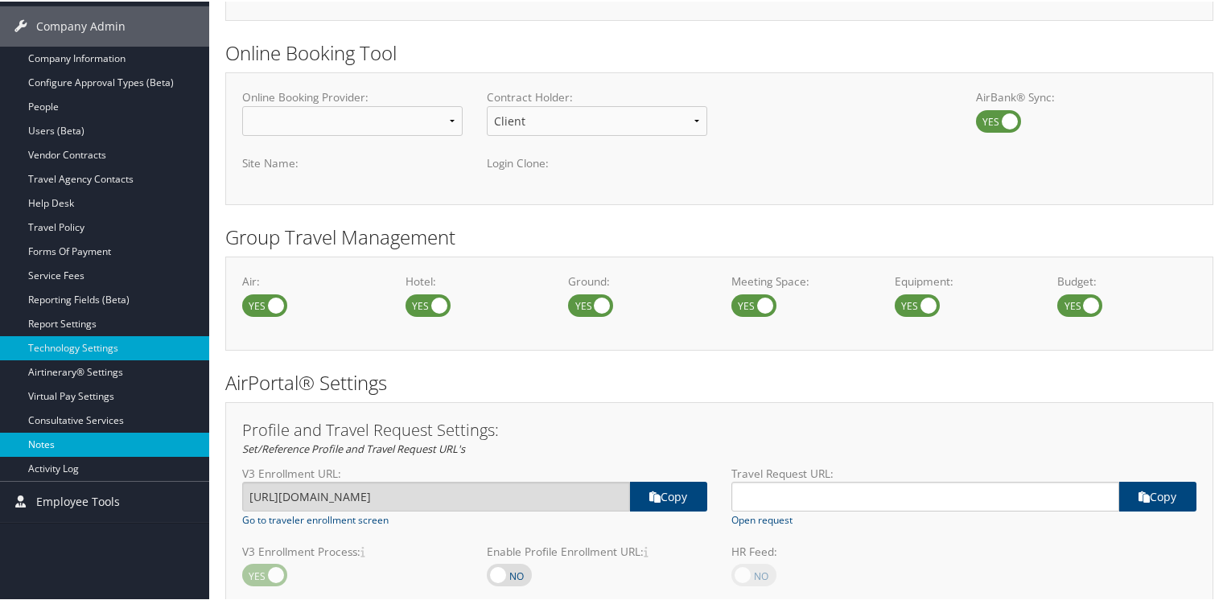
scroll to position [322, 0]
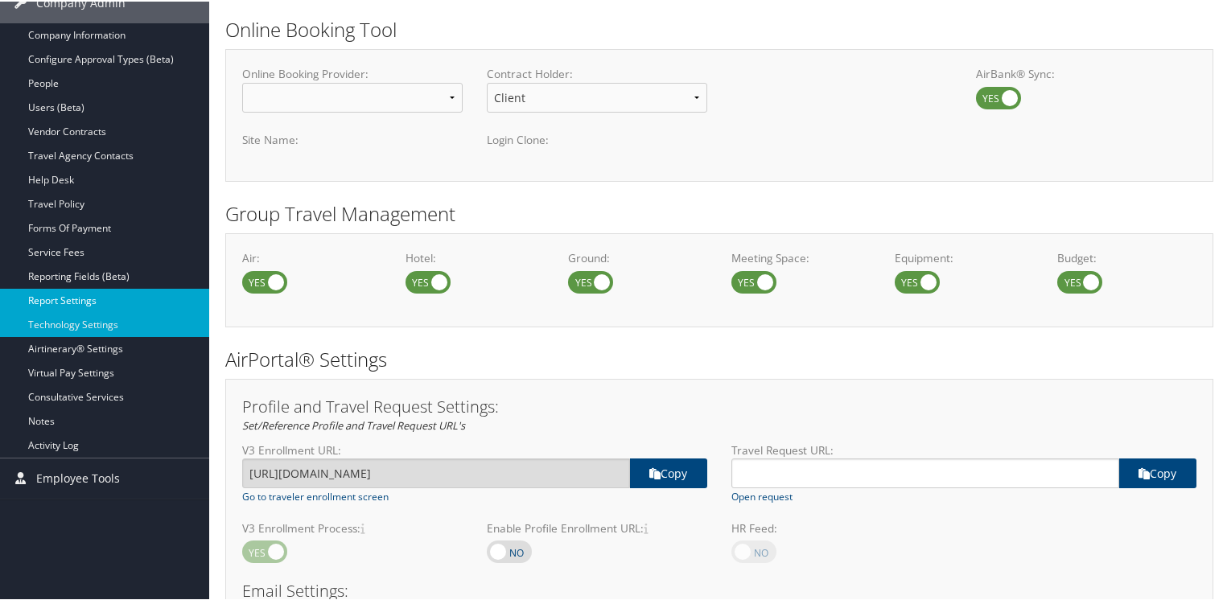
click at [61, 298] on link "Report Settings" at bounding box center [104, 299] width 209 height 24
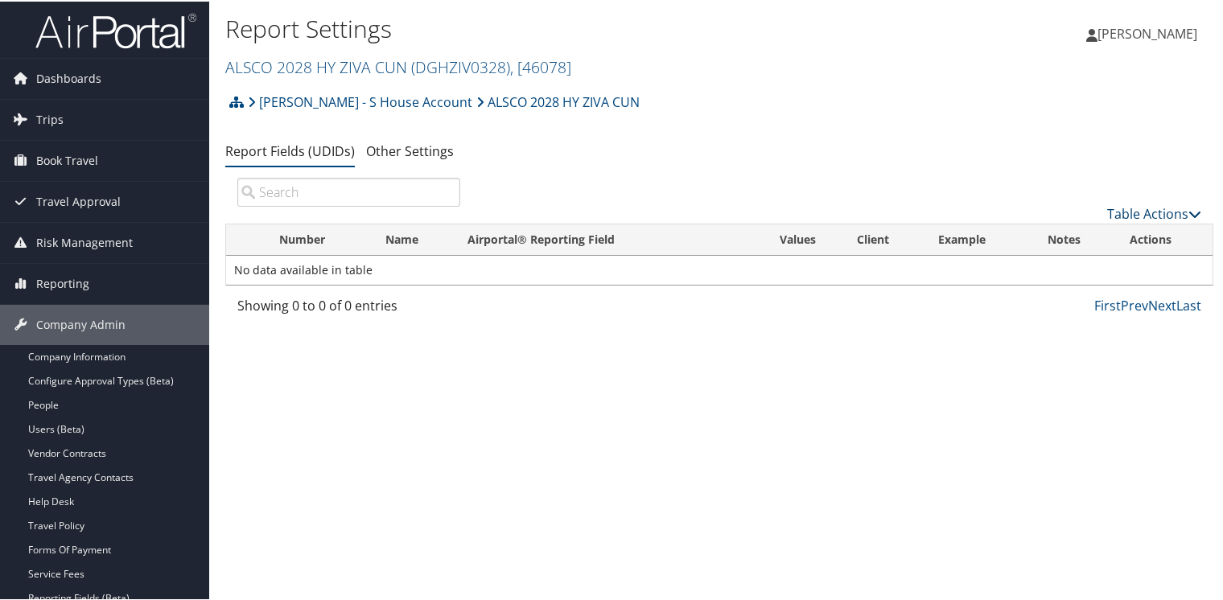
click at [1136, 214] on link "Table Actions" at bounding box center [1154, 213] width 94 height 18
click at [1057, 233] on link "New Record" at bounding box center [1101, 237] width 212 height 27
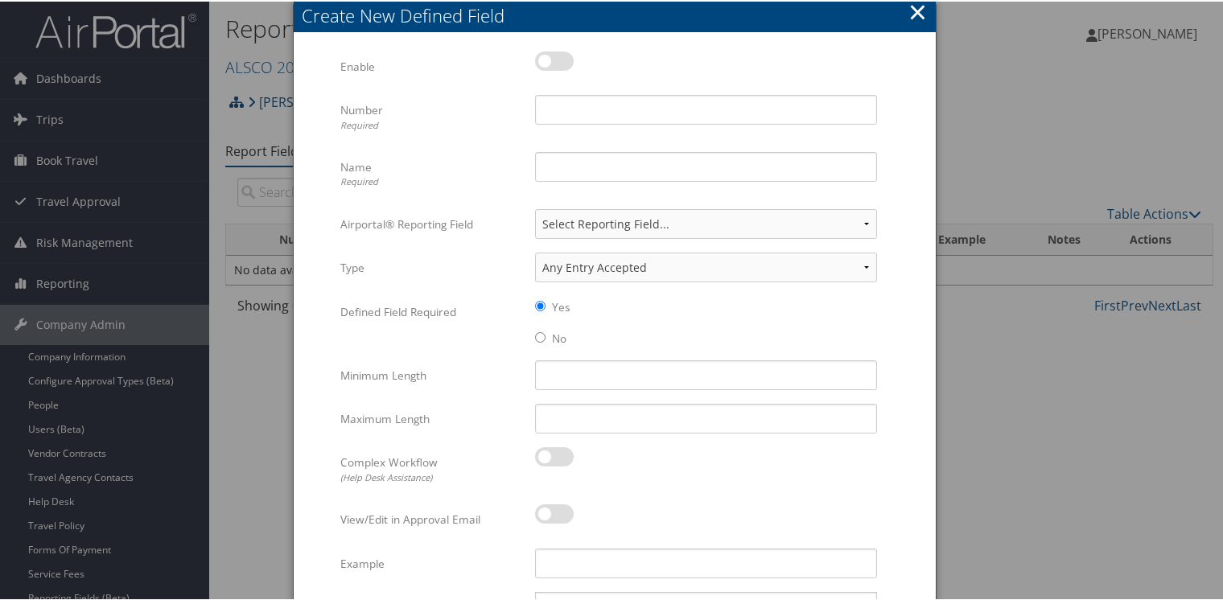
click at [558, 58] on label at bounding box center [554, 59] width 39 height 19
click at [554, 58] on input "checkbox" at bounding box center [548, 62] width 10 height 10
checkbox input "true"
click at [561, 114] on input "Number Required" at bounding box center [706, 108] width 342 height 30
type input "56"
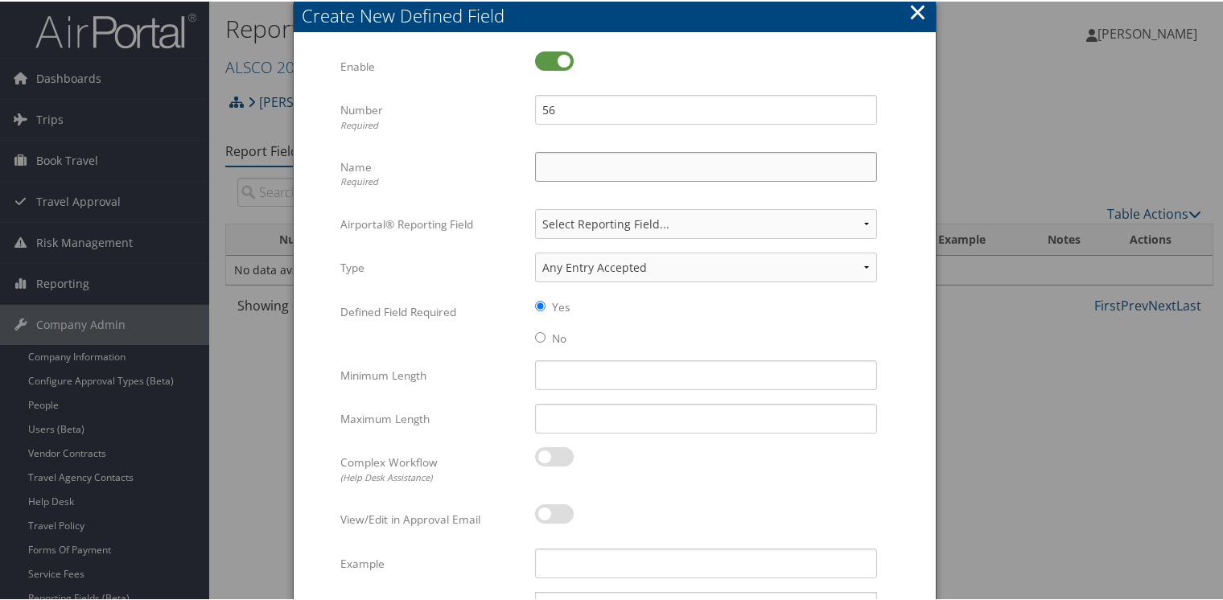
type input "Rule Class"
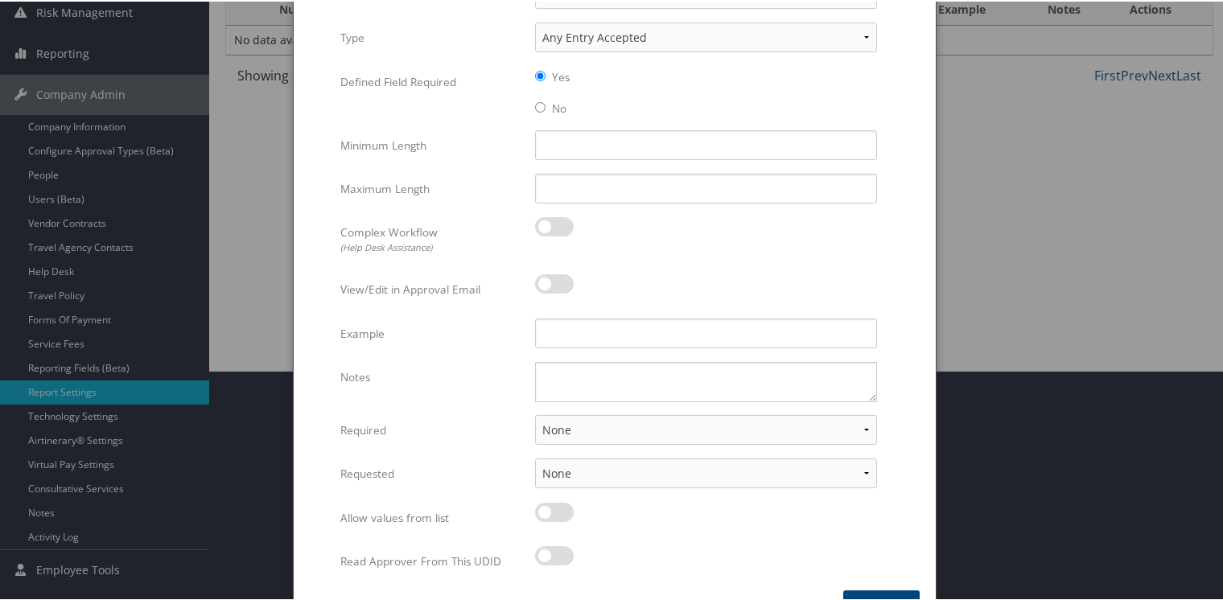
scroll to position [271, 0]
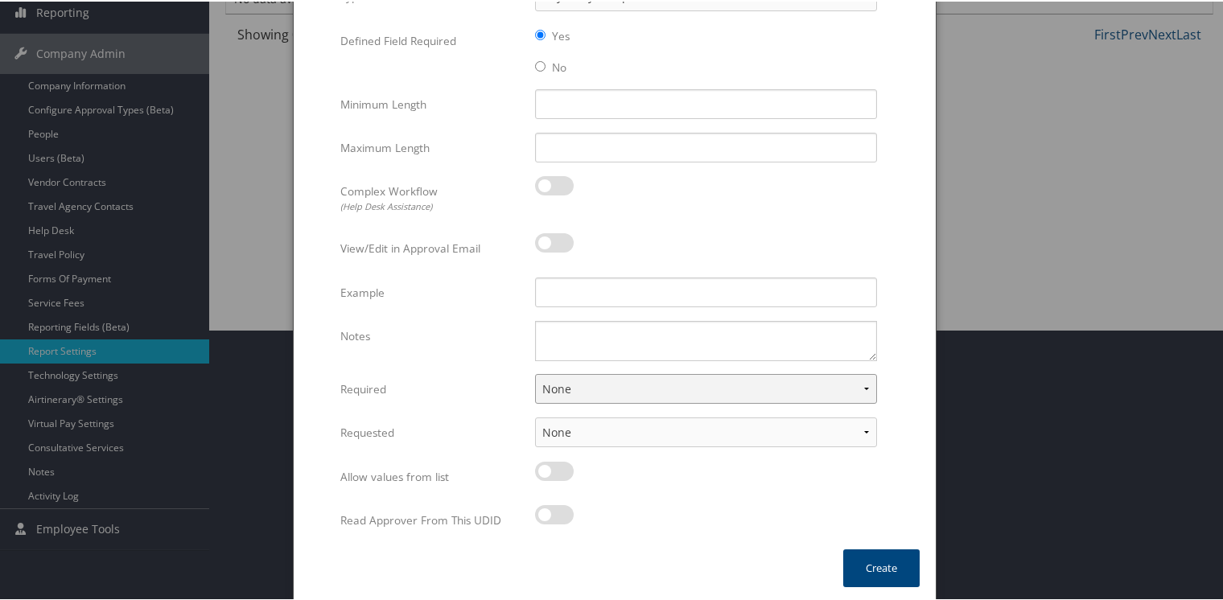
click at [589, 378] on select "None For Guest Travelers For Profiled Travelers For Both" at bounding box center [706, 388] width 342 height 30
select select "both"
click at [535, 373] on select "None For Guest Travelers For Profiled Travelers For Both" at bounding box center [706, 388] width 342 height 30
click at [864, 569] on button "Create" at bounding box center [881, 567] width 76 height 38
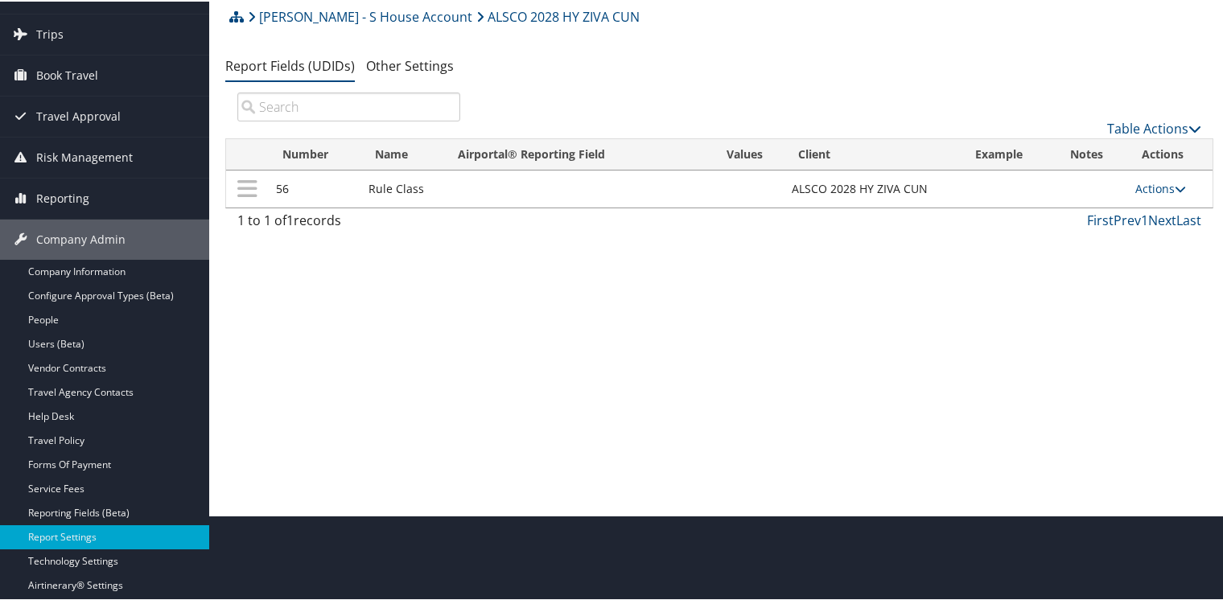
scroll to position [57, 0]
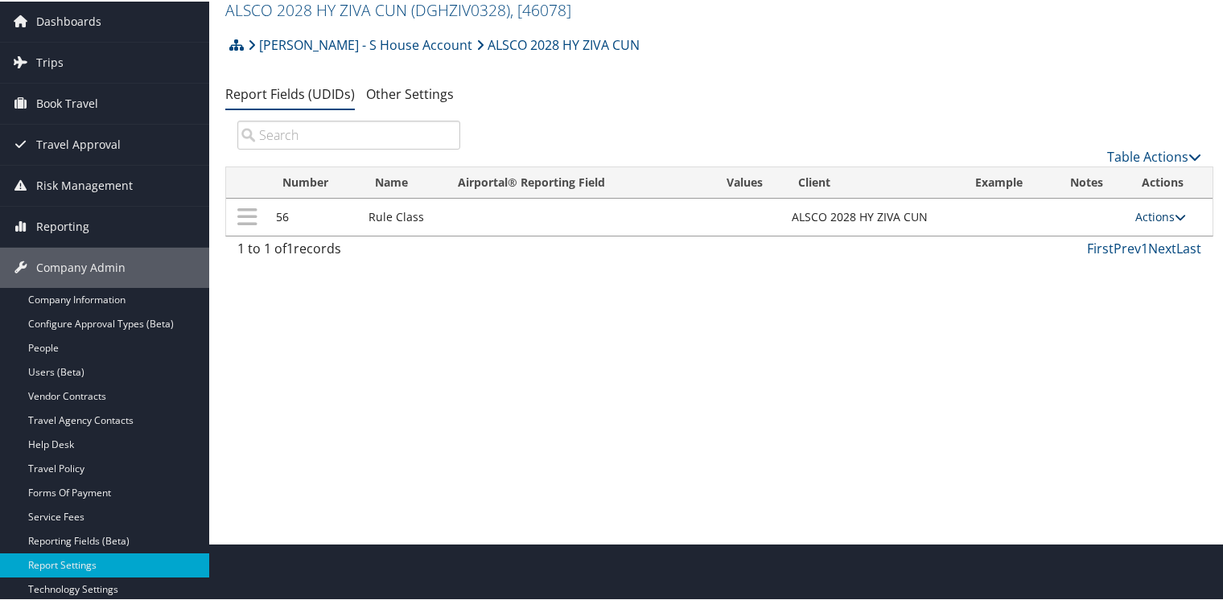
click at [1153, 214] on link "Actions" at bounding box center [1160, 215] width 51 height 15
click at [1080, 237] on link "Update Report Field Values" at bounding box center [1094, 239] width 174 height 27
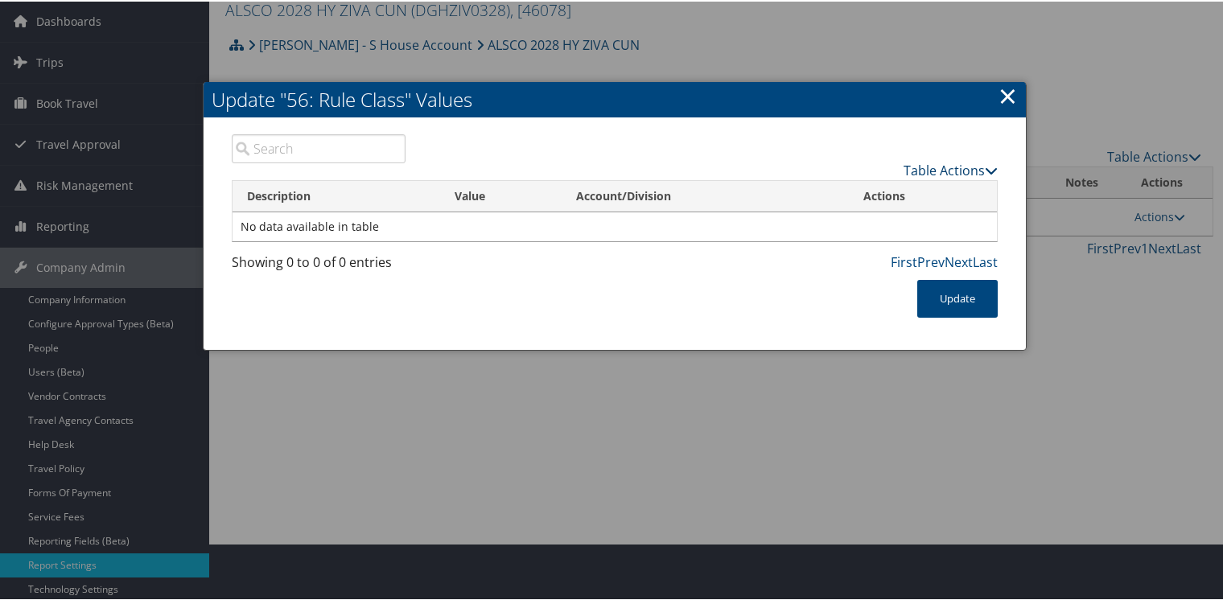
click at [927, 166] on link "Table Actions" at bounding box center [951, 169] width 94 height 18
click at [809, 194] on link "New Record" at bounding box center [888, 192] width 212 height 27
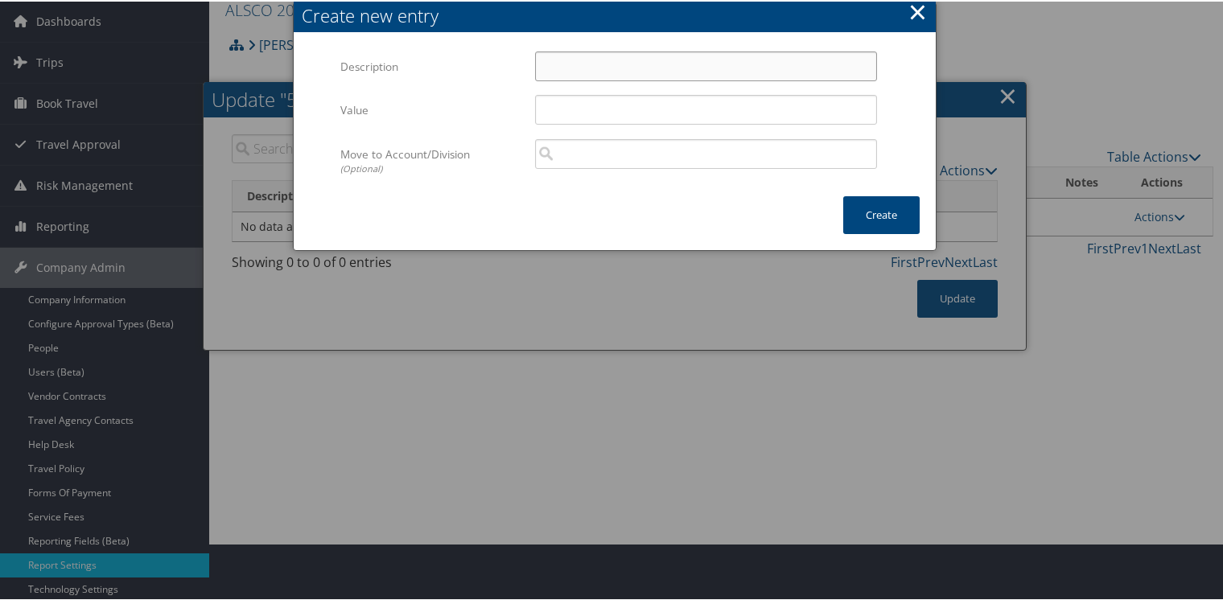
click at [562, 56] on input "Description" at bounding box center [706, 65] width 342 height 30
type input "Default Travel Class"
click at [856, 216] on button "Create" at bounding box center [881, 214] width 76 height 38
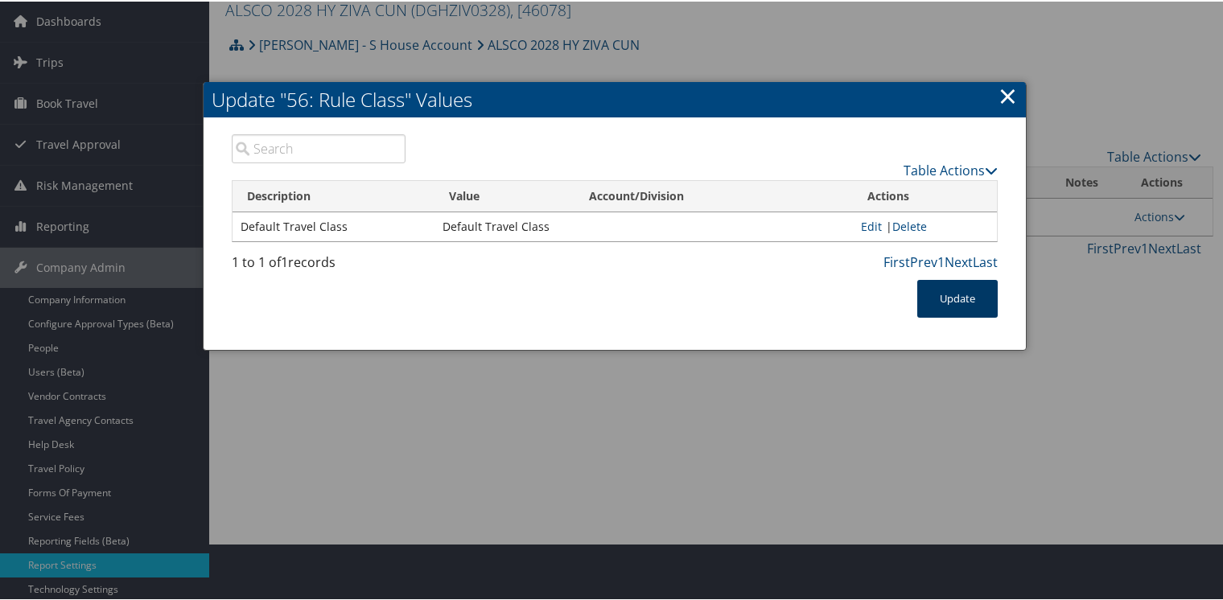
click at [955, 303] on button "Update" at bounding box center [957, 297] width 80 height 38
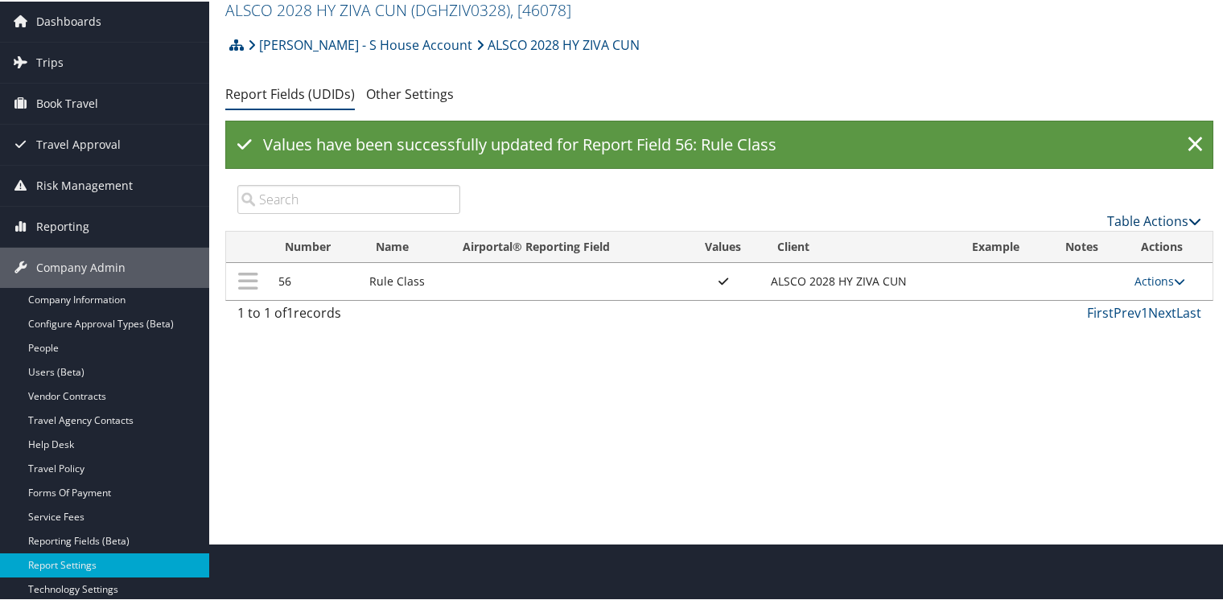
click at [1131, 216] on link "Table Actions" at bounding box center [1154, 220] width 94 height 18
click at [1022, 243] on link "New Record" at bounding box center [1101, 244] width 212 height 27
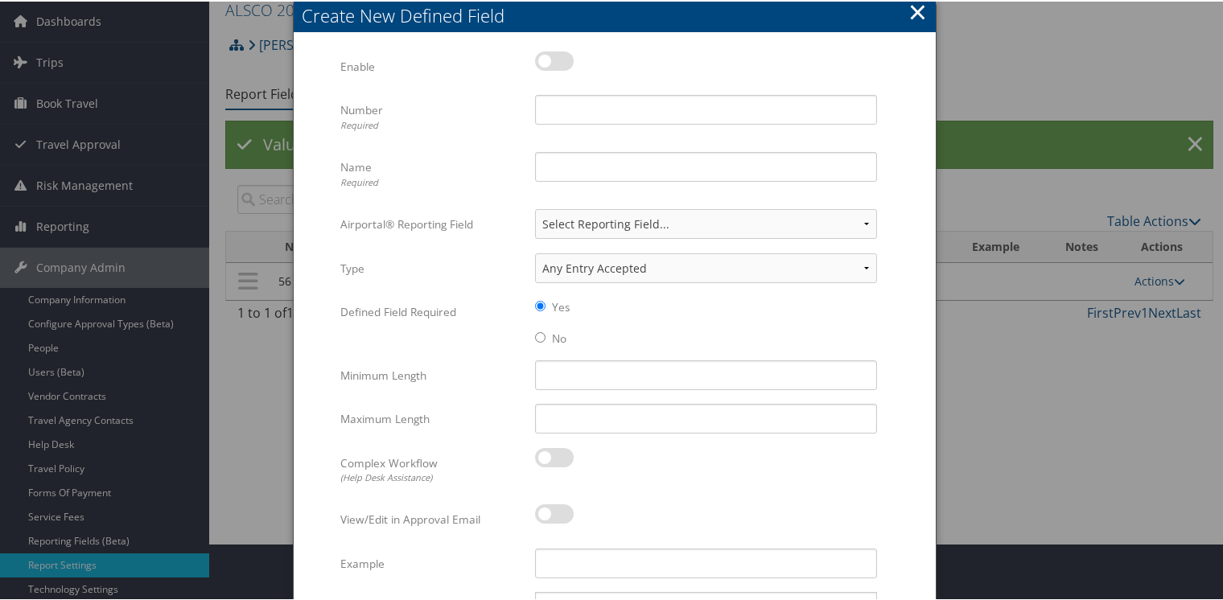
click at [563, 63] on label at bounding box center [554, 59] width 39 height 19
click at [554, 63] on input "checkbox" at bounding box center [548, 62] width 10 height 10
checkbox input "true"
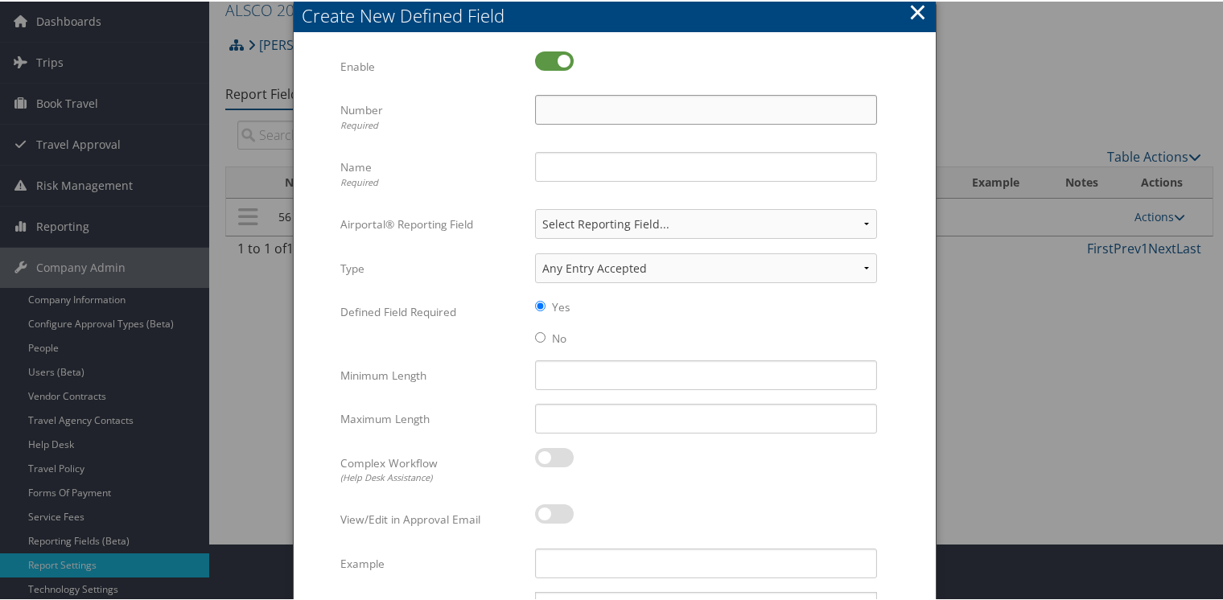
click at [570, 115] on input "Number Required" at bounding box center [706, 108] width 342 height 30
type input "33"
click at [573, 163] on input "Name Required" at bounding box center [706, 165] width 342 height 30
type input "Requested By"
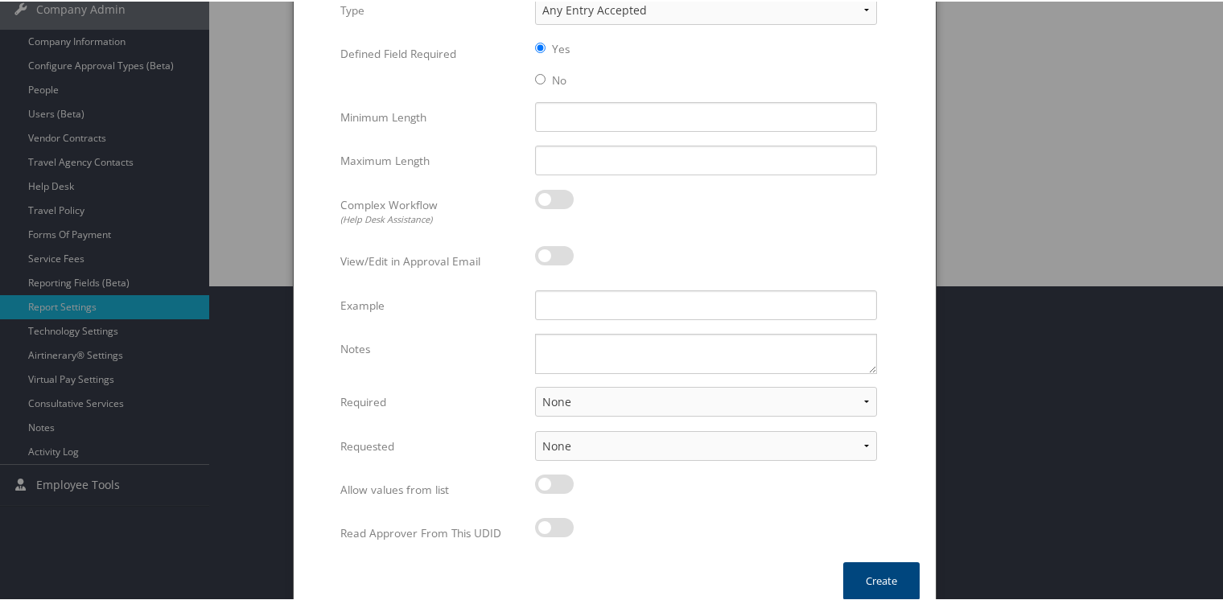
scroll to position [328, 0]
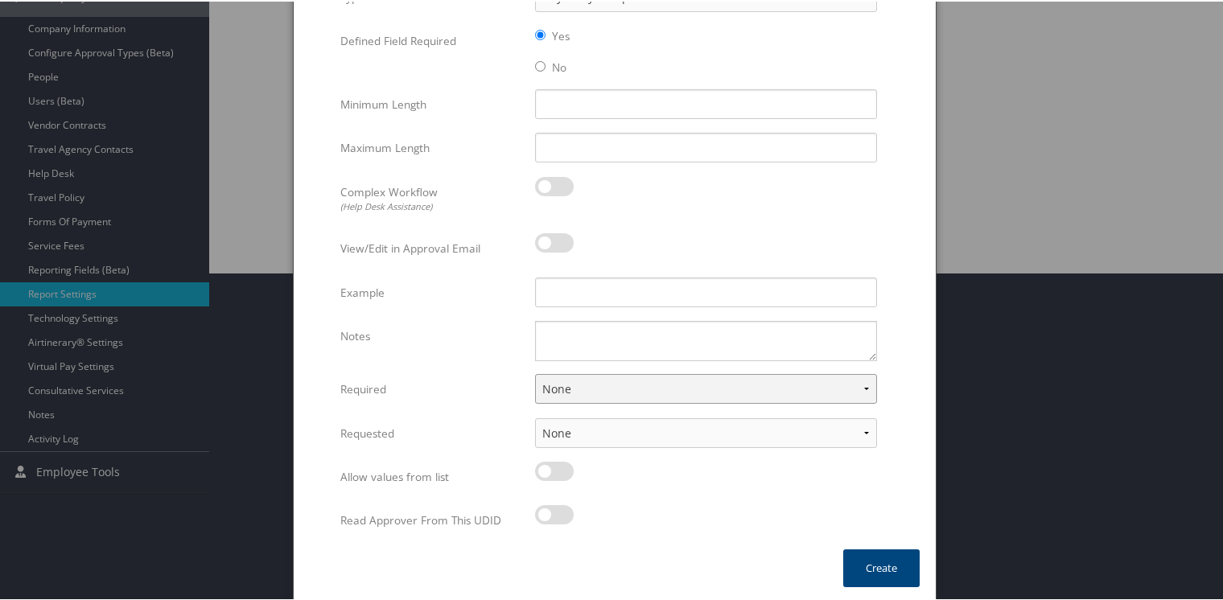
click at [557, 385] on select "None For Guest Travelers For Profiled Travelers For Both" at bounding box center [706, 388] width 342 height 30
select select "both"
click at [535, 373] on select "None For Guest Travelers For Profiled Travelers For Both" at bounding box center [706, 388] width 342 height 30
click at [555, 427] on select "None In Profile At Booking Both" at bounding box center [706, 432] width 342 height 30
select select "trip"
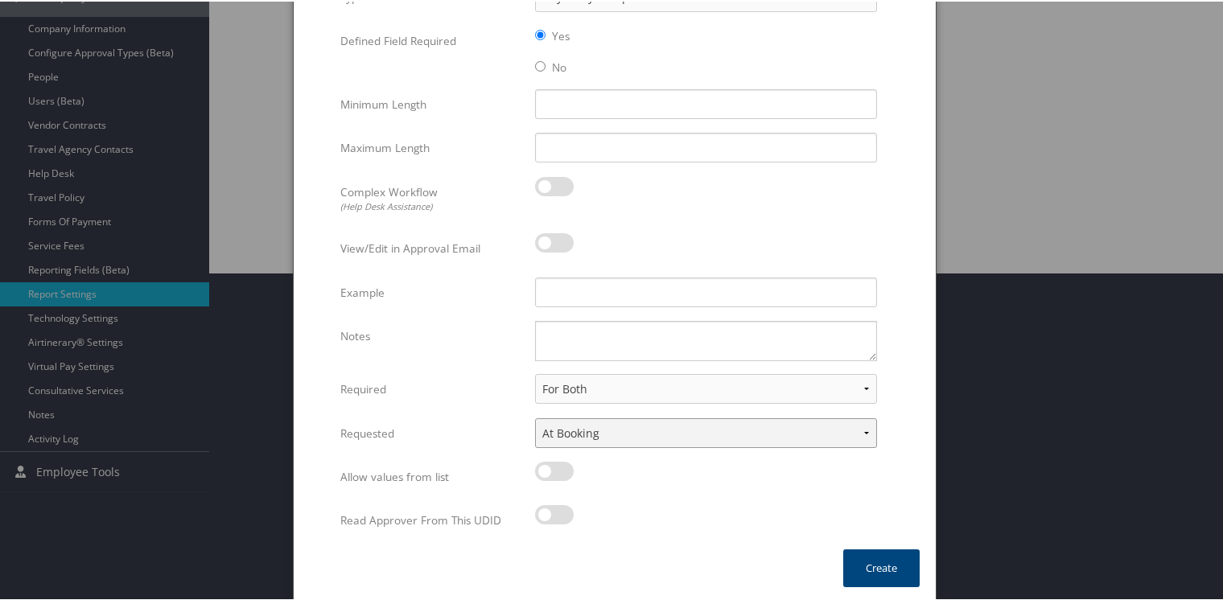
click at [535, 417] on select "None In Profile At Booking Both" at bounding box center [706, 432] width 342 height 30
click at [872, 574] on button "Create" at bounding box center [881, 567] width 76 height 38
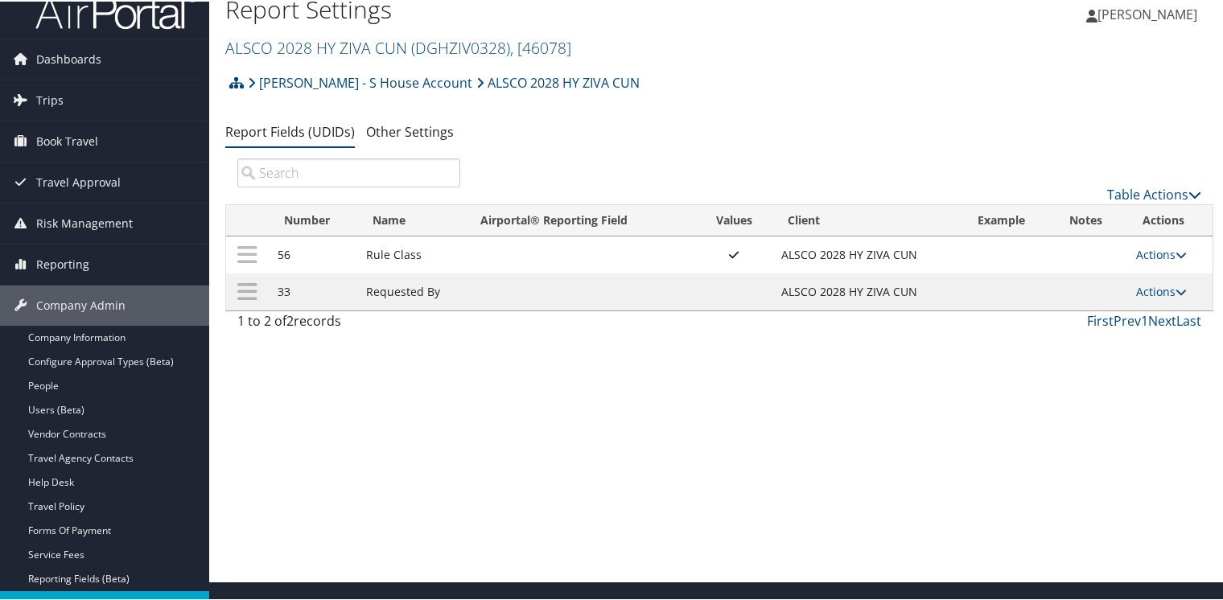
scroll to position [0, 0]
